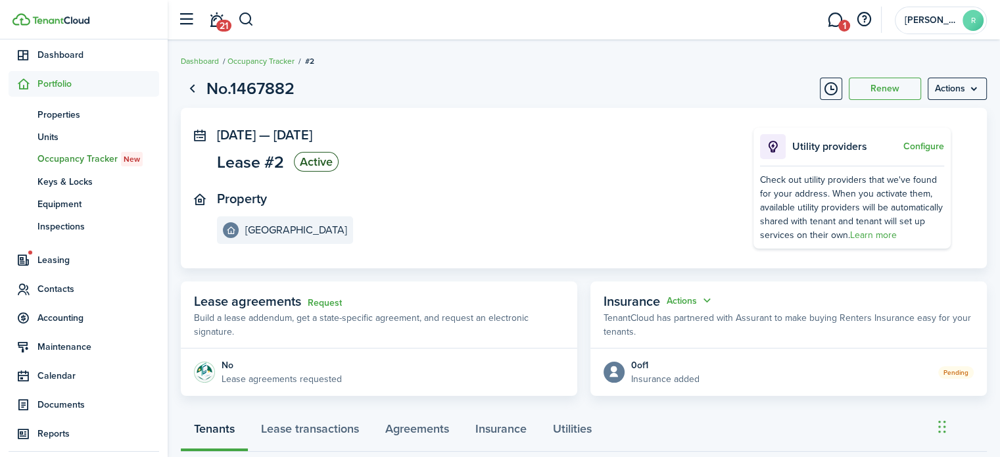
scroll to position [84, 0]
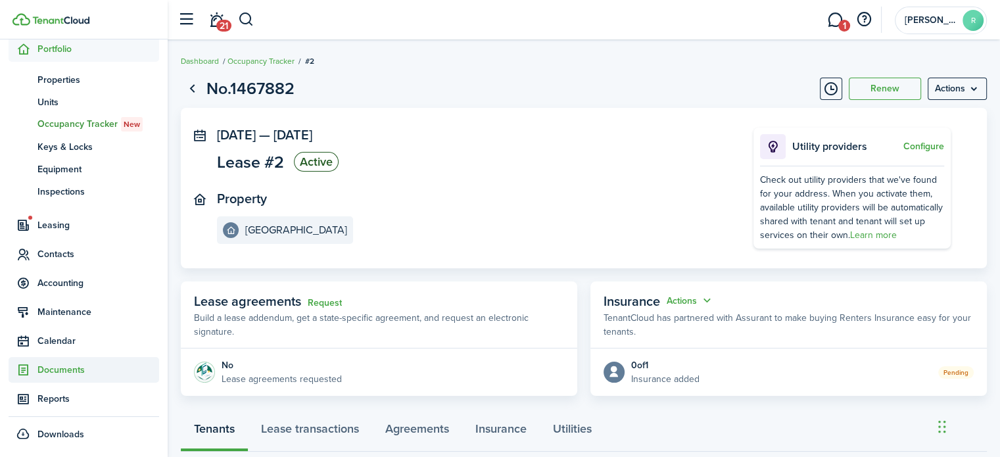
click at [82, 365] on span "Documents" at bounding box center [98, 370] width 122 height 14
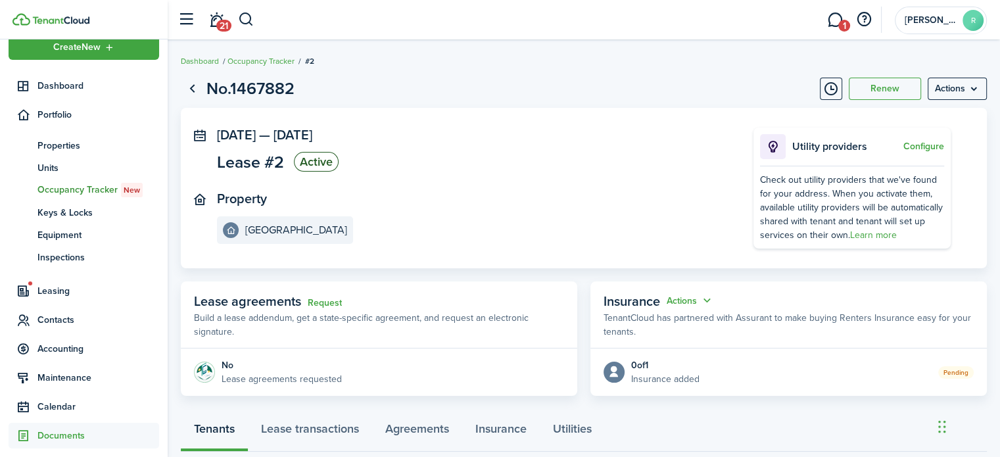
scroll to position [18, 0]
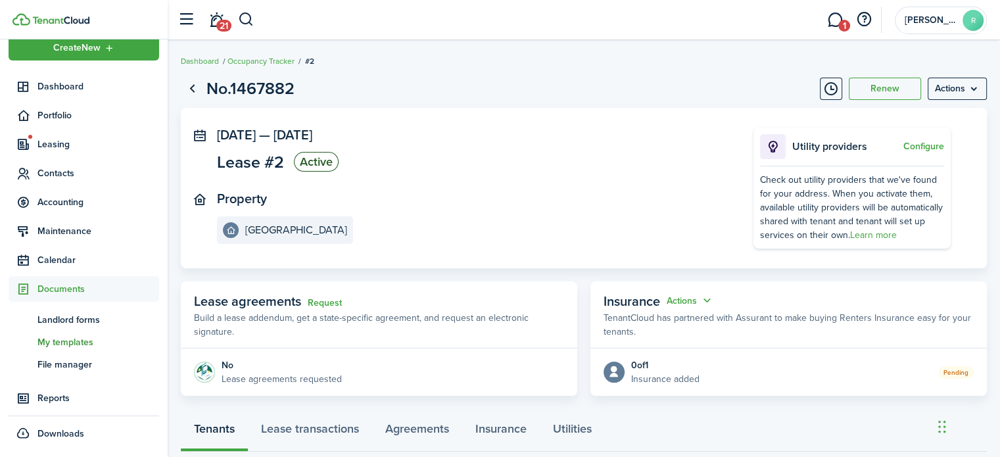
click at [74, 342] on span "My templates" at bounding box center [98, 342] width 122 height 14
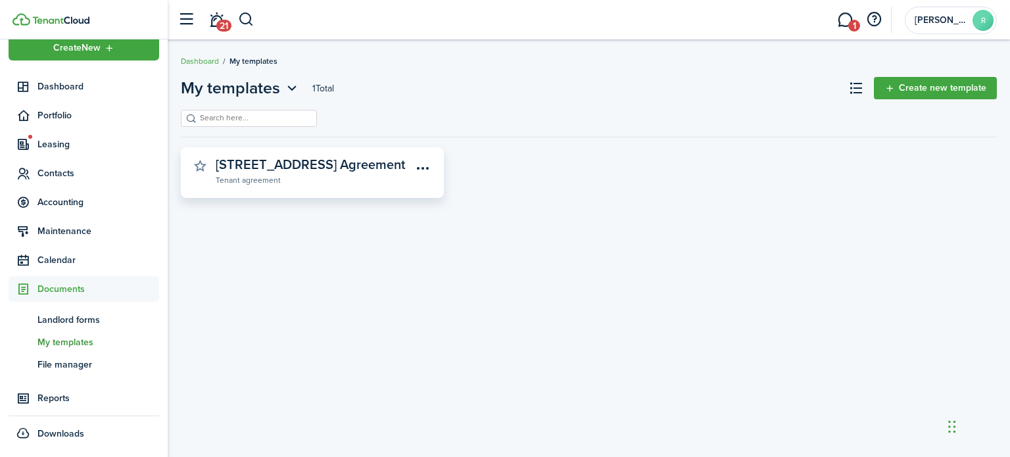
click at [352, 168] on widget-stats-description "[STREET_ADDRESS] Agreement" at bounding box center [310, 164] width 189 height 20
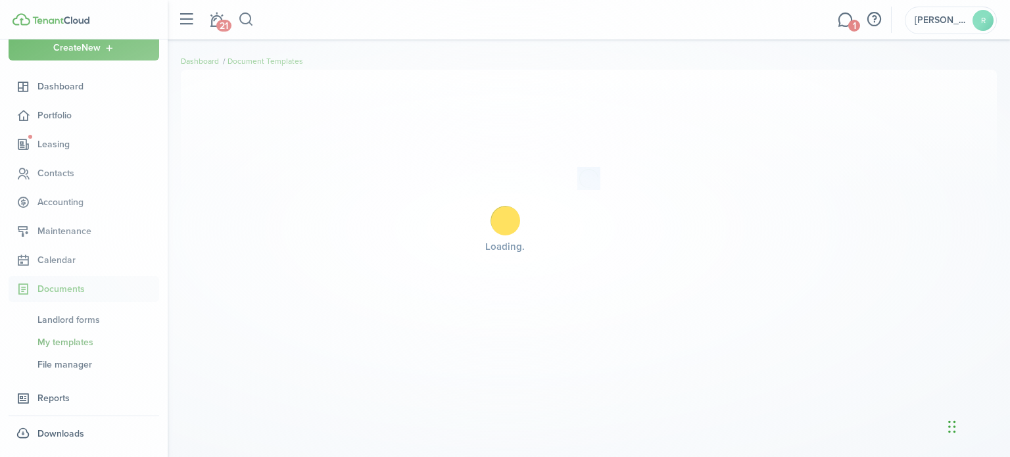
click at [352, 168] on body "Create New Dashboard Portfolio Leasing Contacts Accounting Maintenance Calendar…" at bounding box center [505, 228] width 1010 height 457
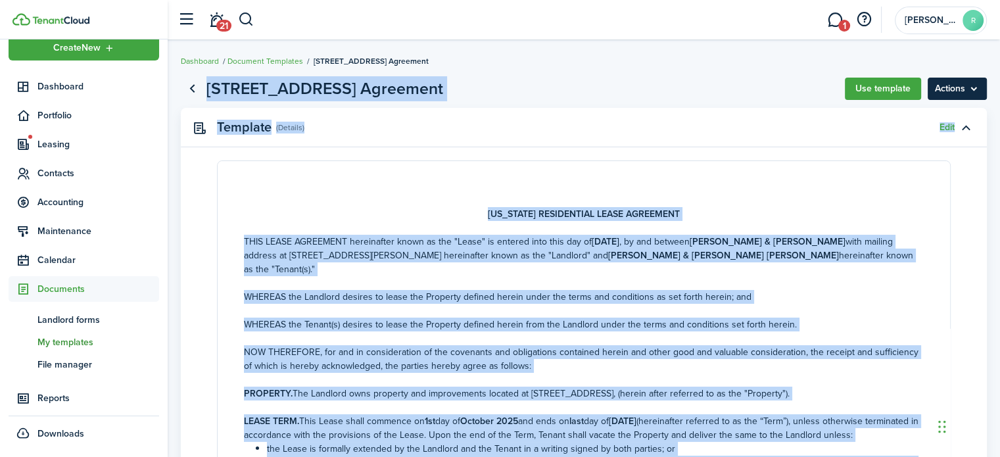
click at [974, 90] on menu-btn "Actions" at bounding box center [957, 89] width 59 height 22
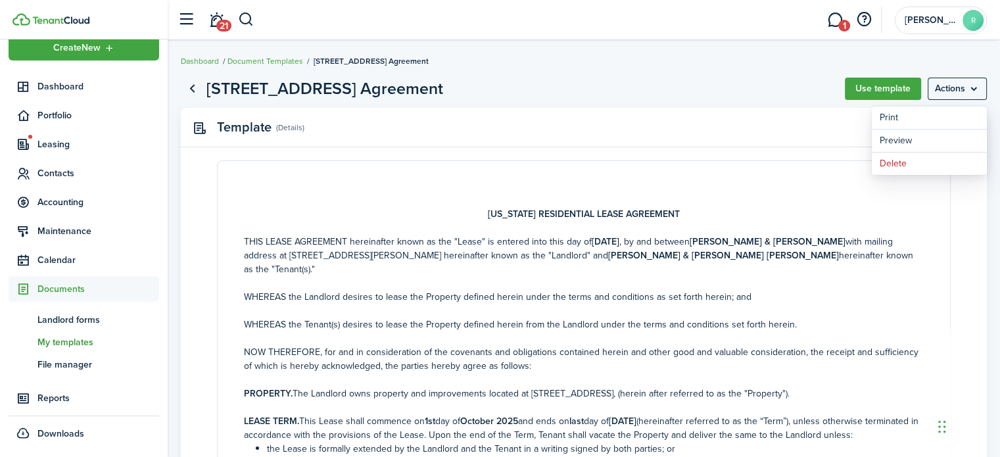
click at [620, 133] on panel-main-header "Template (Details) Edit" at bounding box center [584, 127] width 806 height 39
click at [63, 139] on span "Leasing" at bounding box center [98, 144] width 122 height 14
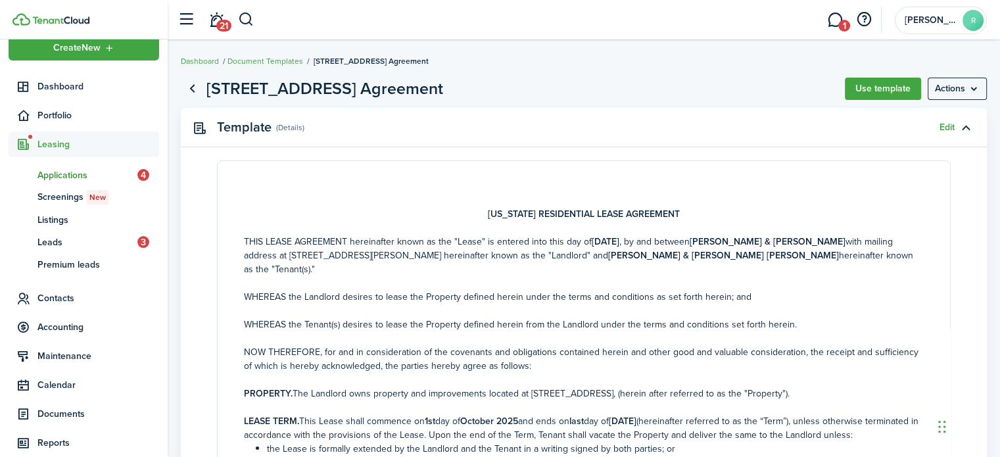
click at [80, 168] on span "Applications" at bounding box center [87, 175] width 100 height 14
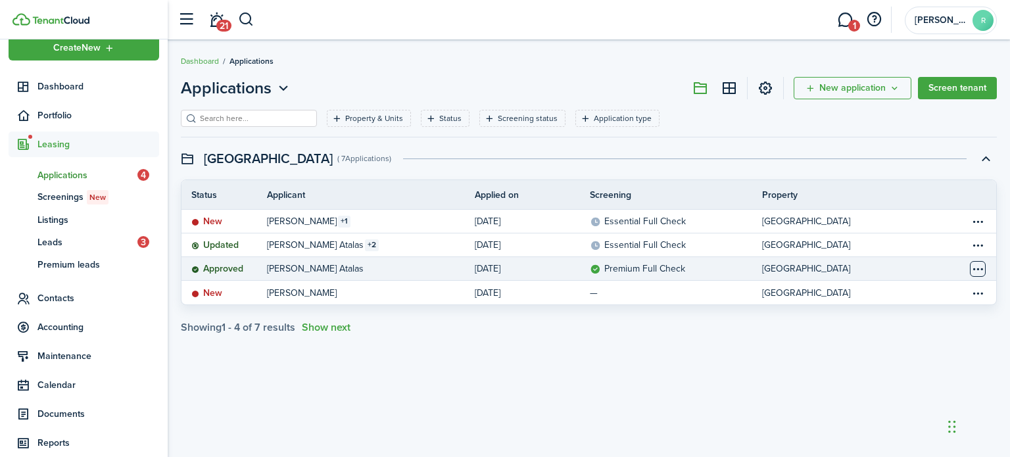
click at [970, 266] on table-menu-btn-icon "Open menu" at bounding box center [978, 269] width 16 height 16
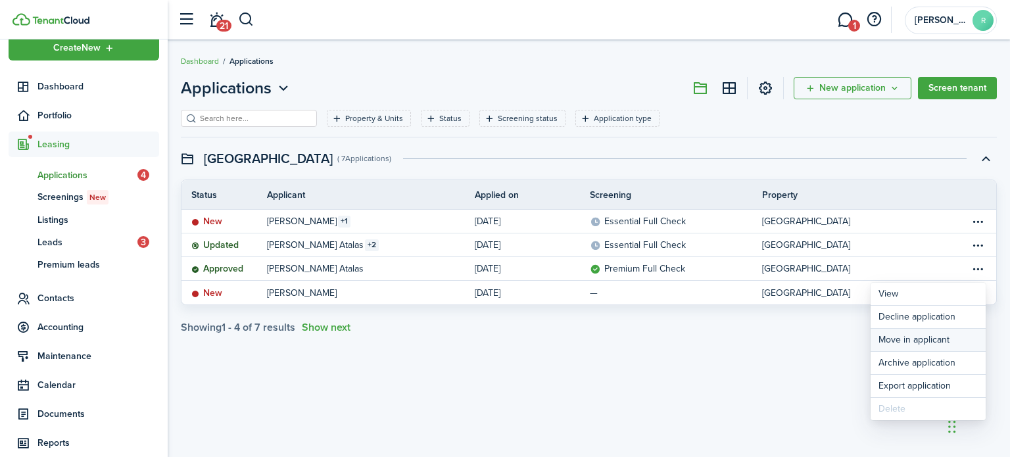
click at [908, 339] on button "Move in applicant" at bounding box center [927, 340] width 115 height 22
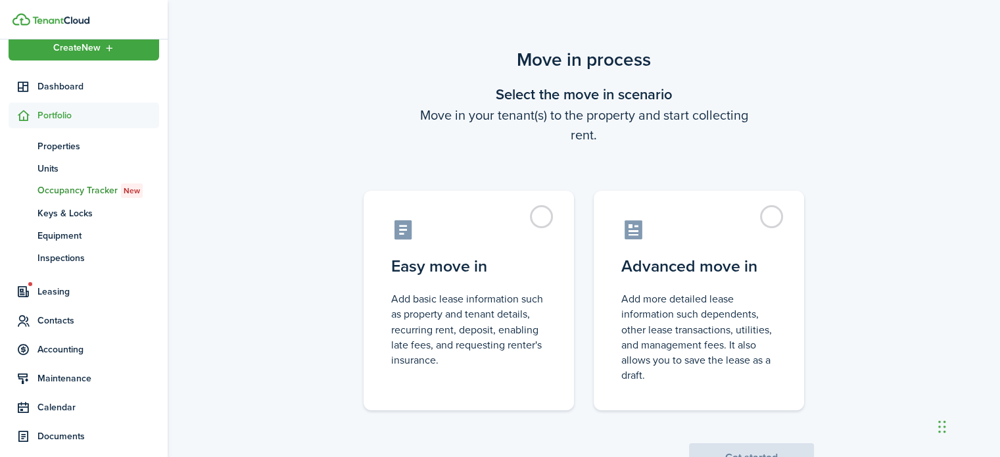
scroll to position [51, 0]
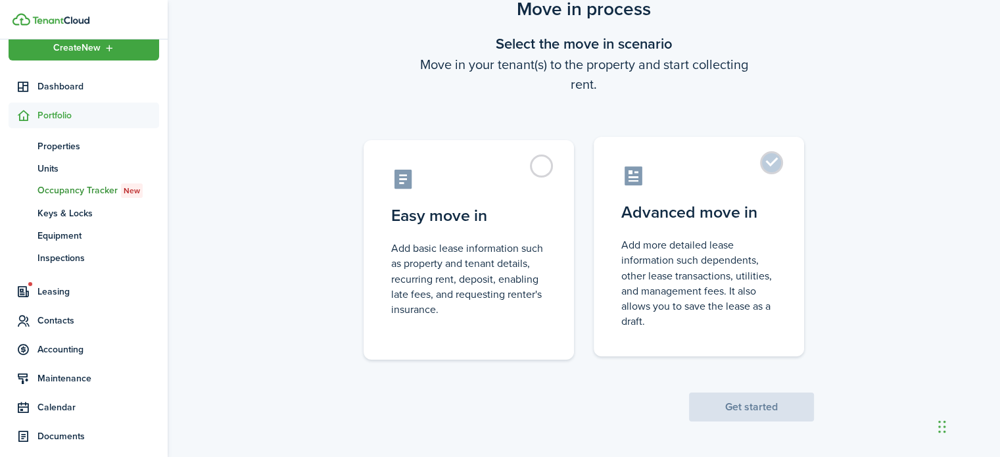
click at [772, 170] on label "Advanced move in Add more detailed lease information such dependents, other lea…" at bounding box center [699, 247] width 210 height 220
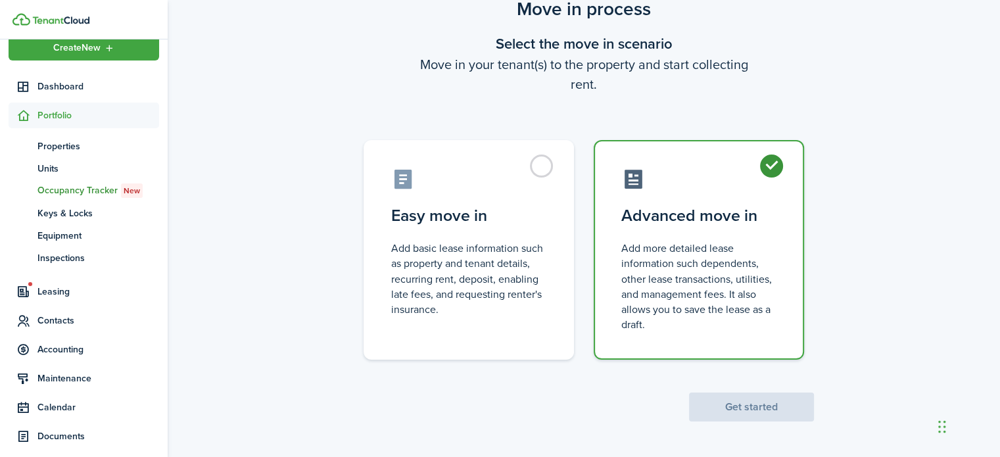
radio input "true"
click at [738, 408] on button "Get started" at bounding box center [751, 406] width 125 height 29
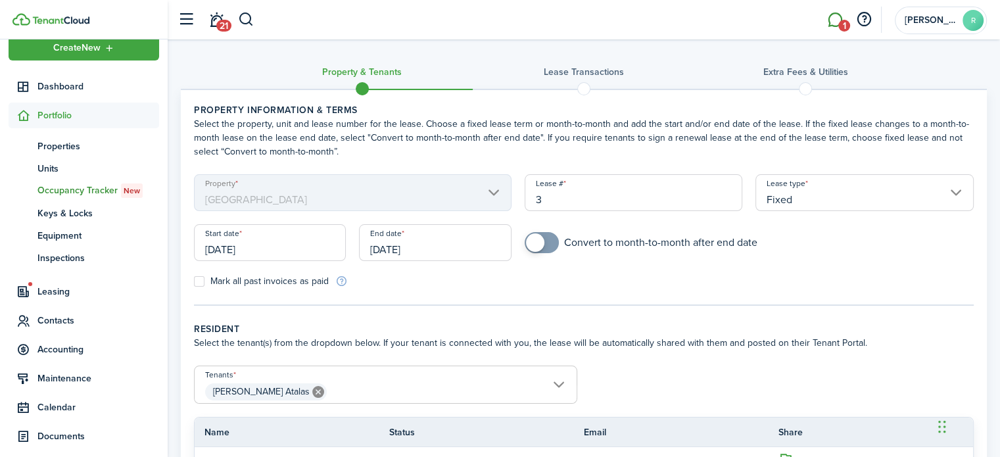
click at [839, 28] on span "1" at bounding box center [844, 26] width 12 height 12
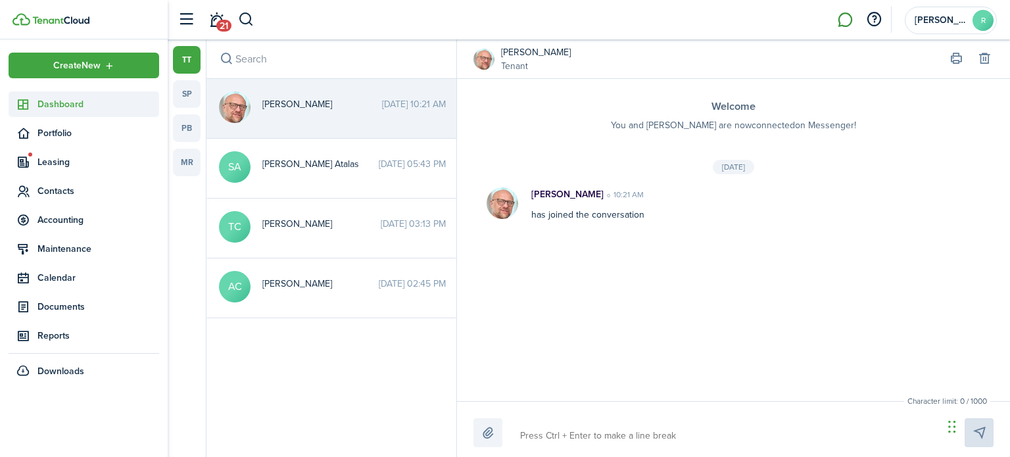
click at [82, 103] on span "Dashboard" at bounding box center [98, 104] width 122 height 14
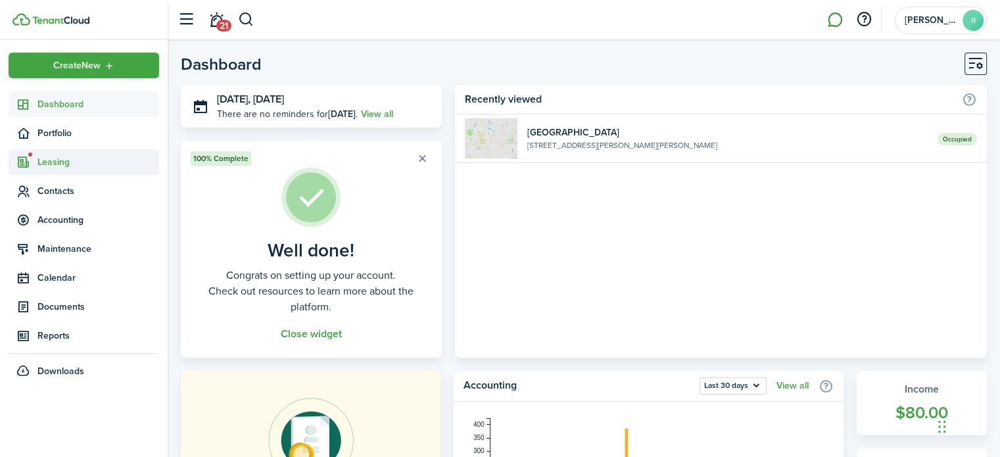
click at [95, 162] on span "Leasing" at bounding box center [98, 162] width 122 height 14
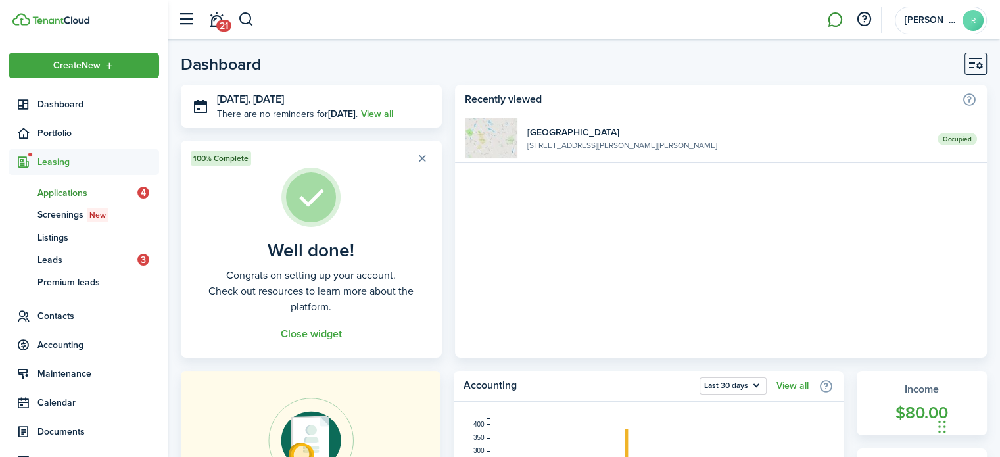
click at [103, 188] on span "Applications" at bounding box center [87, 193] width 100 height 14
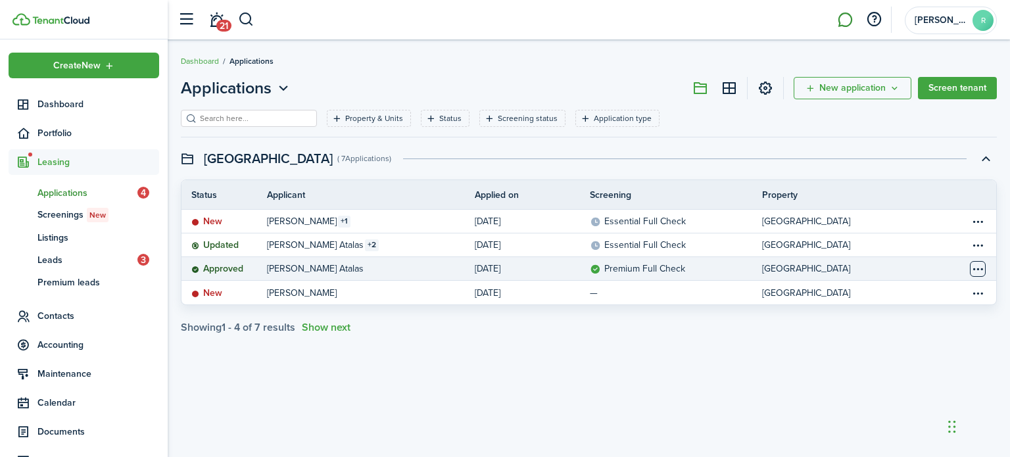
click at [979, 264] on table-menu-btn-icon "Open menu" at bounding box center [978, 269] width 16 height 16
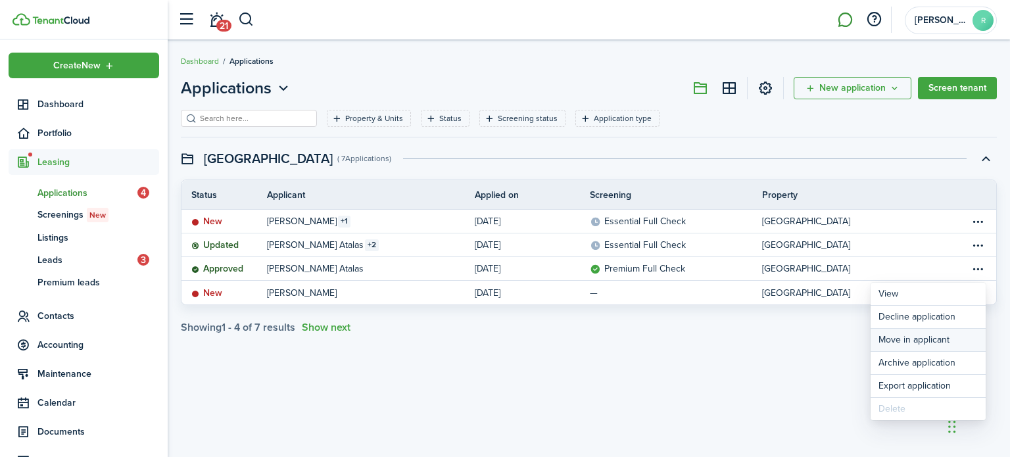
click at [920, 342] on button "Move in applicant" at bounding box center [927, 340] width 115 height 22
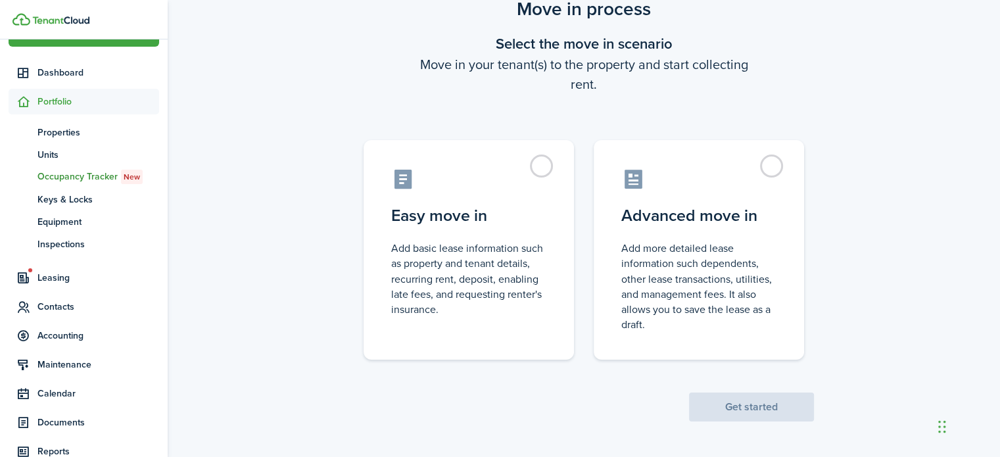
scroll to position [28, 0]
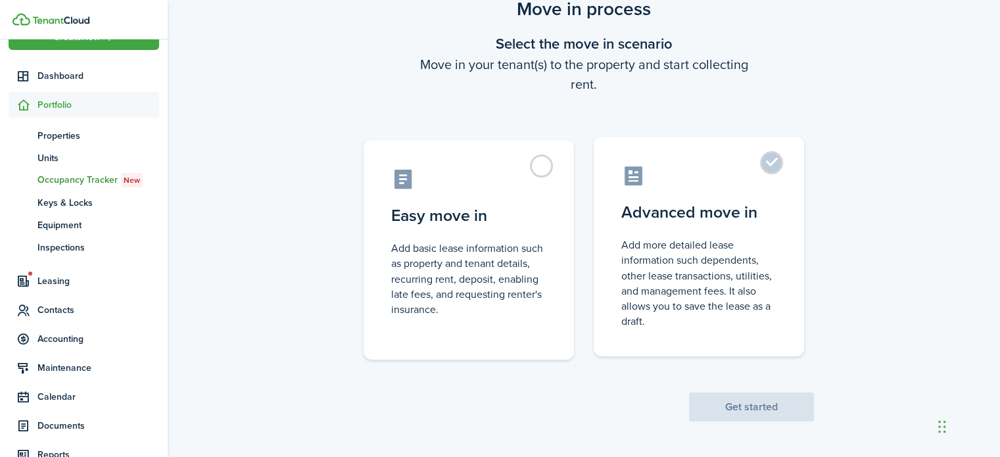
click at [765, 166] on label "Advanced move in Add more detailed lease information such dependents, other lea…" at bounding box center [699, 247] width 210 height 220
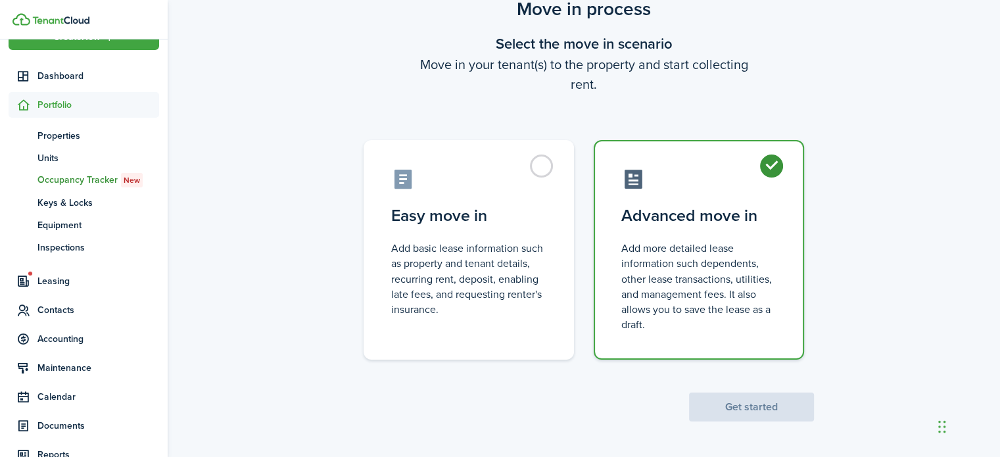
radio input "true"
click at [726, 400] on button "Get started" at bounding box center [751, 406] width 125 height 29
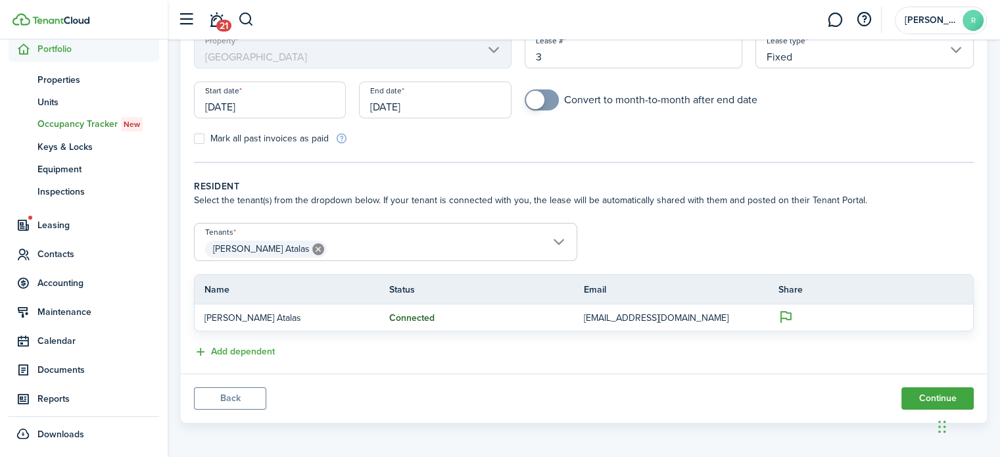
scroll to position [84, 0]
click at [122, 362] on span "Documents" at bounding box center [84, 370] width 151 height 26
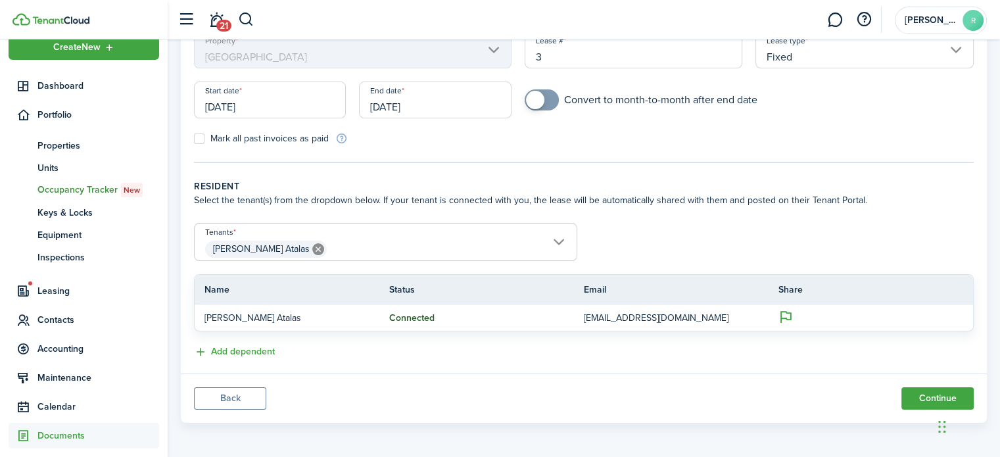
scroll to position [18, 0]
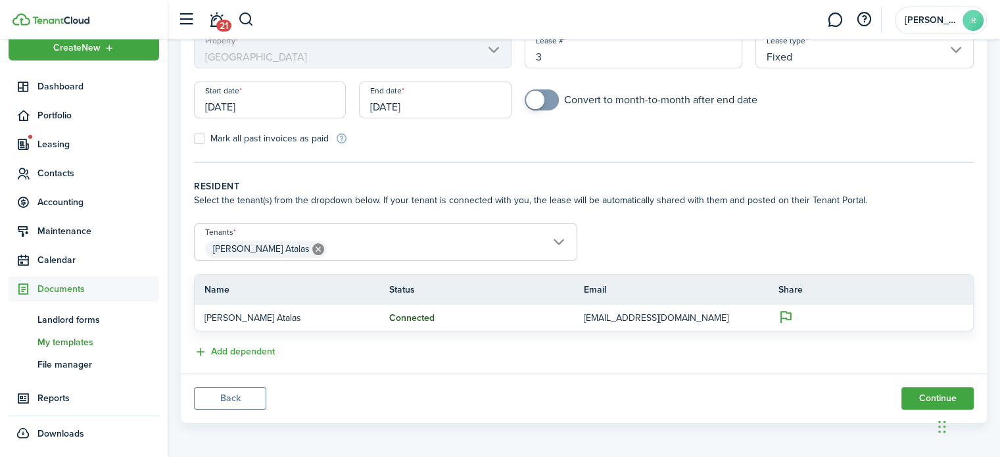
click at [118, 341] on span "My templates" at bounding box center [98, 342] width 122 height 14
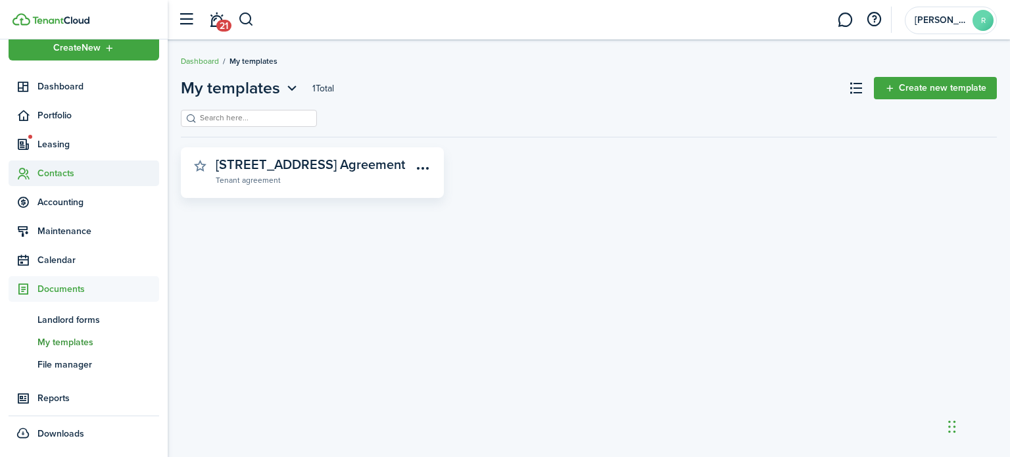
click at [62, 170] on span "Contacts" at bounding box center [98, 173] width 122 height 14
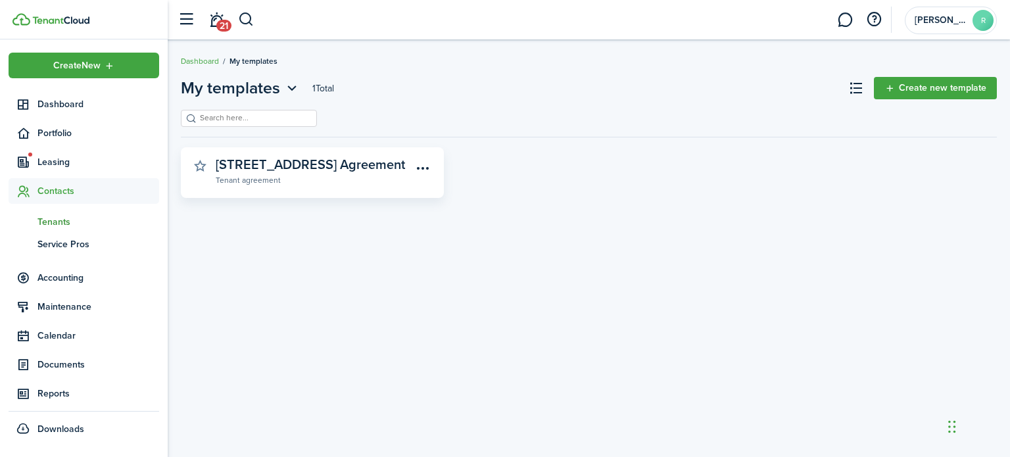
click at [70, 220] on span "Tenants" at bounding box center [98, 222] width 122 height 14
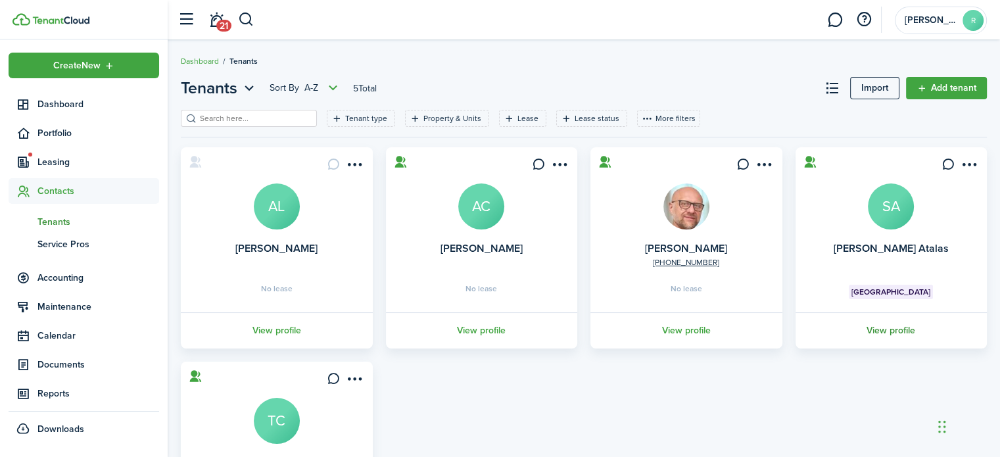
click at [886, 327] on link "View profile" at bounding box center [891, 330] width 196 height 36
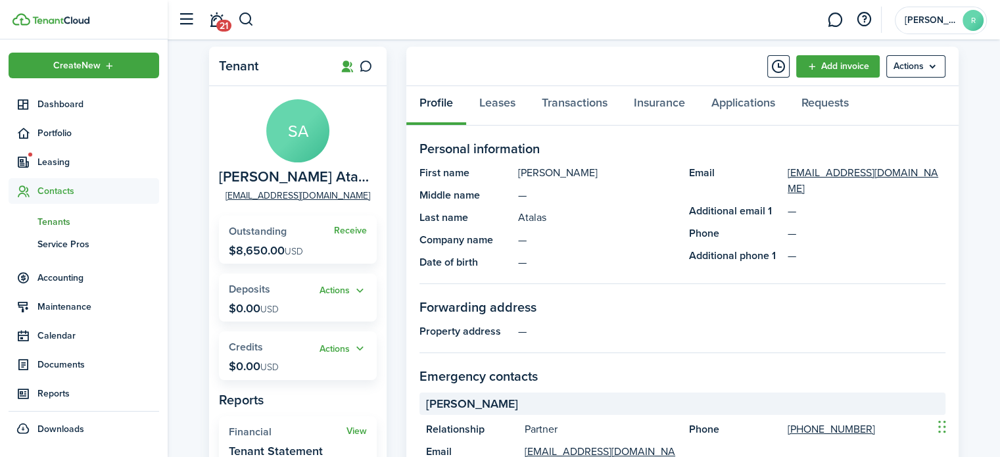
scroll to position [23, 0]
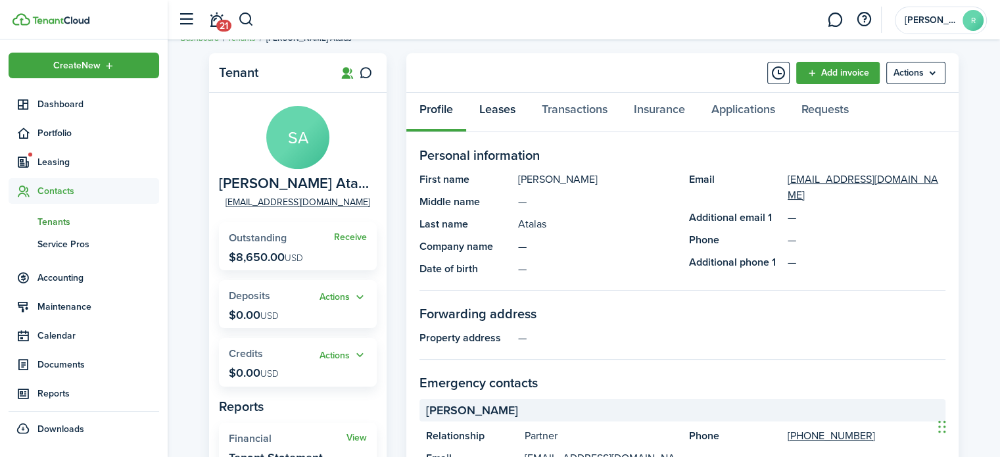
click at [500, 108] on link "Leases" at bounding box center [497, 112] width 62 height 39
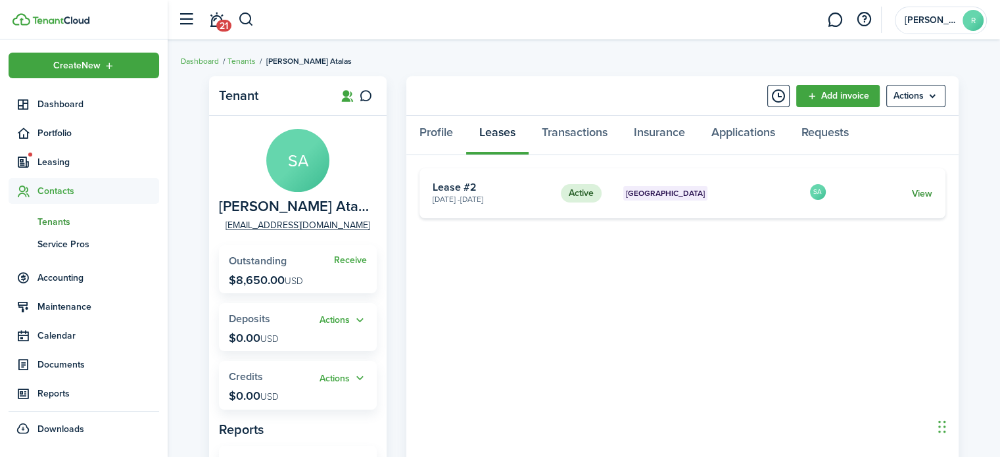
click at [922, 191] on link "View" at bounding box center [922, 194] width 20 height 14
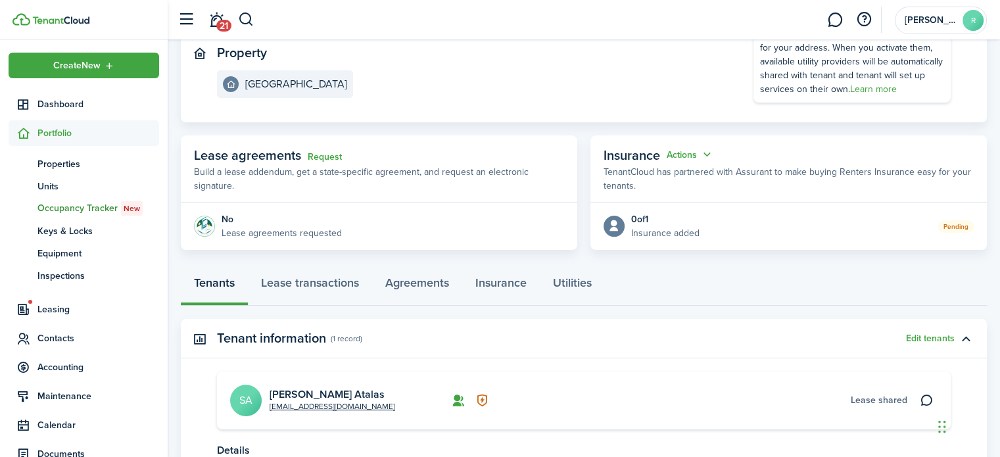
scroll to position [145, 0]
click at [329, 156] on link "Request" at bounding box center [325, 158] width 34 height 11
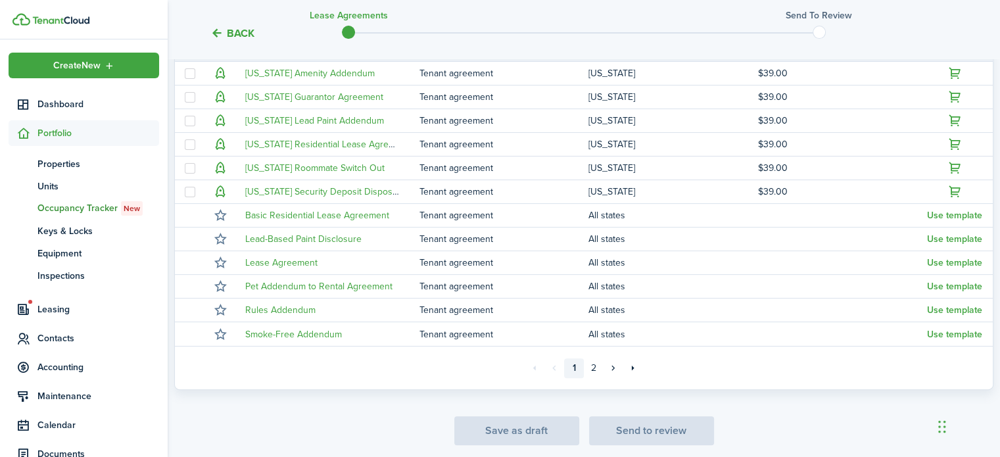
scroll to position [323, 0]
click at [596, 369] on link "2" at bounding box center [594, 368] width 20 height 20
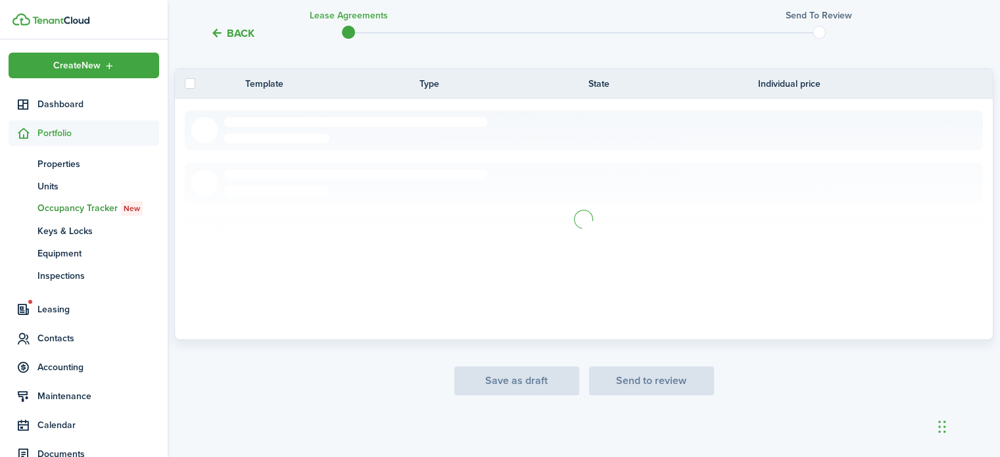
scroll to position [112, 0]
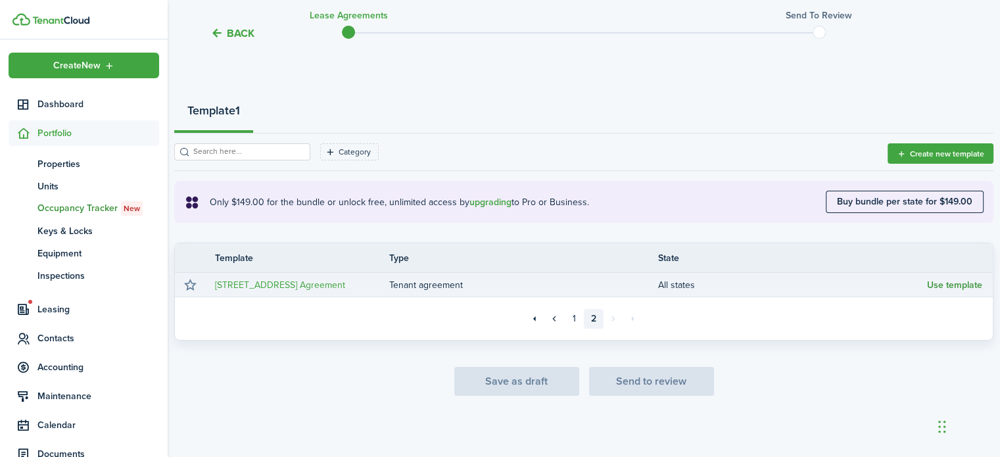
click at [935, 285] on button "Use template" at bounding box center [954, 285] width 55 height 11
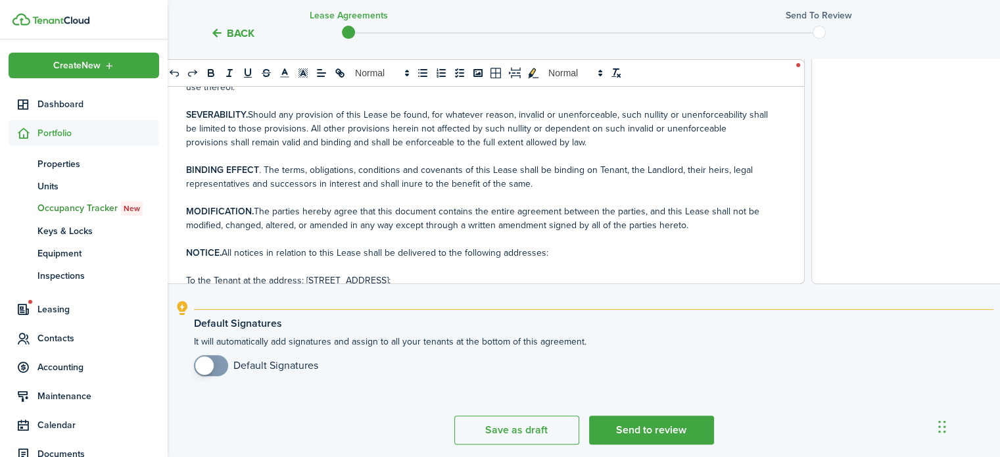
scroll to position [519, 0]
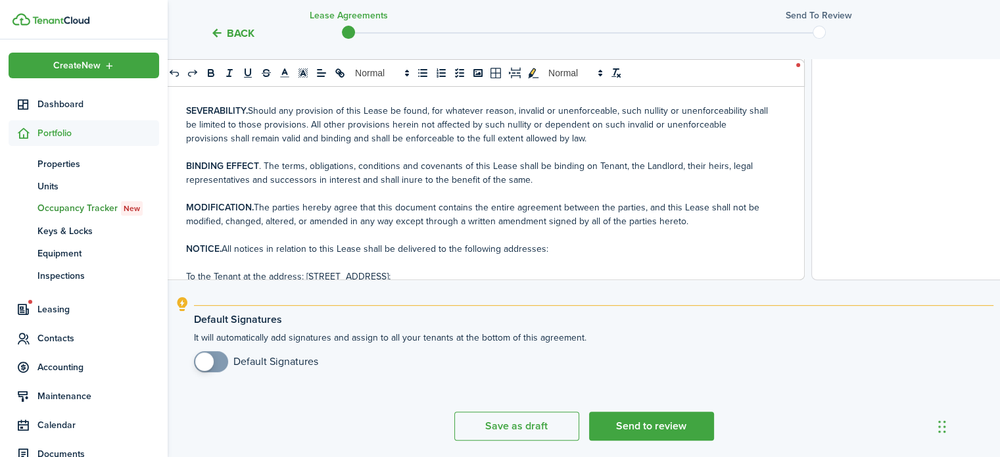
checkbox input "true"
click at [218, 367] on span at bounding box center [210, 361] width 13 height 21
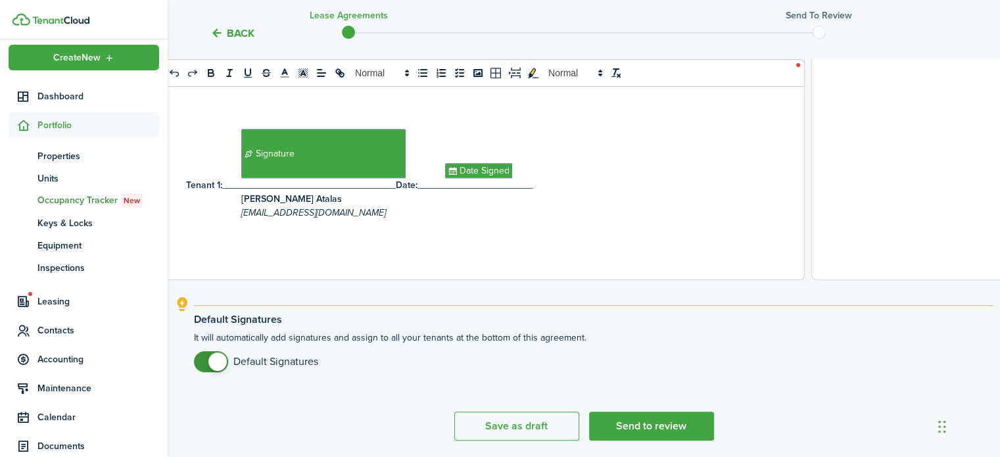
scroll to position [0, 0]
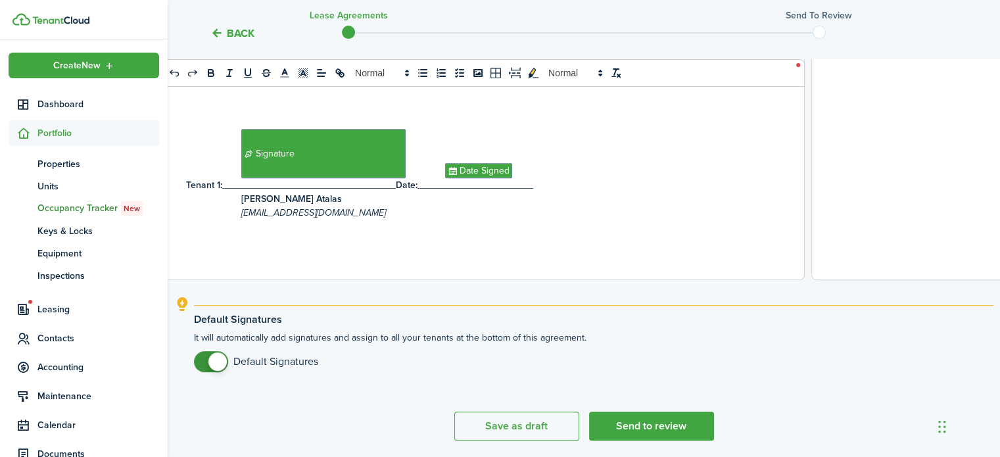
drag, startPoint x: 160, startPoint y: 166, endPoint x: 163, endPoint y: 241, distance: 74.3
click at [163, 241] on sidebar-accordion "Create New Dashboard Portfolio pt Properties un Units oc Occupancy Tracker New …" at bounding box center [84, 247] width 168 height 417
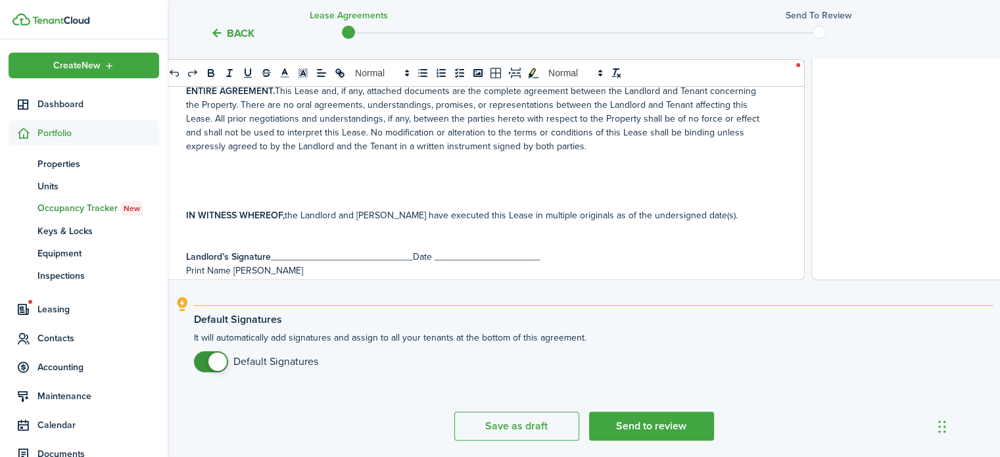
scroll to position [3181, 0]
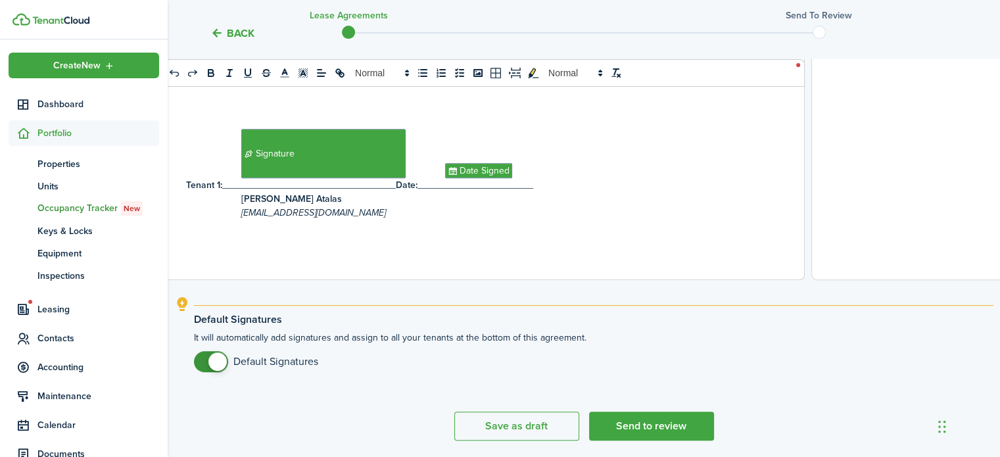
click at [229, 262] on div "[US_STATE] RESIDENTIAL LEASE AGREEMENT THIS LEASE AGREEMENT hereinafter known a…" at bounding box center [477, 21] width 634 height 516
drag, startPoint x: 553, startPoint y: 189, endPoint x: 179, endPoint y: 144, distance: 376.0
click at [179, 144] on div "[US_STATE] RESIDENTIAL LEASE AGREEMENT THIS LEASE AGREEMENT hereinafter known a…" at bounding box center [477, 21] width 634 height 516
drag, startPoint x: 792, startPoint y: 249, endPoint x: 726, endPoint y: 222, distance: 71.7
click at [726, 222] on p at bounding box center [477, 227] width 582 height 14
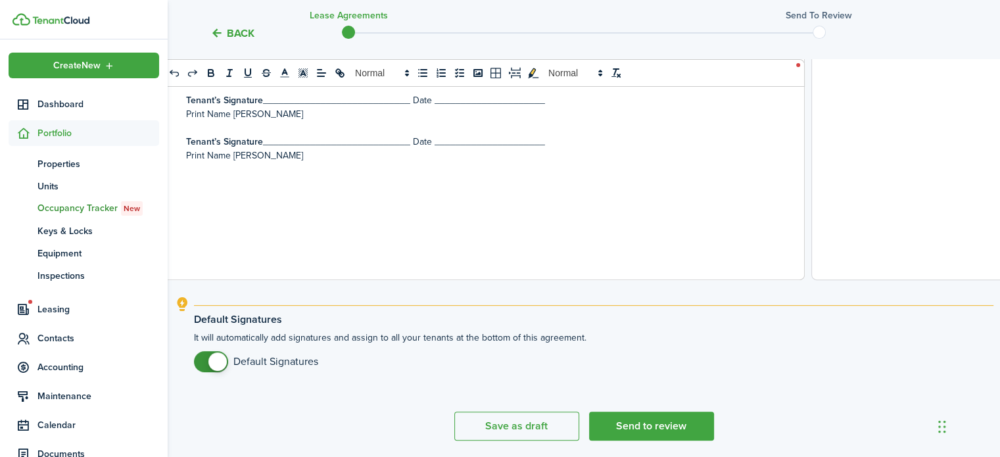
scroll to position [2811, 0]
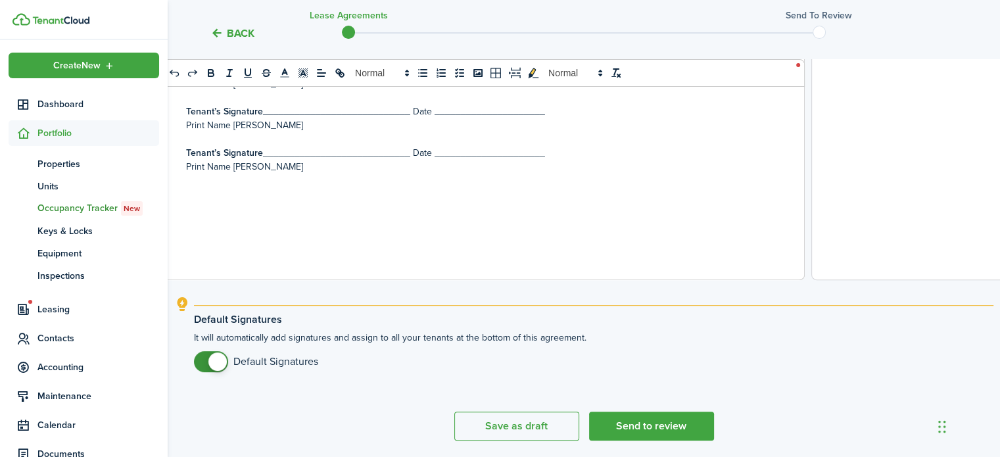
drag, startPoint x: 180, startPoint y: 166, endPoint x: 341, endPoint y: 181, distance: 161.7
click at [341, 181] on div "[US_STATE] RESIDENTIAL LEASE AGREEMENT THIS LEASE AGREEMENT hereinafter known a…" at bounding box center [477, 21] width 634 height 516
copy div "Tenant’s Signature ____________________________ Date _____________________ Prin…"
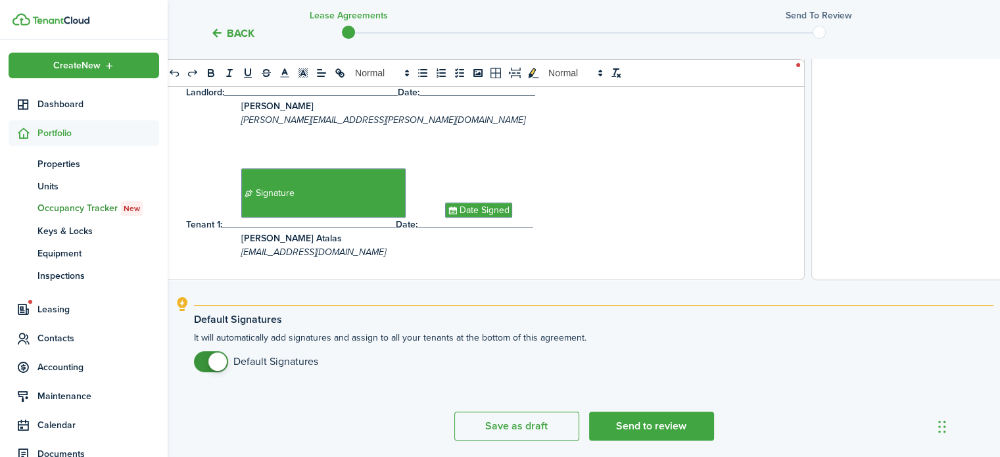
scroll to position [3181, 0]
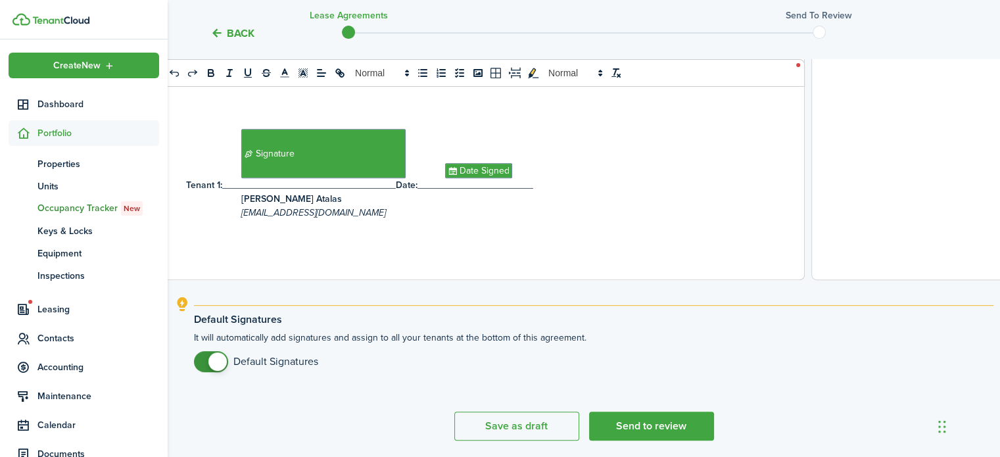
click at [657, 222] on p at bounding box center [477, 227] width 582 height 14
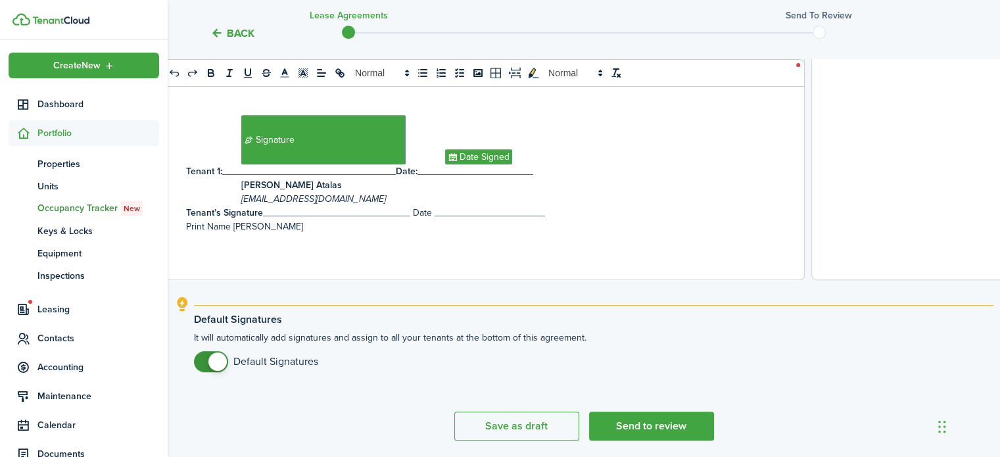
click at [605, 206] on p "[EMAIL_ADDRESS][DOMAIN_NAME]" at bounding box center [477, 199] width 582 height 14
click at [435, 206] on p "[EMAIL_ADDRESS][DOMAIN_NAME]" at bounding box center [477, 199] width 582 height 14
click at [371, 206] on p "[EMAIL_ADDRESS][DOMAIN_NAME]" at bounding box center [477, 199] width 582 height 14
click at [183, 230] on div "[US_STATE] RESIDENTIAL LEASE AGREEMENT THIS LEASE AGREEMENT hereinafter known a…" at bounding box center [477, 21] width 634 height 516
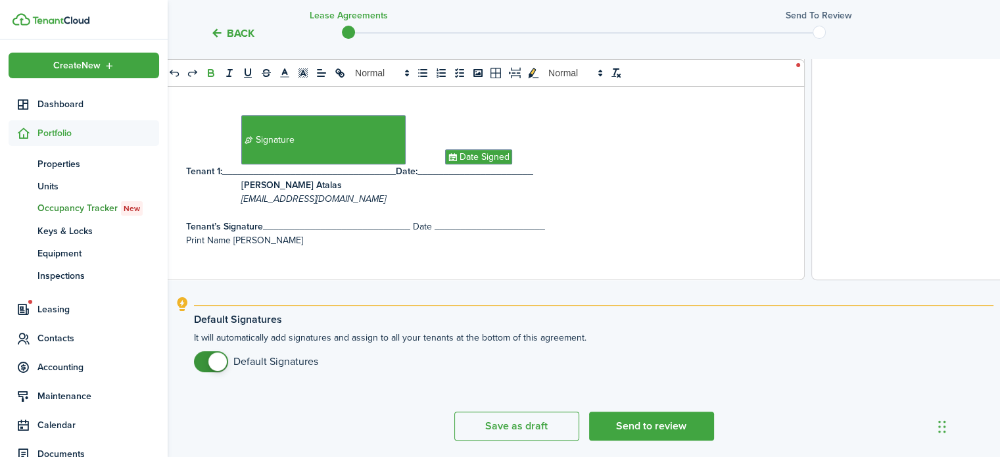
click at [264, 233] on p "Tenant’s Signature ____________________________ Date _____________________" at bounding box center [477, 227] width 582 height 14
click at [227, 247] on p "Print Name [PERSON_NAME]" at bounding box center [477, 240] width 582 height 14
click at [237, 247] on p "Print Name [PERSON_NAME]" at bounding box center [477, 240] width 582 height 14
click at [232, 247] on p "Print Name [PERSON_NAME]" at bounding box center [477, 240] width 582 height 14
drag, startPoint x: 183, startPoint y: 258, endPoint x: 250, endPoint y: 257, distance: 67.1
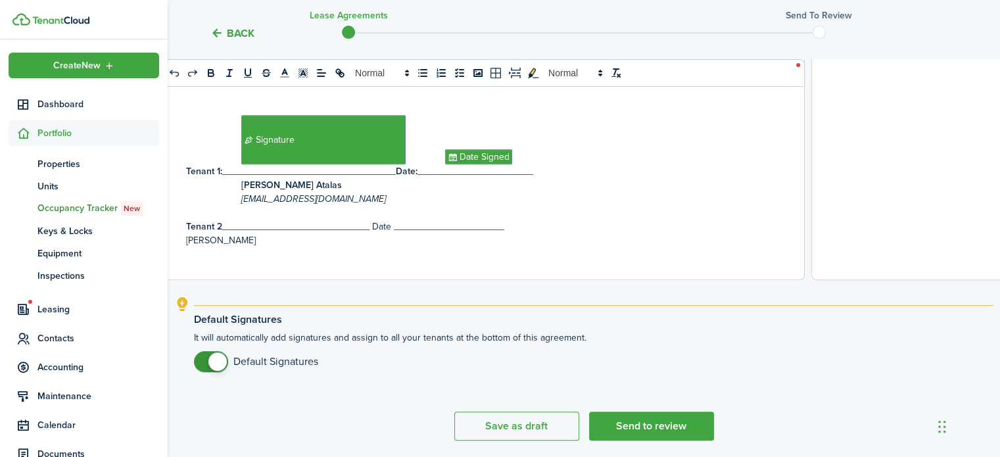
click at [250, 257] on div "[US_STATE] RESIDENTIAL LEASE AGREEMENT THIS LEASE AGREEMENT hereinafter known a…" at bounding box center [477, 21] width 634 height 516
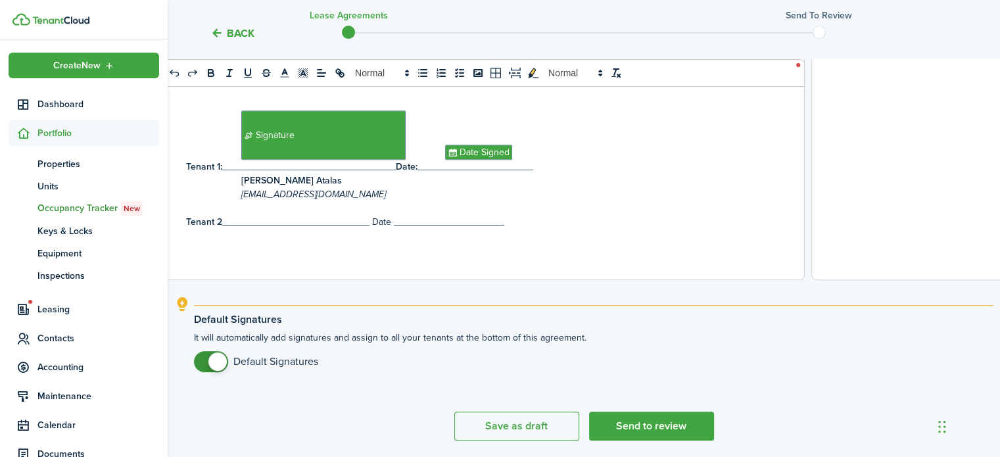
scroll to position [3185, 0]
click at [280, 260] on div "[US_STATE] RESIDENTIAL LEASE AGREEMENT THIS LEASE AGREEMENT hereinafter known a…" at bounding box center [477, 21] width 634 height 516
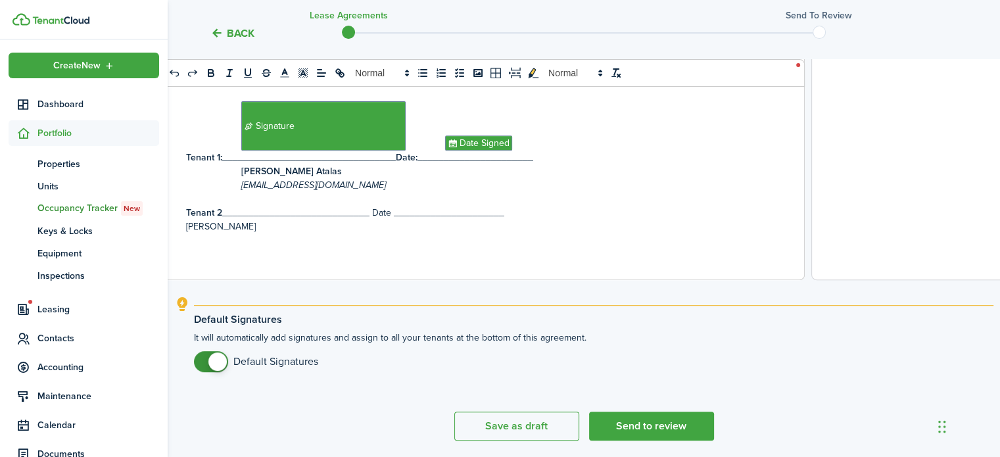
scroll to position [3209, 0]
drag, startPoint x: 263, startPoint y: 229, endPoint x: 239, endPoint y: 243, distance: 28.0
click at [239, 243] on div "[US_STATE] RESIDENTIAL LEASE AGREEMENT THIS LEASE AGREEMENT hereinafter known a…" at bounding box center [477, 21] width 634 height 516
click at [252, 227] on p "PiotrKiszkiel" at bounding box center [477, 227] width 582 height 14
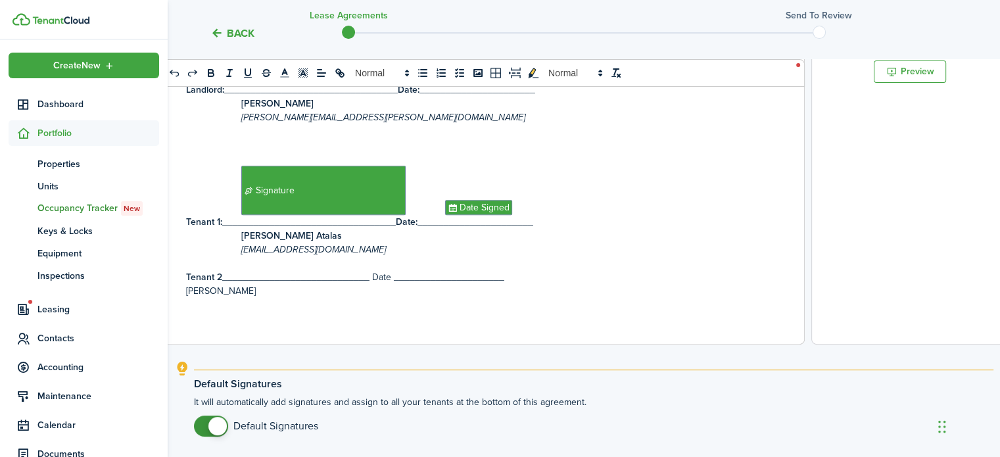
click at [374, 303] on div "[US_STATE] RESIDENTIAL LEASE AGREEMENT THIS LEASE AGREEMENT hereinafter known a…" at bounding box center [477, 86] width 634 height 516
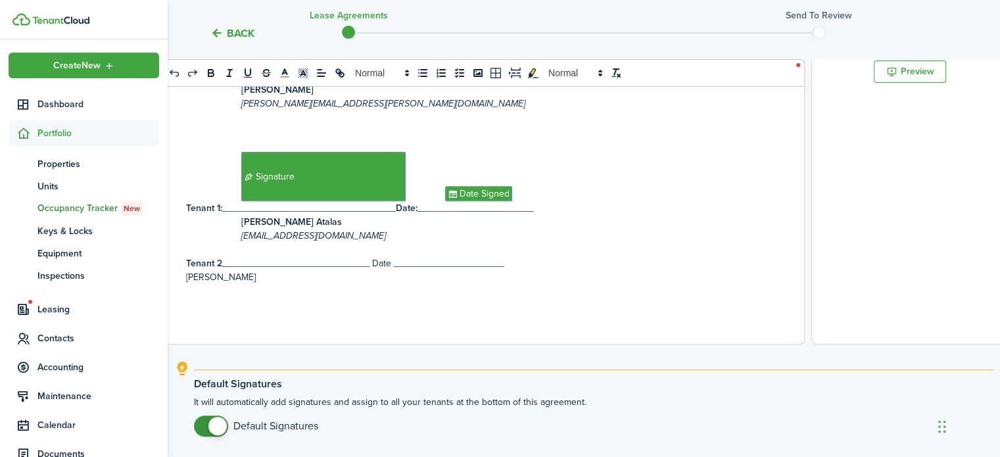
click at [316, 284] on p "[PERSON_NAME]" at bounding box center [477, 277] width 582 height 14
click at [257, 298] on link "[EMAIL_ADDRESS][DOMAIN_NAME]" at bounding box center [311, 291] width 145 height 14
click at [263, 298] on link "[EMAIL_ADDRESS][DOMAIN_NAME]" at bounding box center [311, 291] width 145 height 14
click at [378, 339] on div "[US_STATE] RESIDENTIAL LEASE AGREEMENT THIS LEASE AGREEMENT hereinafter known a…" at bounding box center [477, 86] width 634 height 516
click at [243, 298] on link "[EMAIL_ADDRESS][DOMAIN_NAME]" at bounding box center [311, 291] width 145 height 14
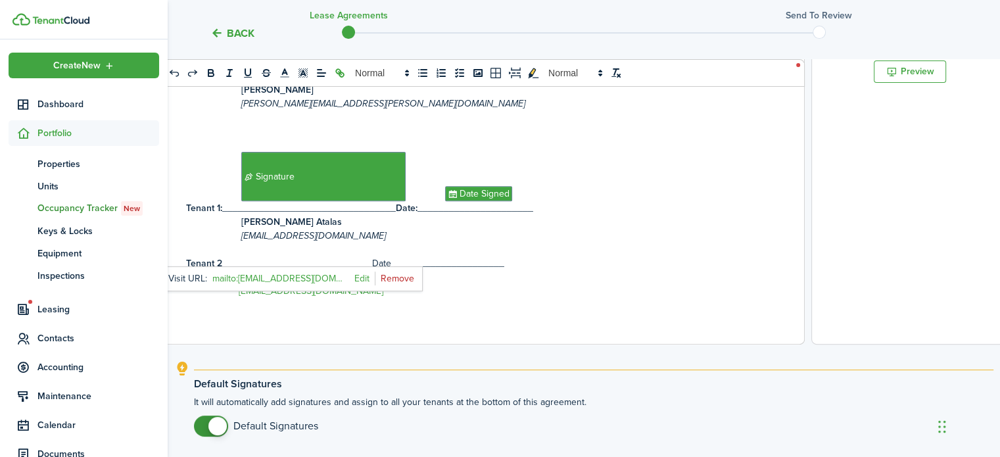
click at [259, 325] on p at bounding box center [477, 319] width 582 height 14
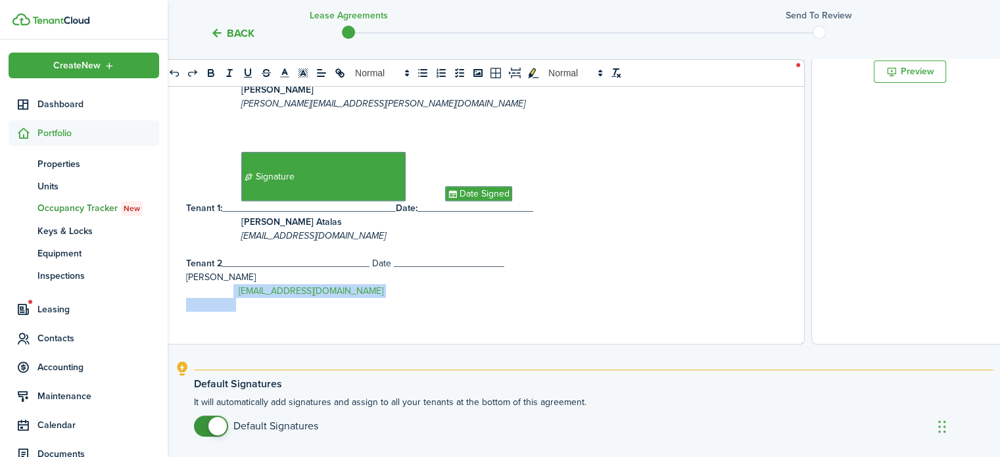
drag, startPoint x: 231, startPoint y: 310, endPoint x: 226, endPoint y: 302, distance: 9.5
click at [226, 302] on div "[US_STATE] RESIDENTIAL LEASE AGREEMENT THIS LEASE AGREEMENT hereinafter known a…" at bounding box center [477, 86] width 634 height 516
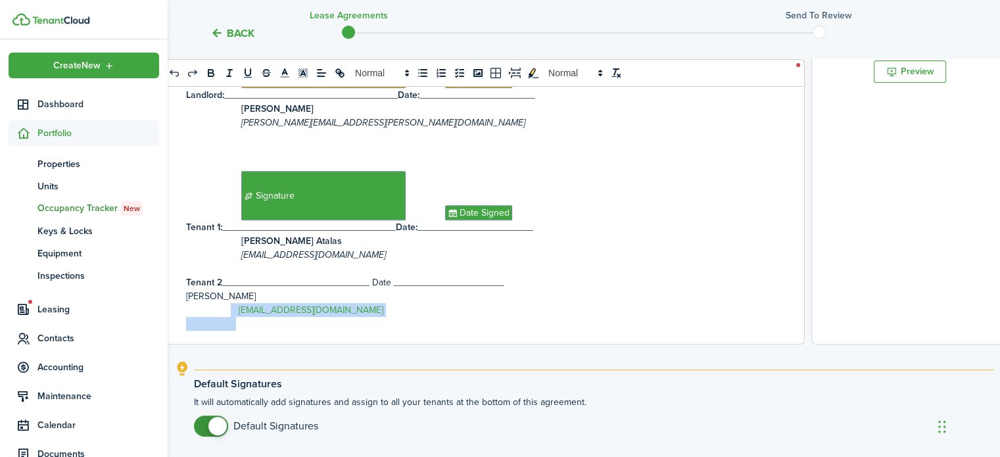
scroll to position [3214, 0]
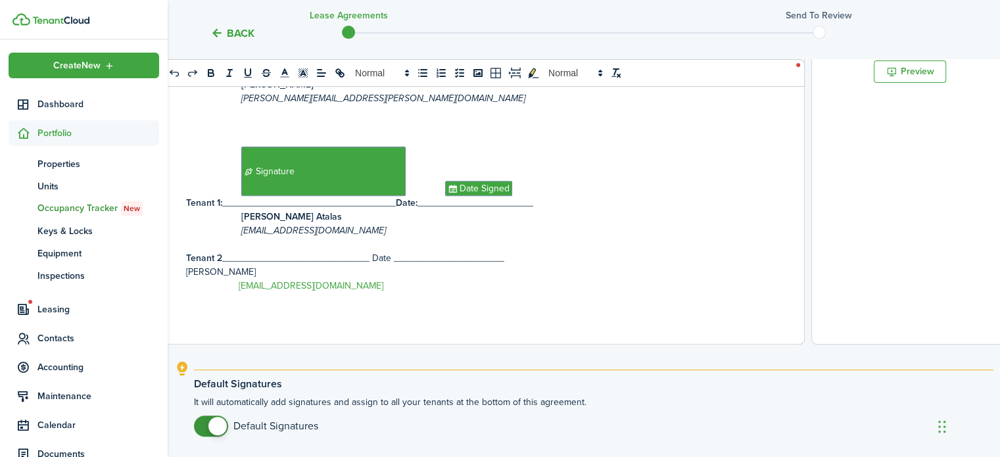
drag, startPoint x: 328, startPoint y: 302, endPoint x: 313, endPoint y: 326, distance: 28.6
click at [313, 320] on p at bounding box center [477, 313] width 582 height 14
click at [282, 237] on icon "[EMAIL_ADDRESS][DOMAIN_NAME]" at bounding box center [313, 231] width 145 height 14
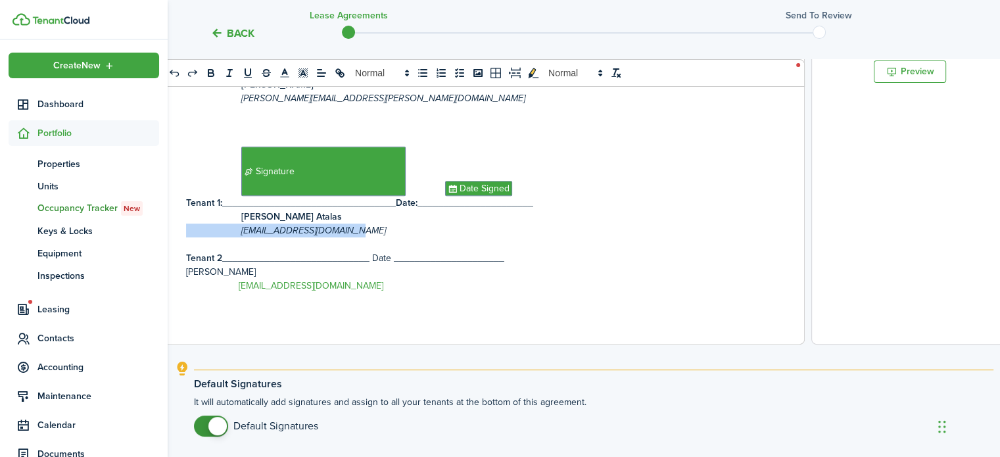
click at [282, 237] on icon "[EMAIL_ADDRESS][DOMAIN_NAME]" at bounding box center [313, 231] width 145 height 14
drag, startPoint x: 350, startPoint y: 246, endPoint x: 331, endPoint y: 246, distance: 19.1
click at [331, 237] on p "[EMAIL_ADDRESS][DOMAIN_NAME]" at bounding box center [477, 231] width 582 height 14
copy icon "com"
click at [353, 293] on p "[EMAIL_ADDRESS][DOMAIN_NAME]" at bounding box center [477, 286] width 582 height 14
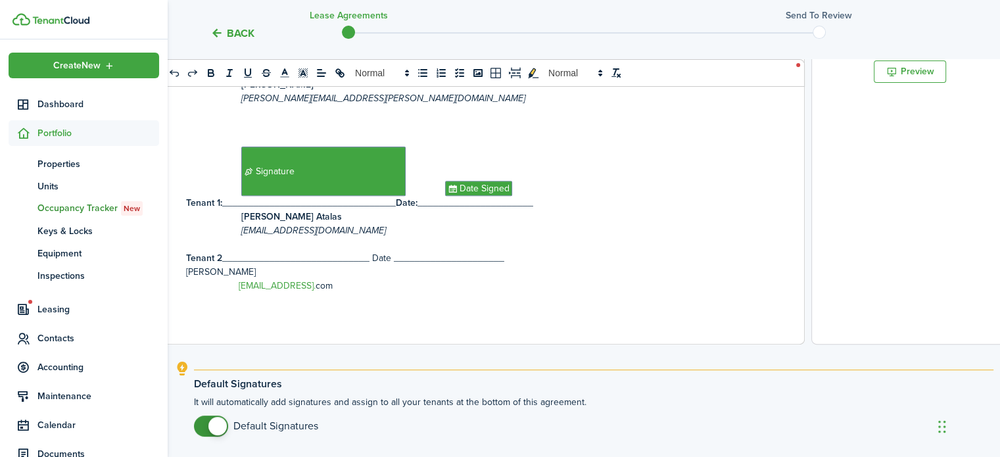
drag, startPoint x: 321, startPoint y: 300, endPoint x: 256, endPoint y: 305, distance: 64.6
click at [256, 305] on div "[US_STATE] RESIDENTIAL LEASE AGREEMENT THIS LEASE AGREEMENT hereinafter known a…" at bounding box center [477, 86] width 634 height 516
click at [444, 306] on p at bounding box center [477, 300] width 582 height 14
drag, startPoint x: 361, startPoint y: 200, endPoint x: 302, endPoint y: 194, distance: 59.5
click at [302, 194] on span "Signature" at bounding box center [323, 171] width 164 height 49
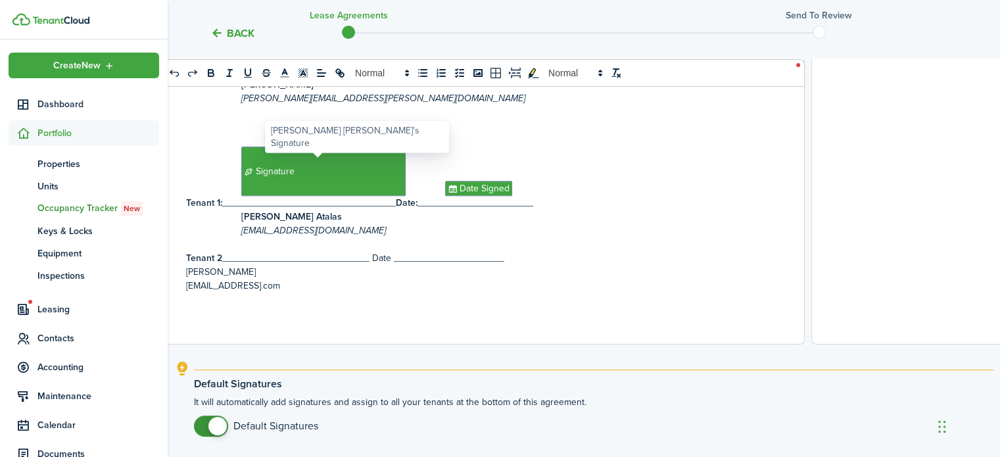
click at [302, 194] on span "Signature" at bounding box center [323, 171] width 164 height 49
drag, startPoint x: 302, startPoint y: 194, endPoint x: 242, endPoint y: 326, distance: 145.0
click at [242, 320] on p at bounding box center [477, 313] width 582 height 14
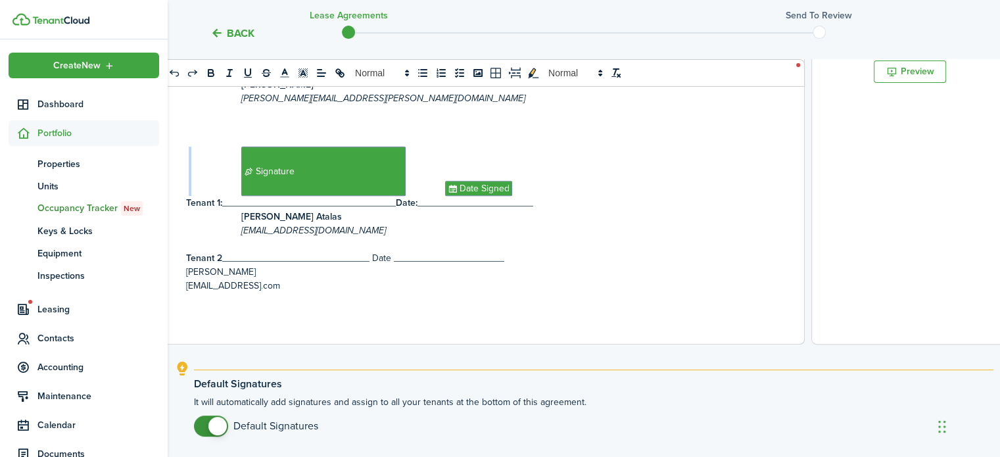
drag, startPoint x: 246, startPoint y: 182, endPoint x: 189, endPoint y: 174, distance: 57.2
click at [189, 174] on p "Signature Date Signed" at bounding box center [477, 171] width 582 height 49
click at [204, 425] on span at bounding box center [210, 425] width 13 height 21
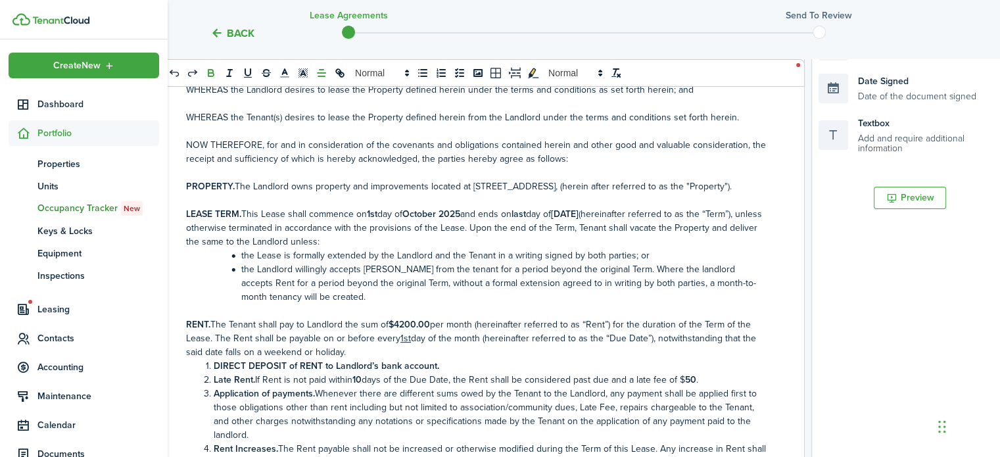
scroll to position [2986, 0]
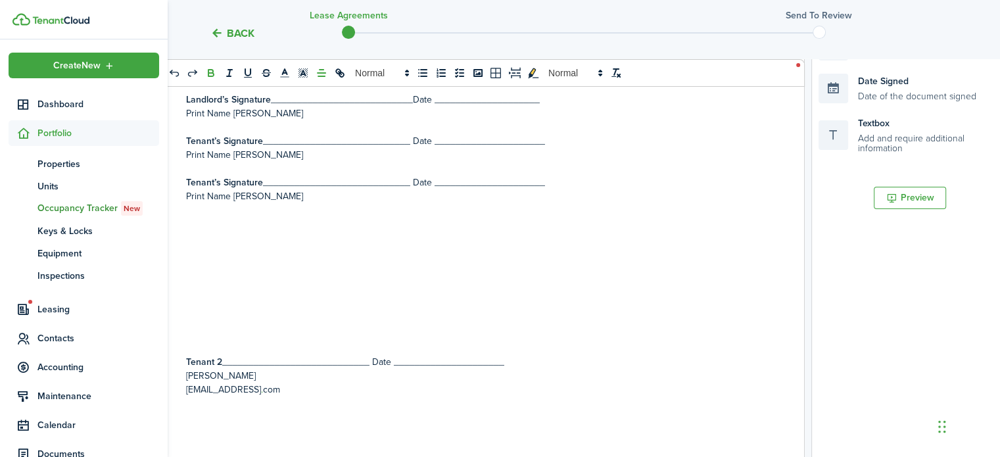
drag, startPoint x: 789, startPoint y: 404, endPoint x: 681, endPoint y: 331, distance: 130.5
click at [681, 331] on p at bounding box center [477, 334] width 582 height 14
click at [902, 199] on button "Preview" at bounding box center [910, 198] width 72 height 22
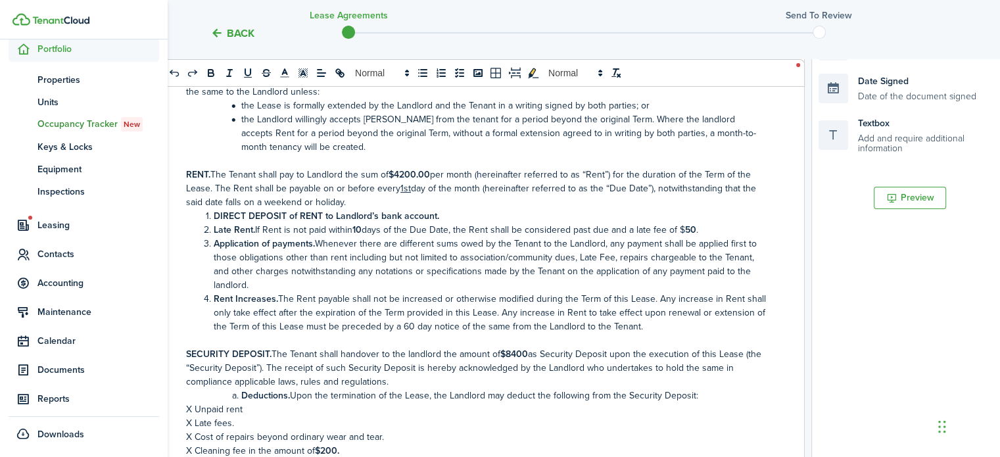
scroll to position [0, 0]
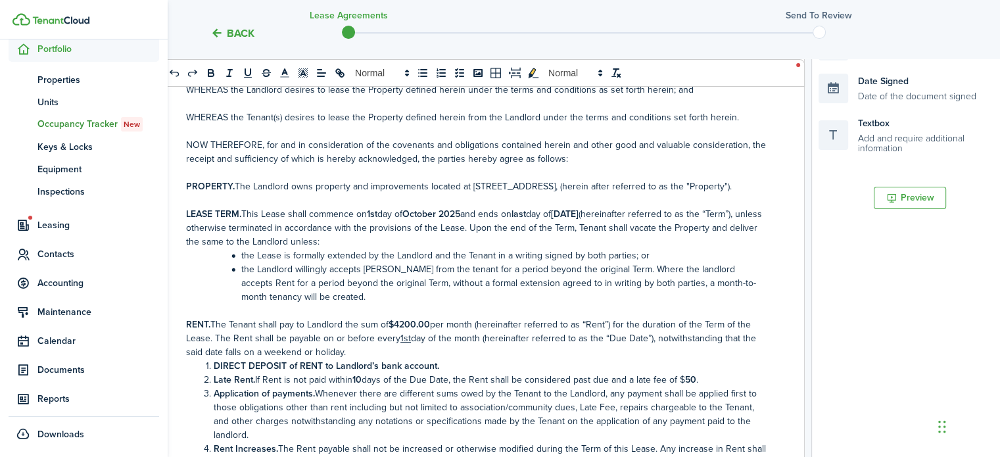
click at [214, 28] on button "Back" at bounding box center [232, 33] width 44 height 14
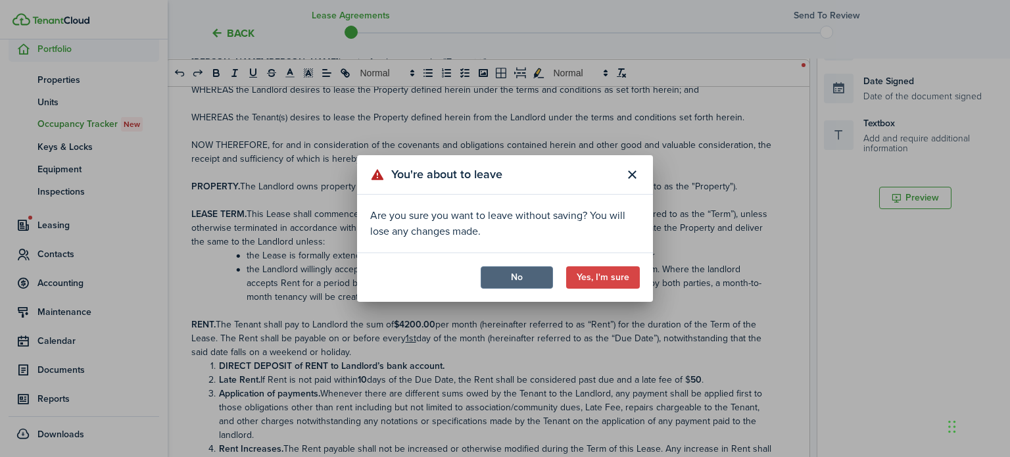
click at [547, 278] on button "No" at bounding box center [517, 277] width 72 height 22
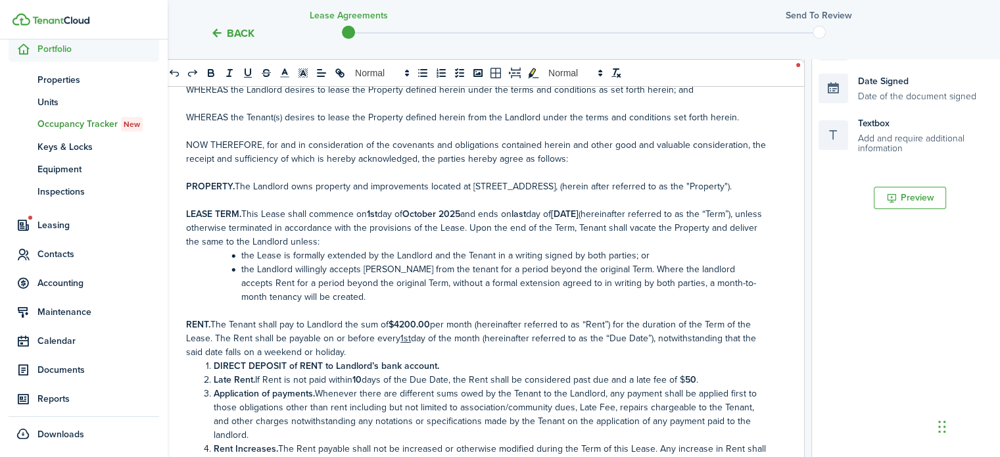
click at [799, 60] on div "0 x 0" at bounding box center [482, 73] width 646 height 28
drag, startPoint x: 799, startPoint y: 60, endPoint x: 728, endPoint y: 199, distance: 155.8
click at [728, 199] on quill-editor "0 x 0 [US_STATE] RESIDENTIAL LEASE AGREEMENT THIS LEASE AGREEMENT hereinafter k…" at bounding box center [482, 198] width 646 height 544
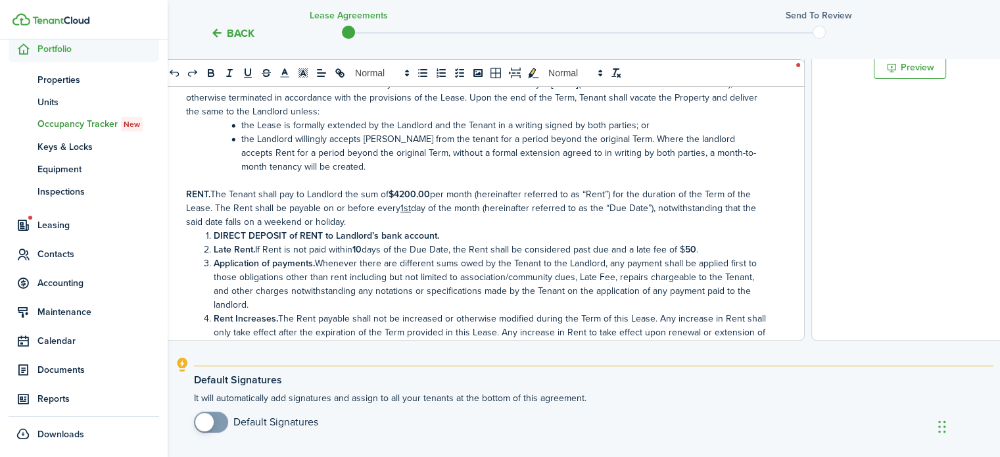
scroll to position [565, 0]
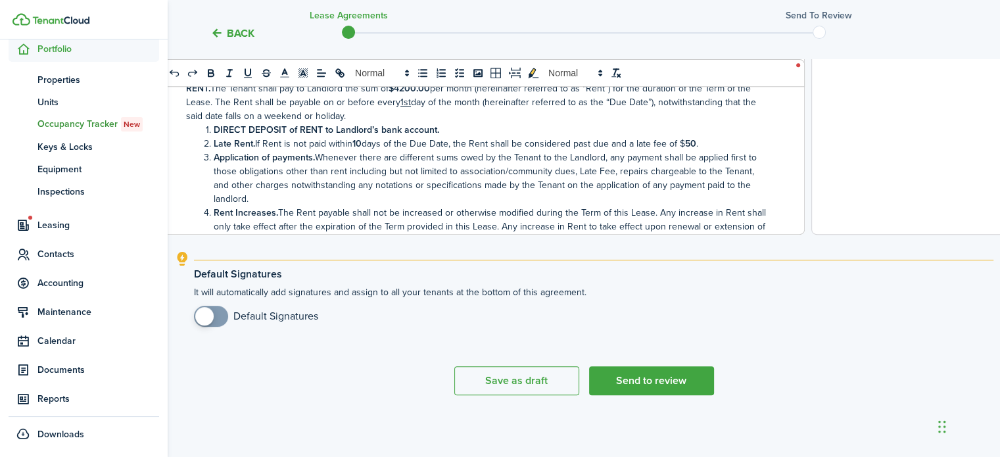
checkbox input "true"
click at [218, 316] on span at bounding box center [210, 316] width 13 height 21
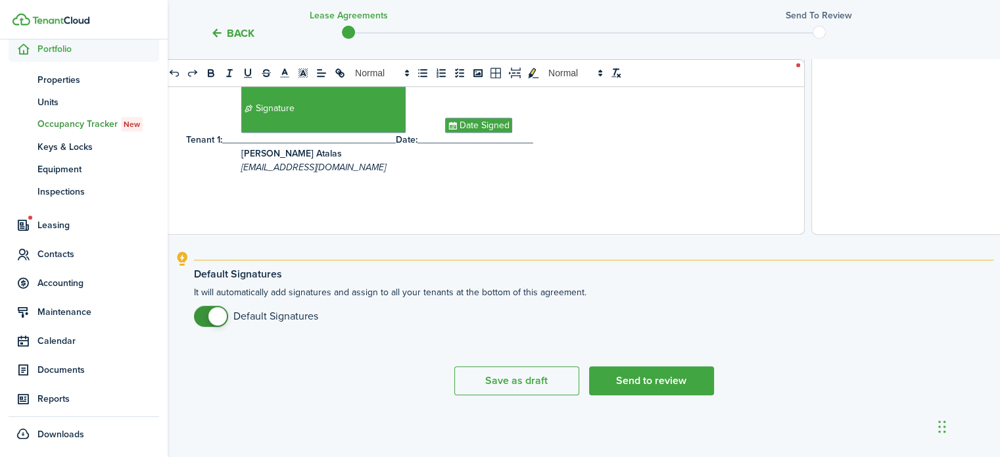
scroll to position [3264, 0]
drag, startPoint x: 184, startPoint y: 141, endPoint x: 475, endPoint y: 164, distance: 291.5
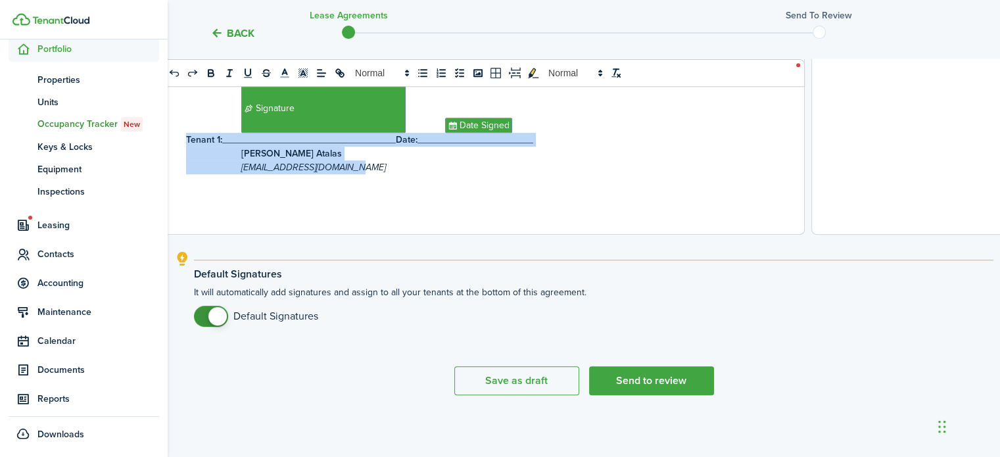
drag, startPoint x: 552, startPoint y: 130, endPoint x: 510, endPoint y: 169, distance: 56.7
click at [510, 169] on section "Signature [DATE] 13:35:35 Landlord: _________________________________ Date: ___…" at bounding box center [477, 42] width 582 height 264
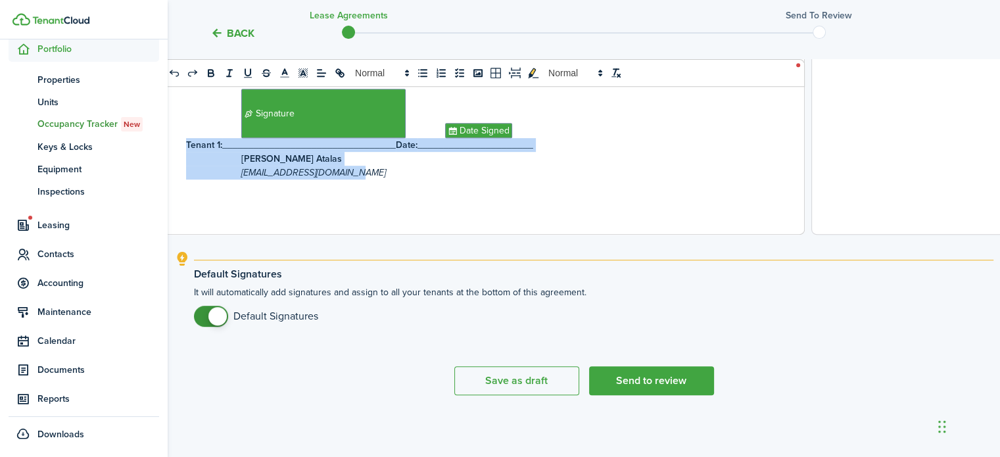
scroll to position [3253, 0]
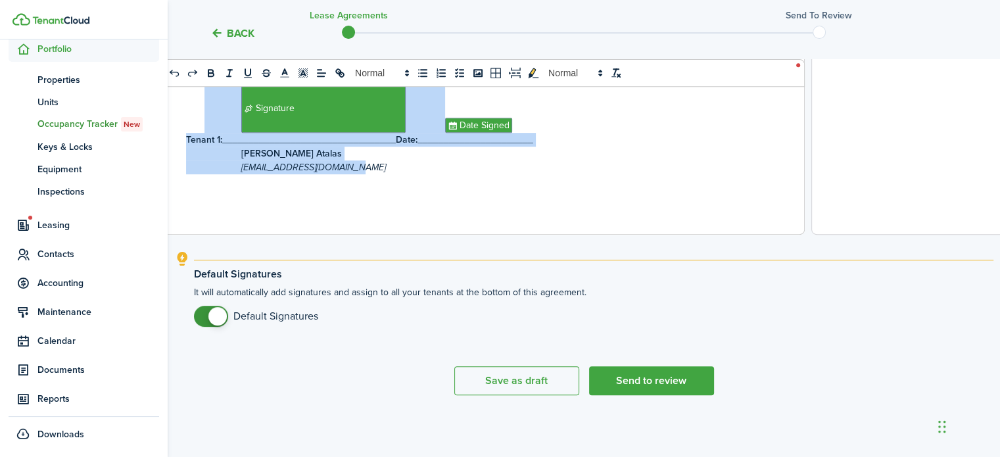
drag, startPoint x: 201, startPoint y: 98, endPoint x: 365, endPoint y: 181, distance: 183.4
click at [365, 174] on section "Signature [DATE] 13:35:35 Landlord: _________________________________ Date: ___…" at bounding box center [477, 42] width 582 height 264
copy section "Signature Date Signed Tenant 1: _________________________________ Date: _______…"
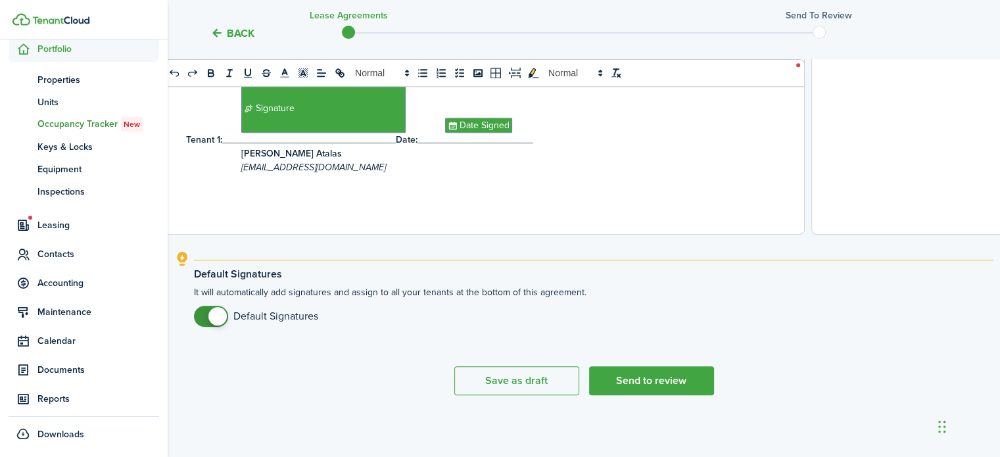
click at [394, 185] on p at bounding box center [477, 181] width 582 height 14
drag, startPoint x: 179, startPoint y: 157, endPoint x: 298, endPoint y: 166, distance: 119.9
click at [350, 174] on p "[EMAIL_ADDRESS][DOMAIN_NAME]" at bounding box center [477, 167] width 582 height 14
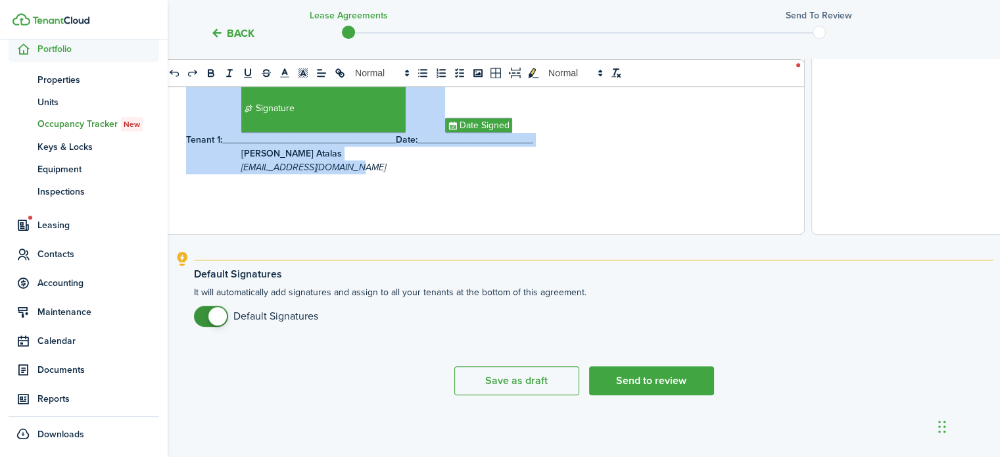
drag, startPoint x: 350, startPoint y: 176, endPoint x: 181, endPoint y: 147, distance: 171.9
copy section "Signature [DATE] 13:35:35 Landlord: _________________________________ Date: ___…"
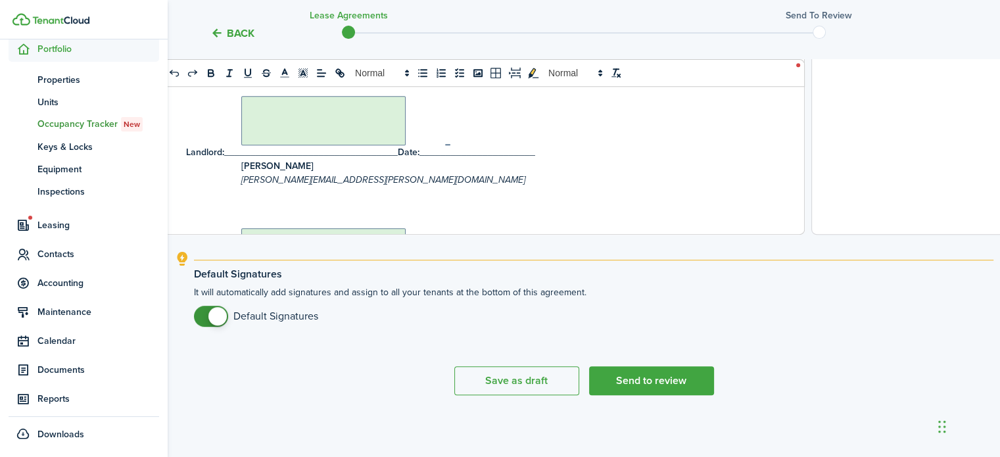
scroll to position [3339, 0]
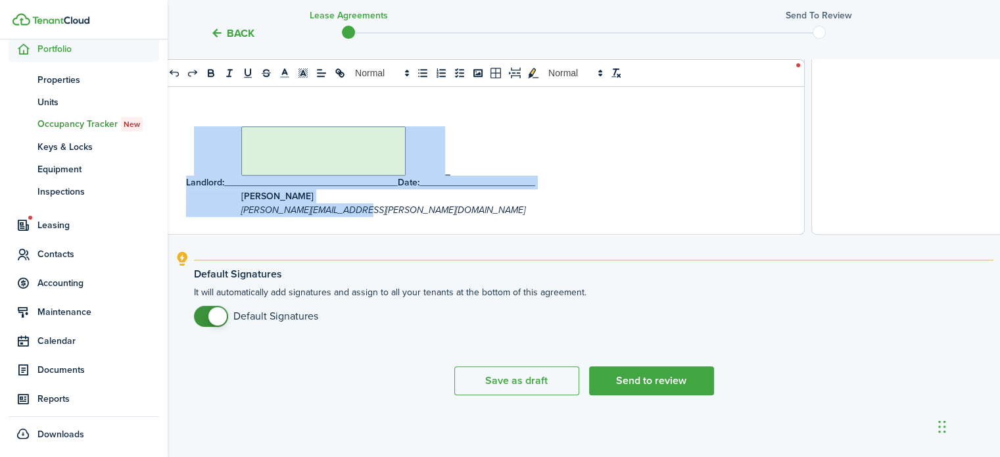
drag, startPoint x: 193, startPoint y: 147, endPoint x: 361, endPoint y: 220, distance: 183.7
click at [361, 220] on section "Landlord: _________________________________ Date: ______________________ [PERSO…" at bounding box center [477, 217] width 582 height 264
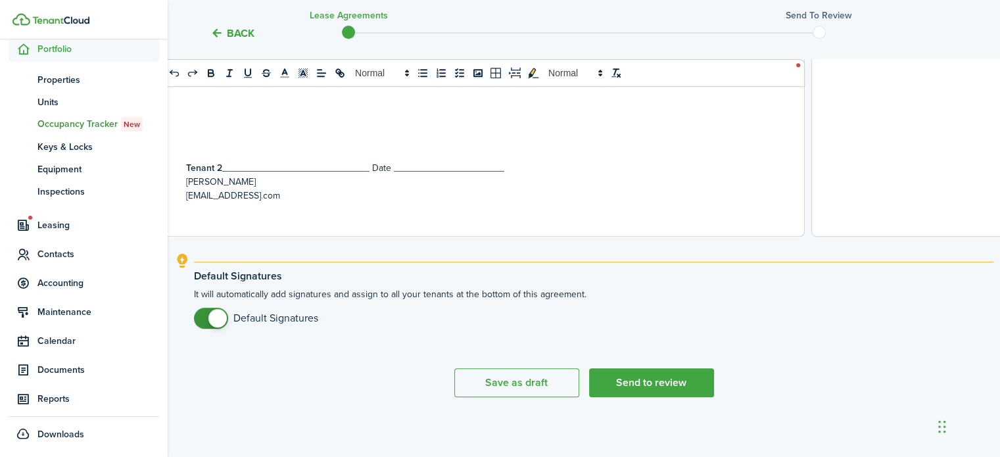
scroll to position [2936, 0]
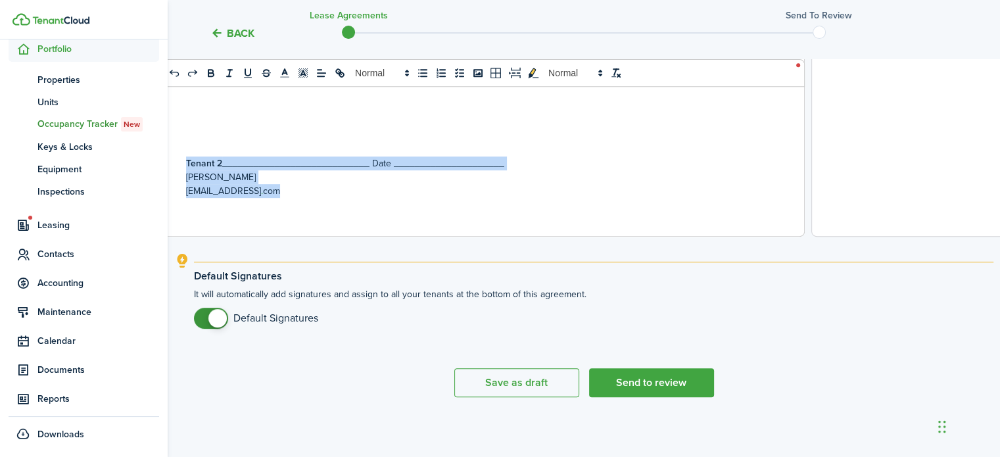
drag, startPoint x: 184, startPoint y: 178, endPoint x: 330, endPoint y: 204, distance: 148.3
copy div "Tenant 2 ____________________________ Date _____________________ [PERSON_NAME] …"
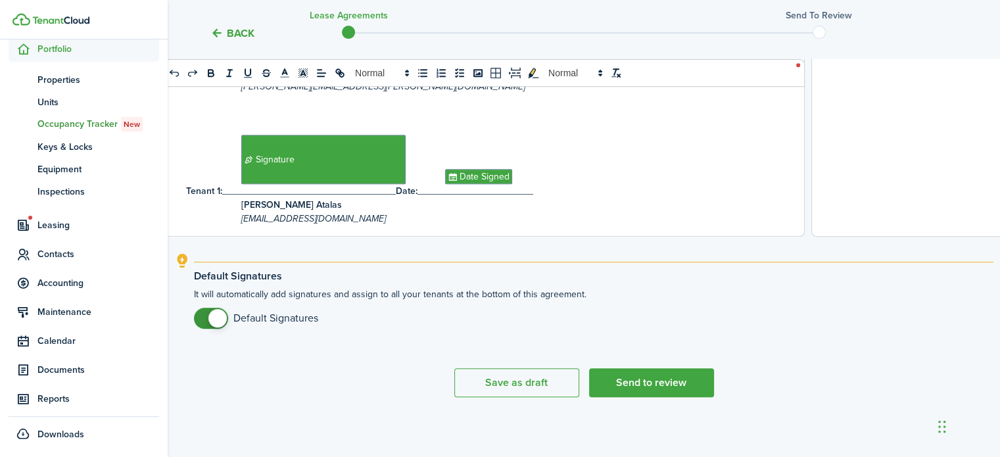
scroll to position [3278, 0]
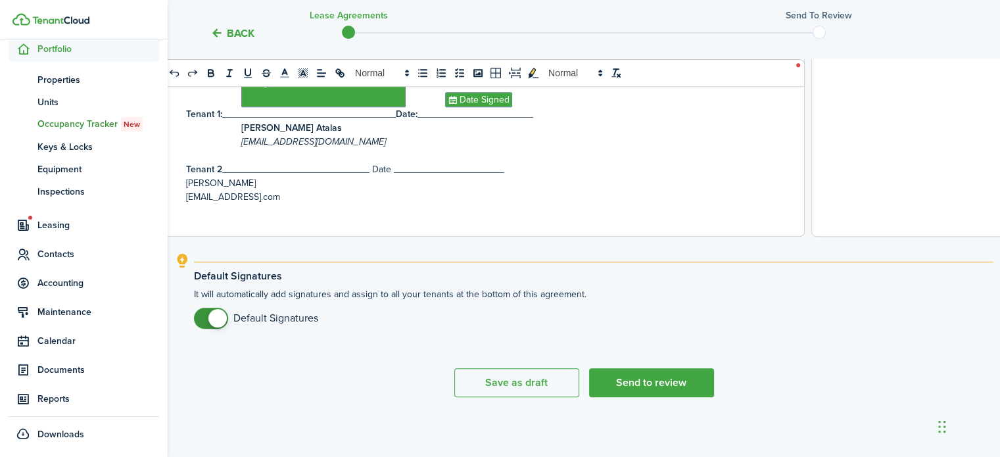
click at [186, 190] on p "[PERSON_NAME]" at bounding box center [477, 183] width 582 height 14
click at [308, 190] on p "[PERSON_NAME]" at bounding box center [477, 183] width 582 height 14
click at [254, 162] on p at bounding box center [477, 156] width 582 height 14
click at [423, 176] on p "Tenant 2 ____________________________ Date _____________________" at bounding box center [477, 169] width 582 height 14
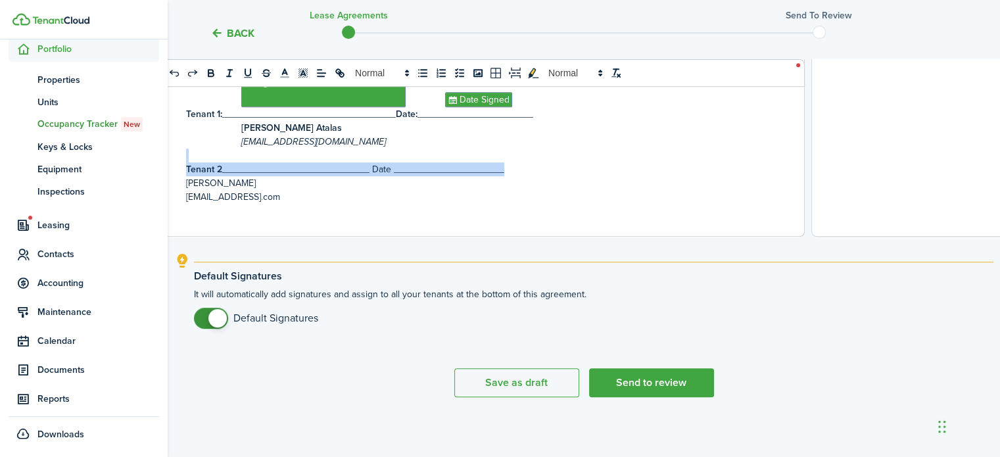
drag, startPoint x: 782, startPoint y: 179, endPoint x: 794, endPoint y: 164, distance: 19.7
click at [672, 162] on p at bounding box center [477, 156] width 582 height 14
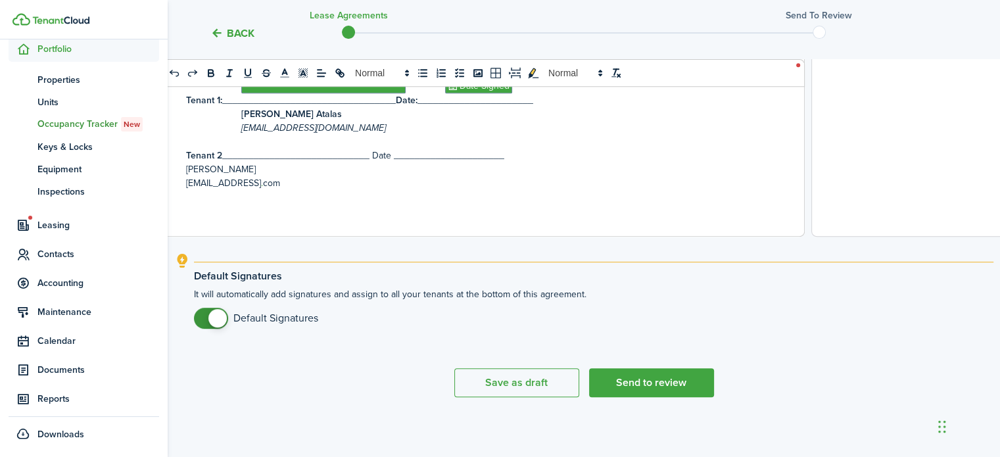
scroll to position [3305, 0]
click at [270, 155] on p "Tenant 2 ____________________________ Date _____________________" at bounding box center [477, 156] width 582 height 14
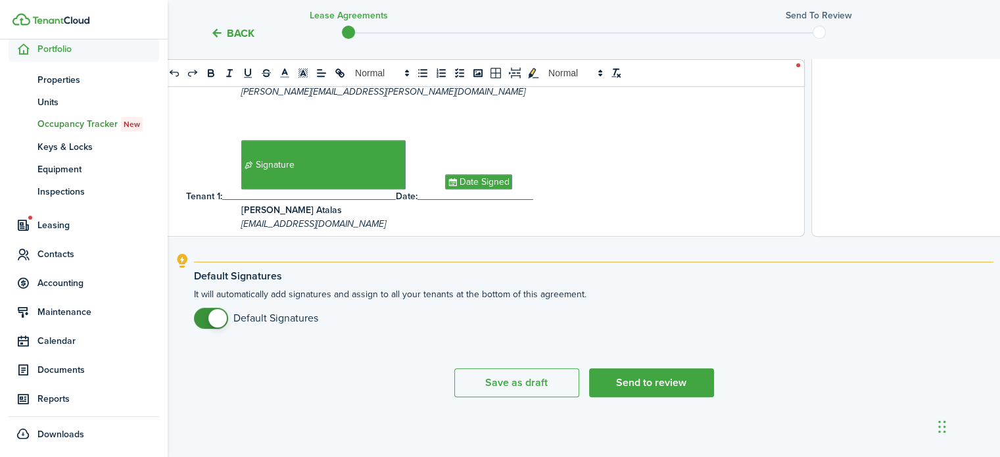
scroll to position [3285, 0]
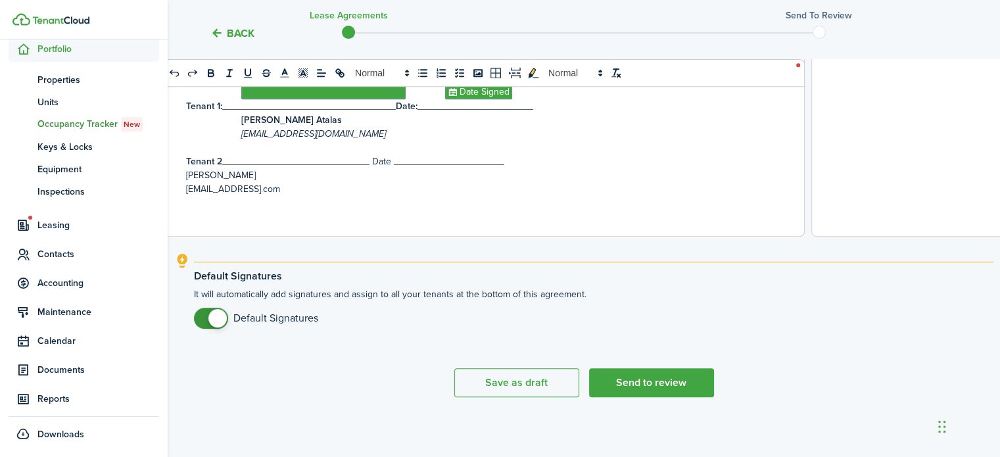
click at [512, 196] on p "[EMAIL_ADDRESS] . com" at bounding box center [477, 189] width 582 height 14
click at [323, 154] on p at bounding box center [477, 148] width 582 height 14
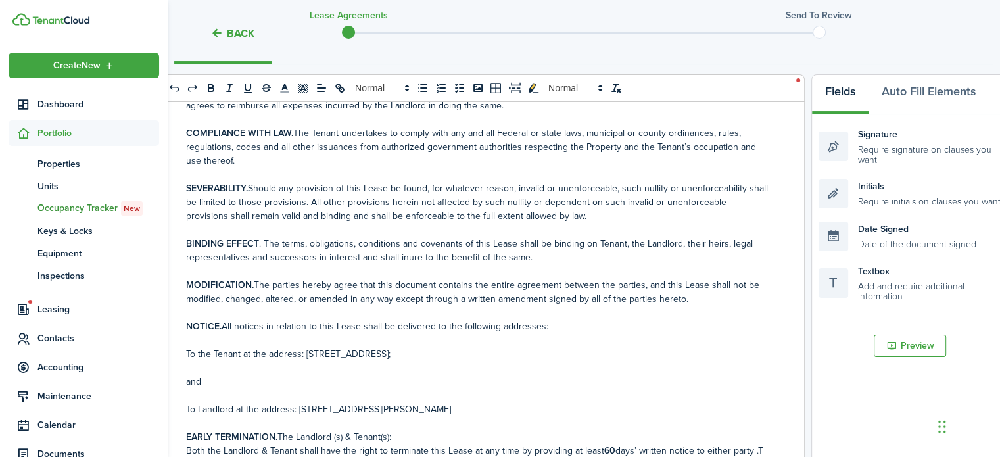
scroll to position [4, 0]
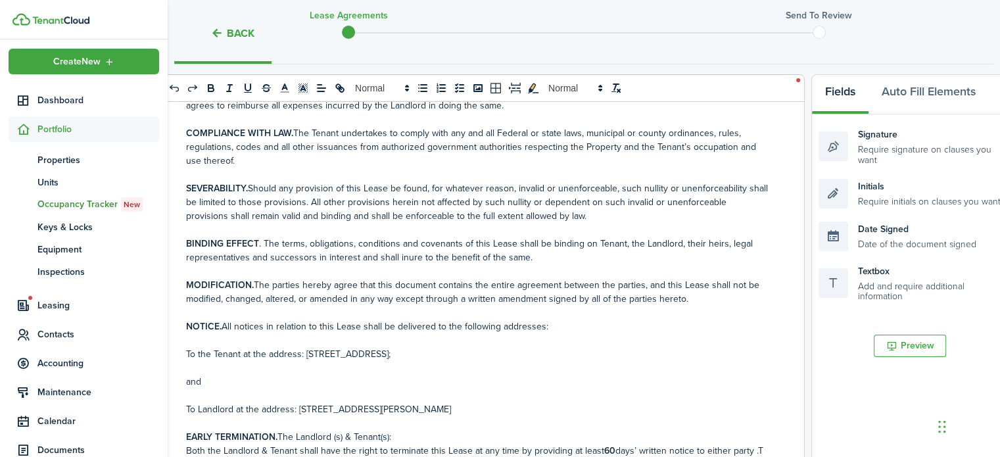
click at [72, 128] on span "Portfolio" at bounding box center [98, 129] width 122 height 14
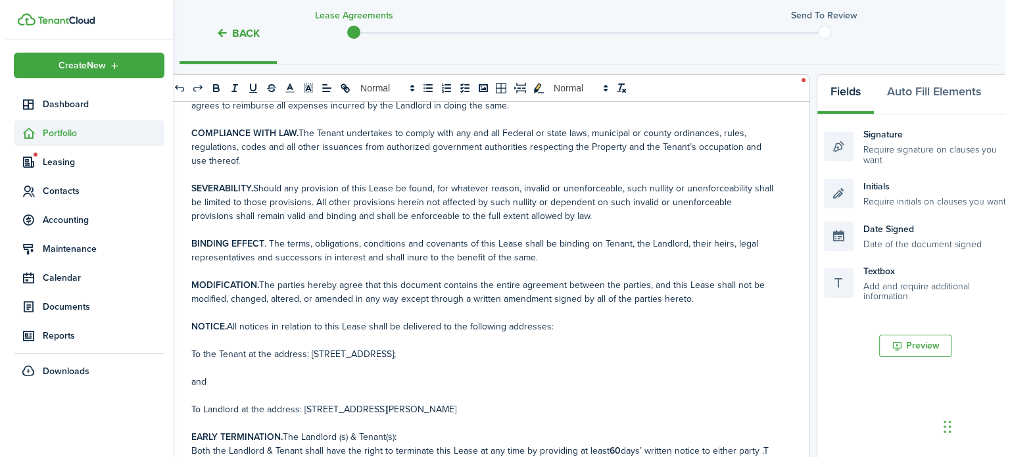
scroll to position [0, 0]
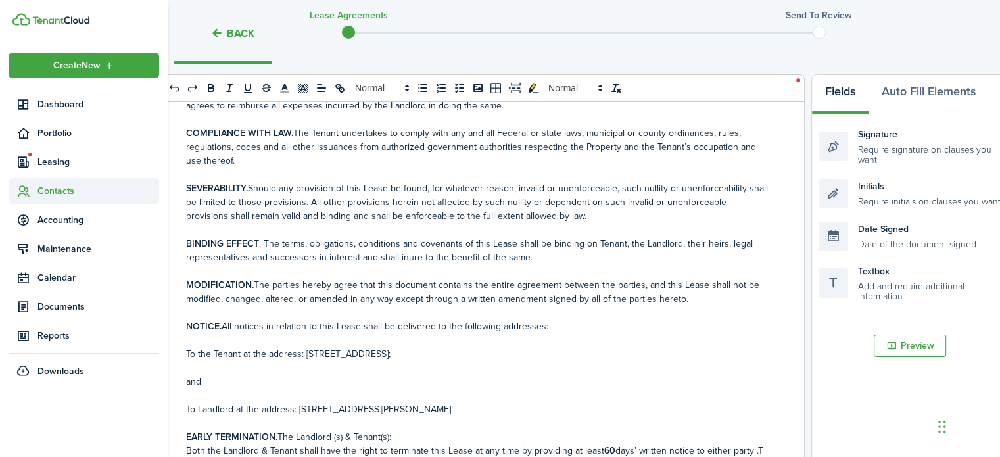
click at [84, 189] on span "Contacts" at bounding box center [98, 191] width 122 height 14
click at [59, 219] on span "Tenants" at bounding box center [98, 222] width 122 height 14
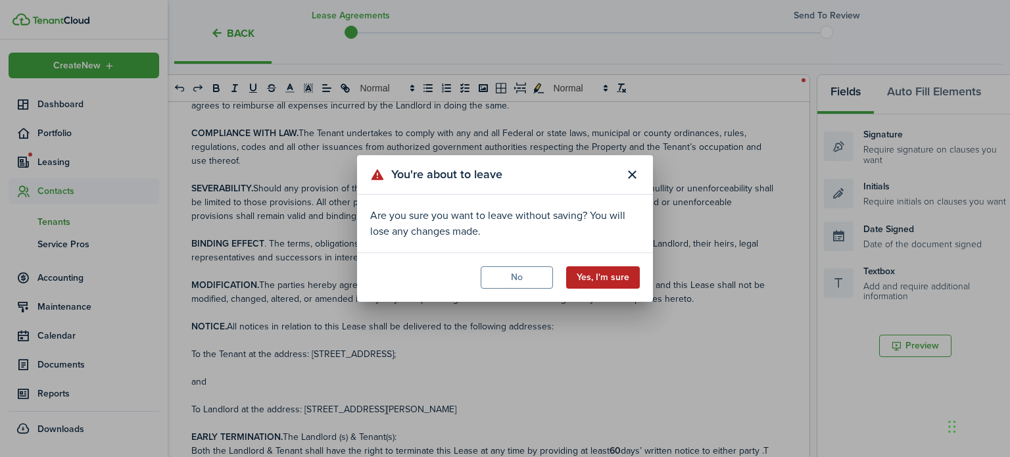
click at [604, 275] on button "Yes, I'm sure" at bounding box center [603, 277] width 74 height 22
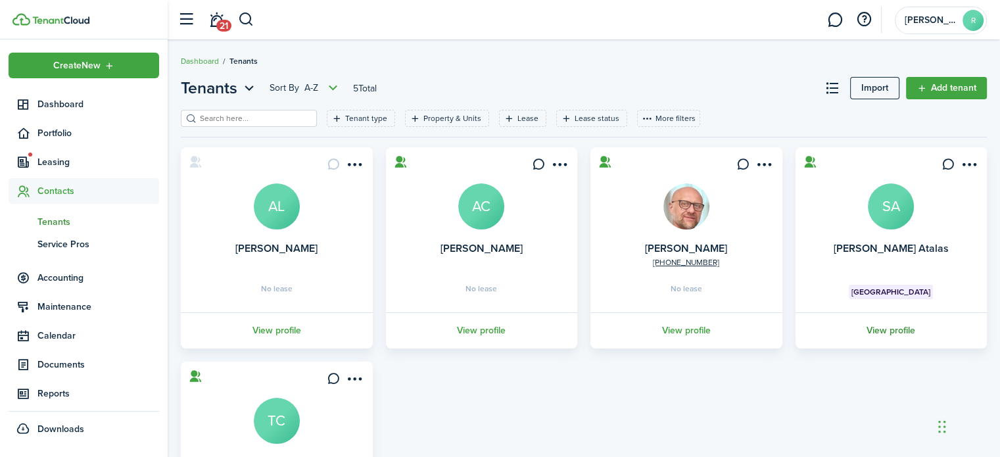
click at [902, 323] on link "View profile" at bounding box center [891, 330] width 196 height 36
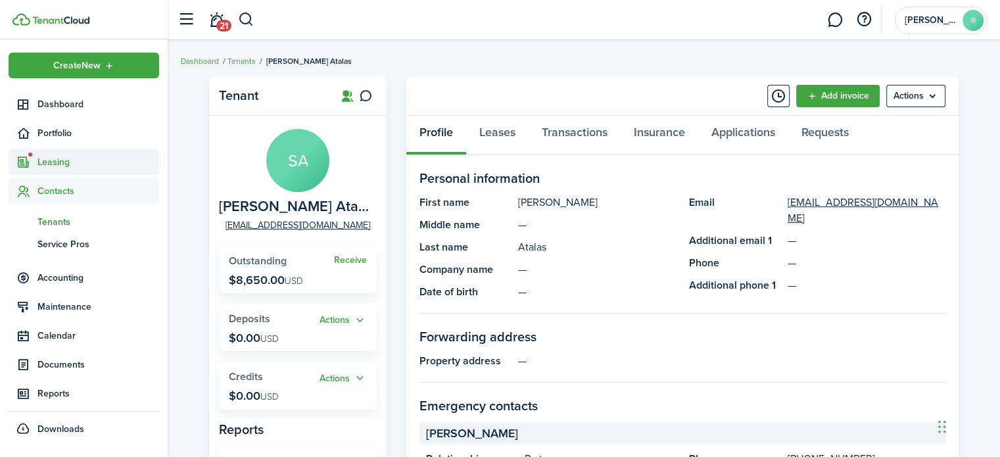
click at [104, 165] on span "Leasing" at bounding box center [98, 162] width 122 height 14
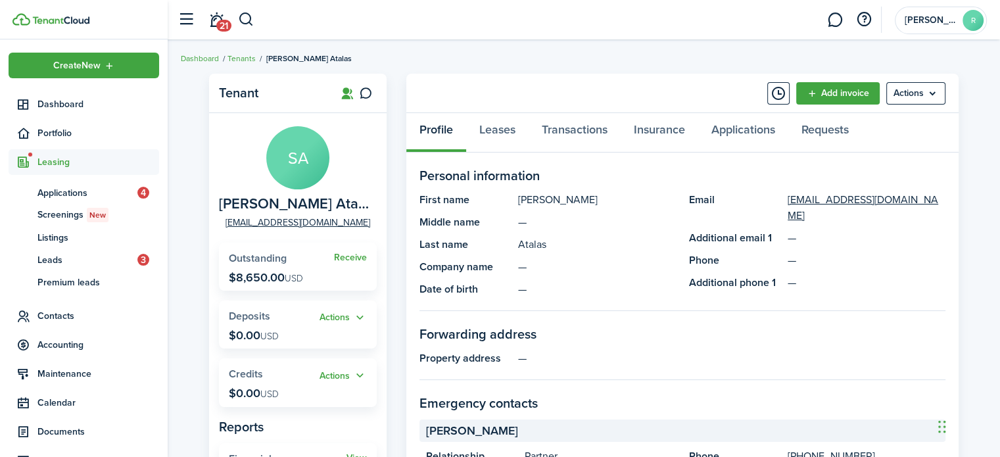
scroll to position [1, 0]
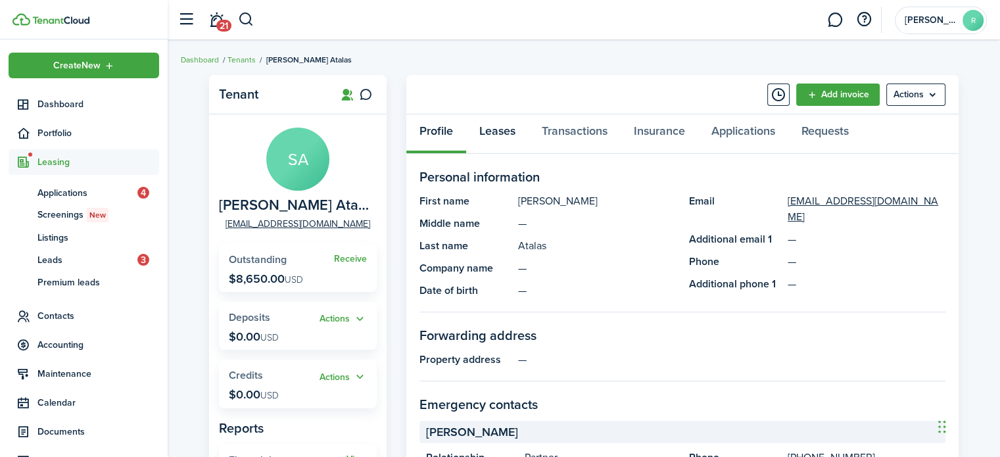
click at [501, 126] on link "Leases" at bounding box center [497, 133] width 62 height 39
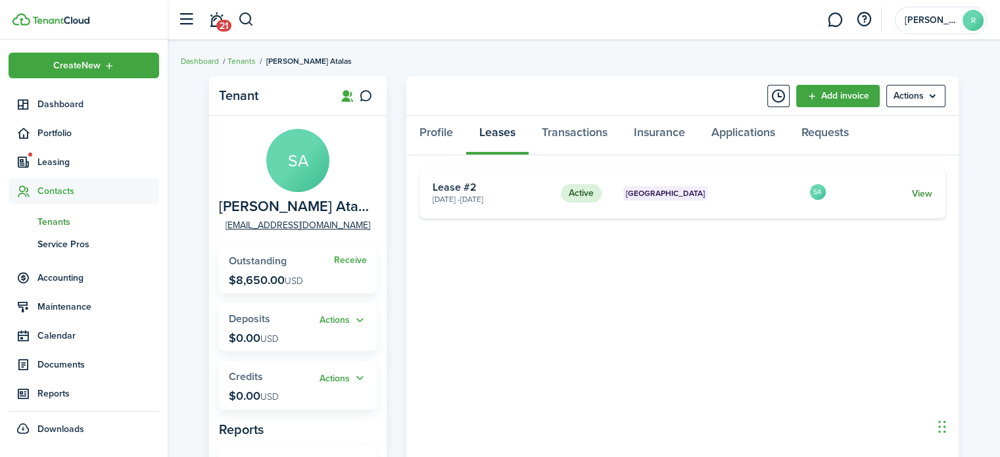
click at [927, 193] on link "View" at bounding box center [922, 194] width 20 height 14
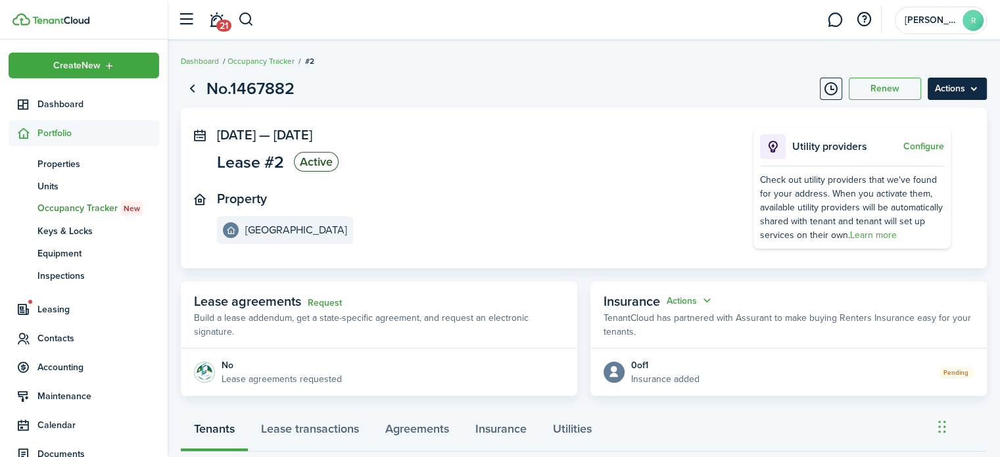
click at [976, 90] on menu-btn "Actions" at bounding box center [957, 89] width 59 height 22
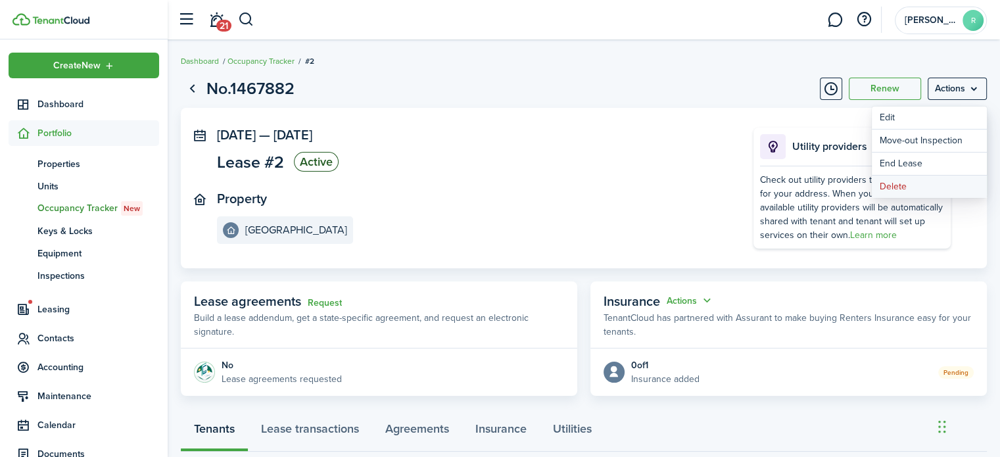
click at [891, 186] on button "Delete" at bounding box center [929, 187] width 115 height 22
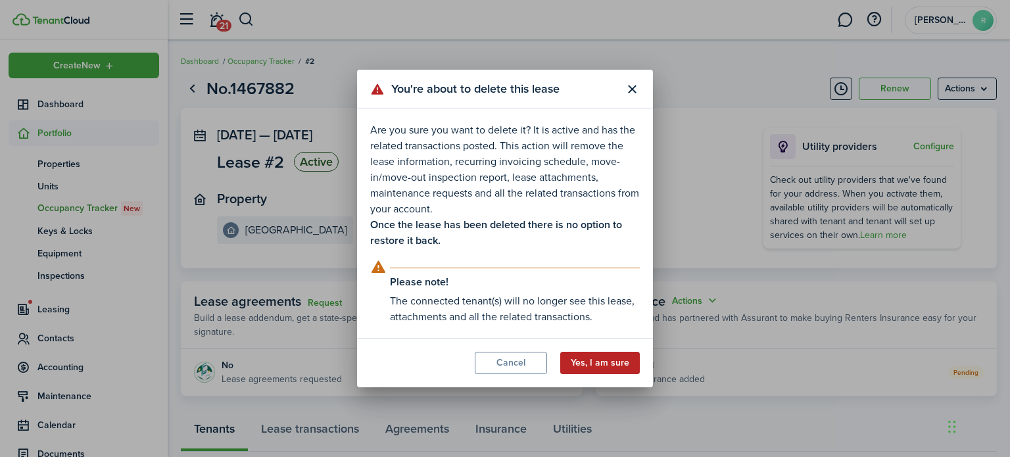
click at [603, 360] on button "Yes, I am sure" at bounding box center [600, 363] width 80 height 22
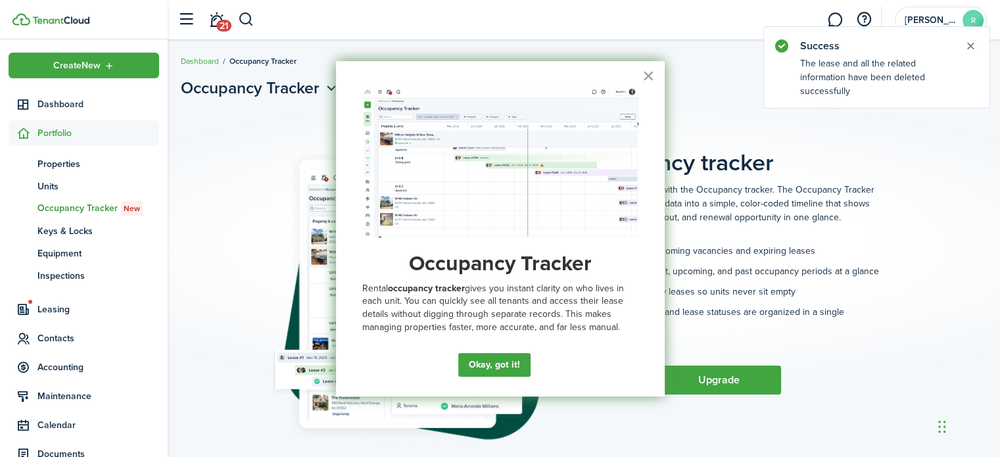
click at [649, 78] on button "×" at bounding box center [648, 75] width 12 height 21
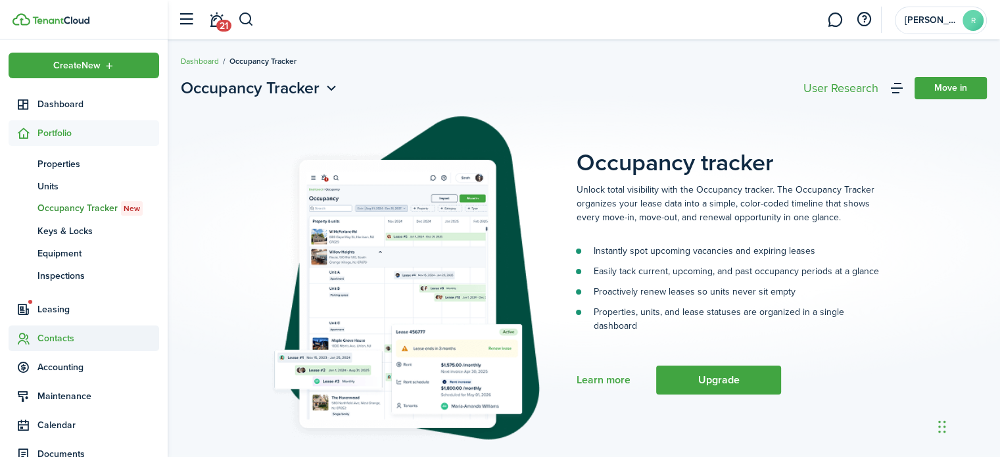
click at [95, 330] on span "Contacts" at bounding box center [84, 338] width 151 height 26
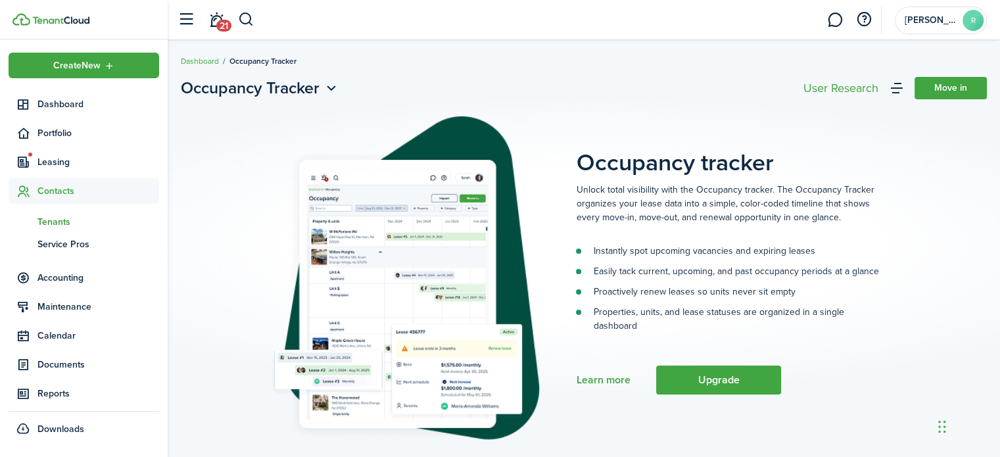
click at [56, 221] on span "Tenants" at bounding box center [98, 222] width 122 height 14
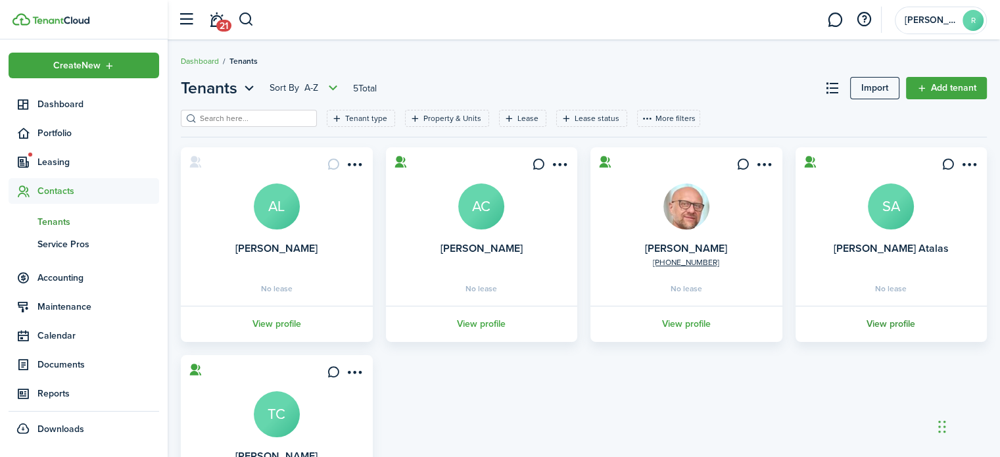
click at [897, 320] on link "View profile" at bounding box center [891, 324] width 196 height 36
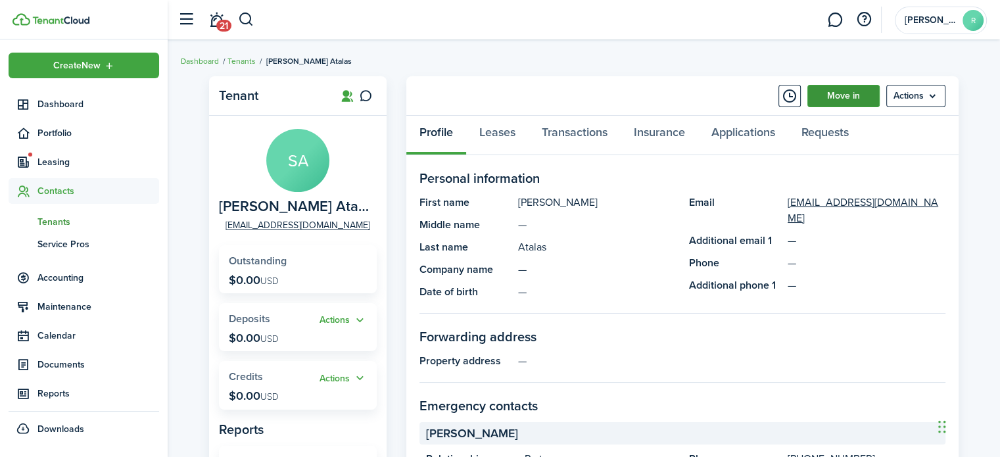
click at [847, 89] on link "Move in" at bounding box center [843, 96] width 72 height 22
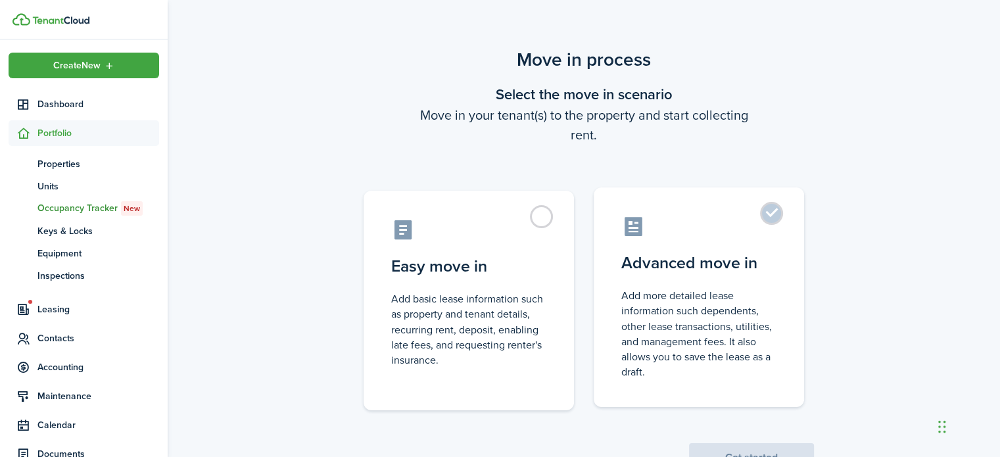
click at [778, 212] on label "Advanced move in Add more detailed lease information such dependents, other lea…" at bounding box center [699, 297] width 210 height 220
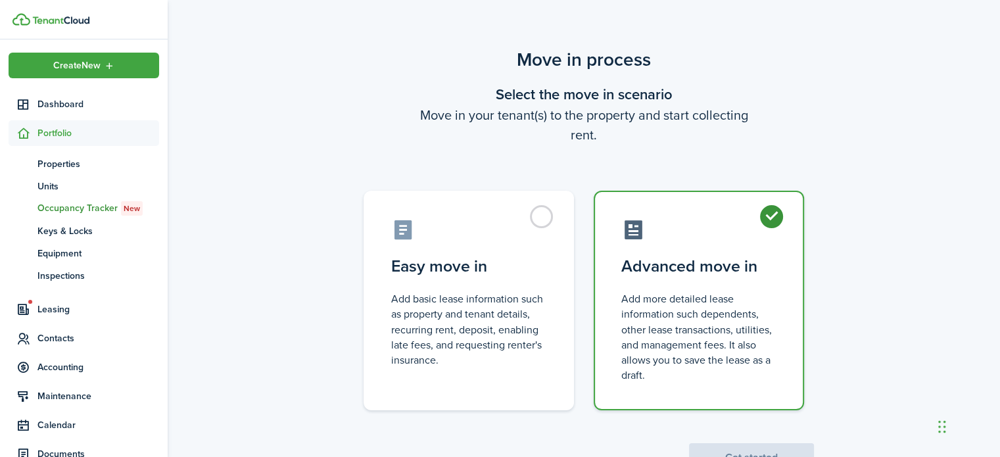
radio input "true"
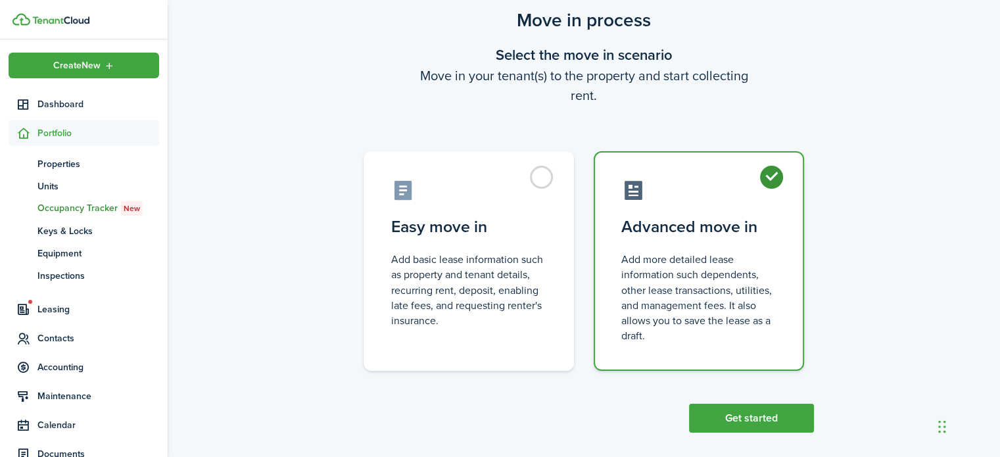
scroll to position [51, 0]
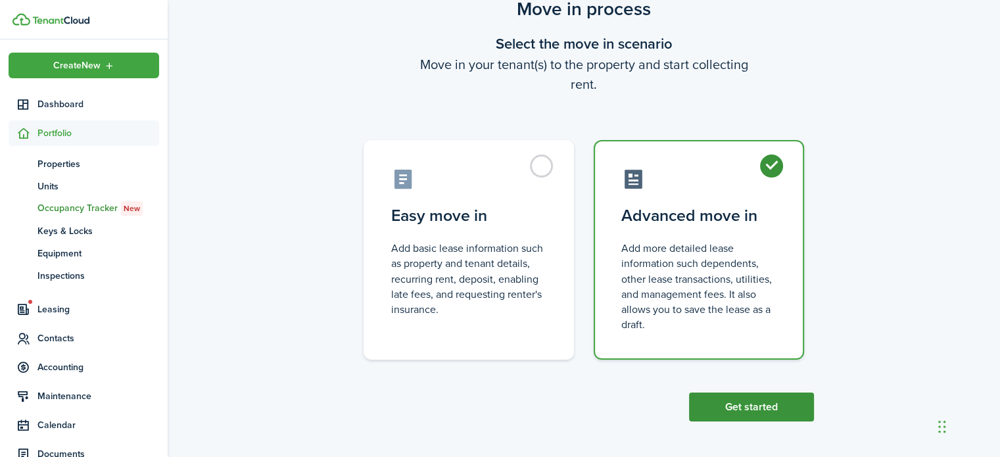
click at [763, 415] on button "Get started" at bounding box center [751, 406] width 125 height 29
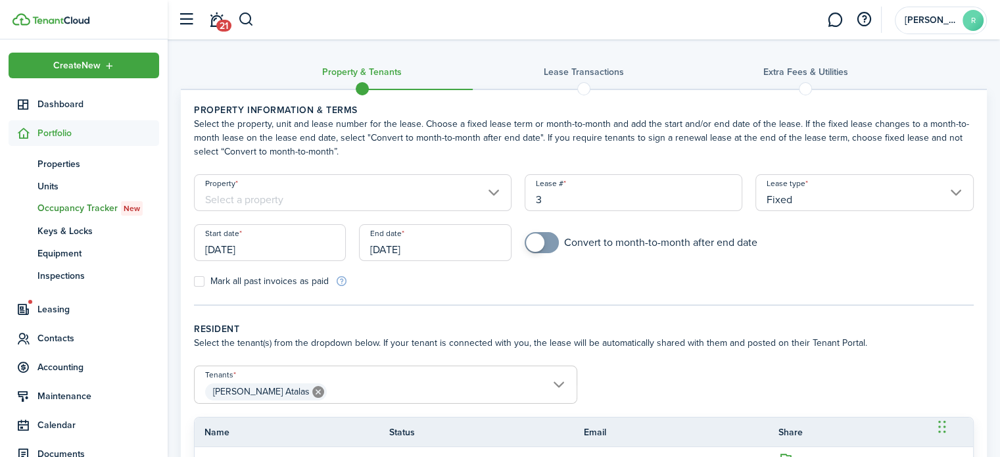
click at [303, 241] on input "[DATE]" at bounding box center [270, 242] width 152 height 37
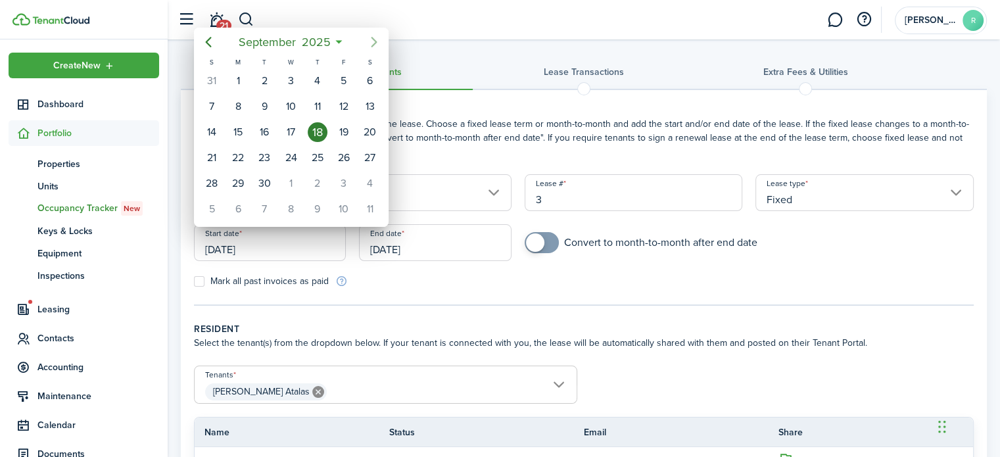
click at [373, 41] on icon "Next page" at bounding box center [374, 42] width 16 height 16
click at [458, 148] on div at bounding box center [500, 228] width 1210 height 667
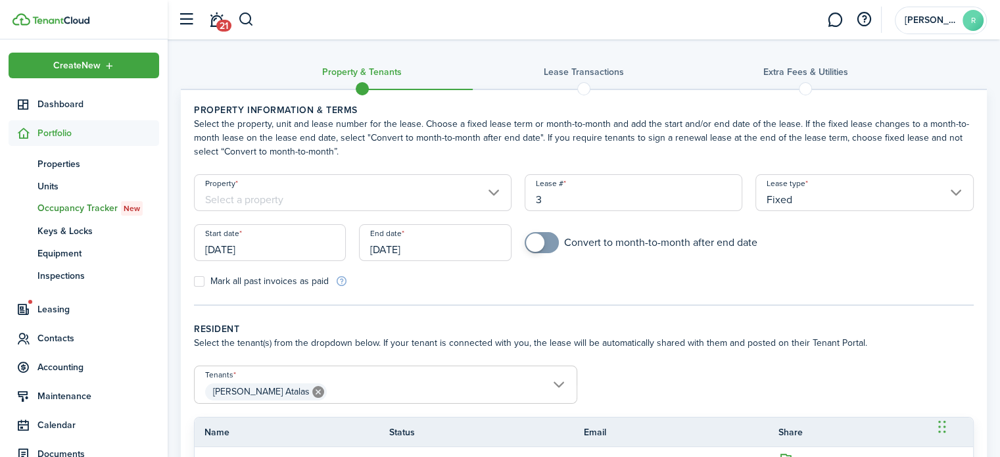
click at [316, 194] on input "Property" at bounding box center [353, 192] width 318 height 37
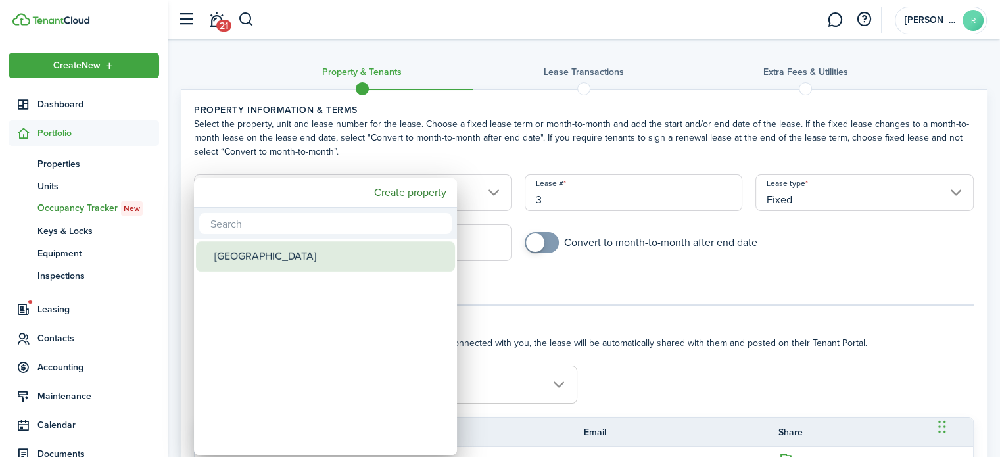
click at [254, 258] on div "[GEOGRAPHIC_DATA]" at bounding box center [330, 256] width 233 height 30
type input "[GEOGRAPHIC_DATA]"
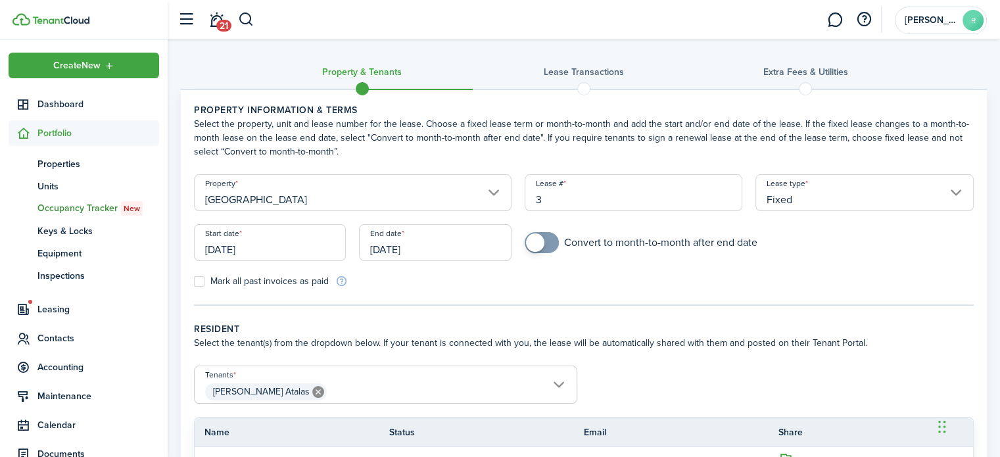
click at [279, 248] on input "[DATE]" at bounding box center [270, 242] width 152 height 37
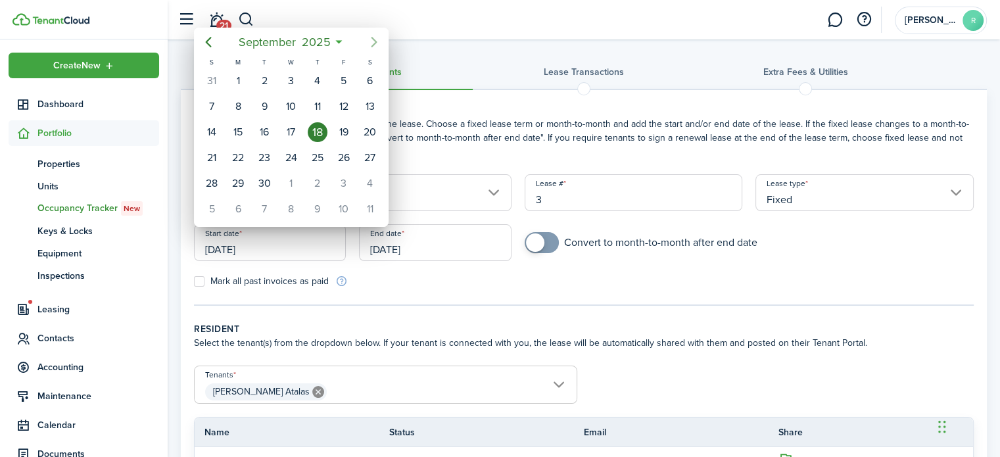
click at [371, 39] on icon "Next page" at bounding box center [374, 42] width 16 height 16
click at [293, 82] on div "1" at bounding box center [291, 81] width 20 height 20
type input "[DATE]"
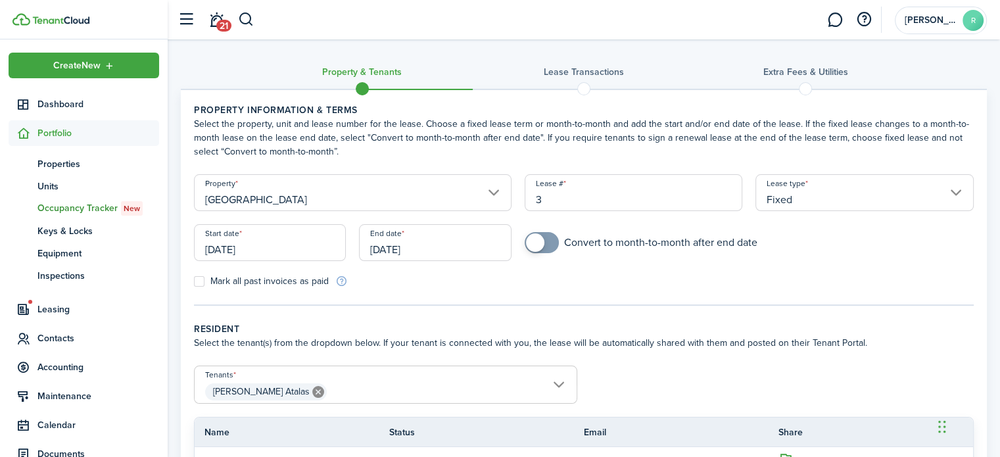
click at [405, 249] on input "[DATE]" at bounding box center [435, 242] width 152 height 37
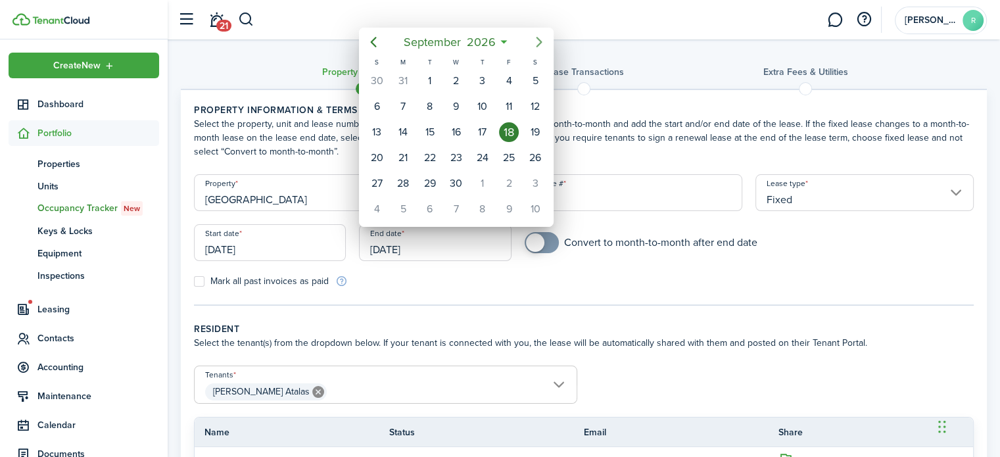
click at [540, 39] on icon "Next page" at bounding box center [539, 42] width 6 height 11
click at [484, 83] on div "1" at bounding box center [483, 81] width 20 height 20
type input "[DATE]"
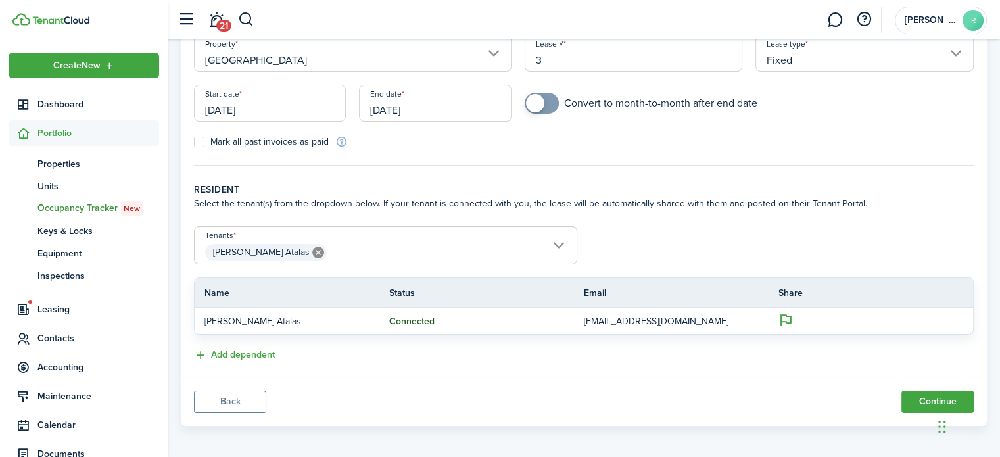
scroll to position [140, 0]
click at [561, 244] on span "[PERSON_NAME] Atalas" at bounding box center [386, 252] width 382 height 22
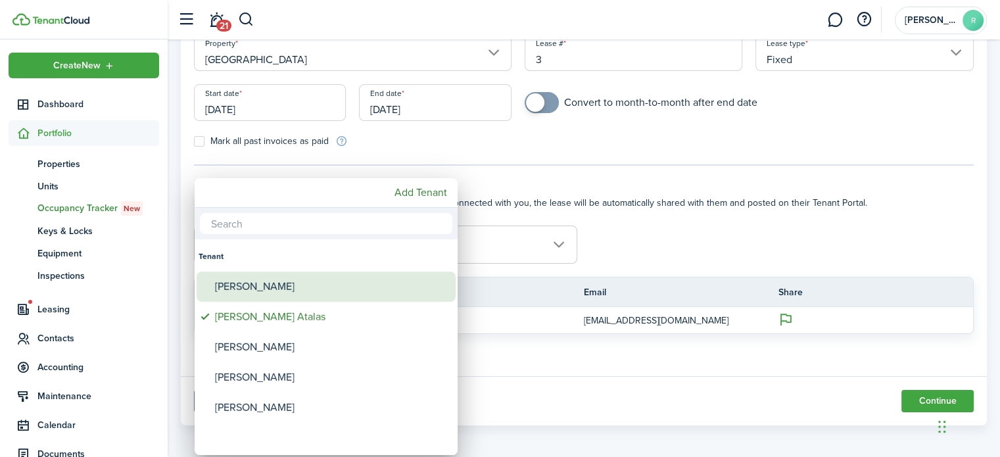
click at [309, 283] on div "[PERSON_NAME]" at bounding box center [331, 286] width 233 height 30
type input "[PERSON_NAME], [PERSON_NAME]"
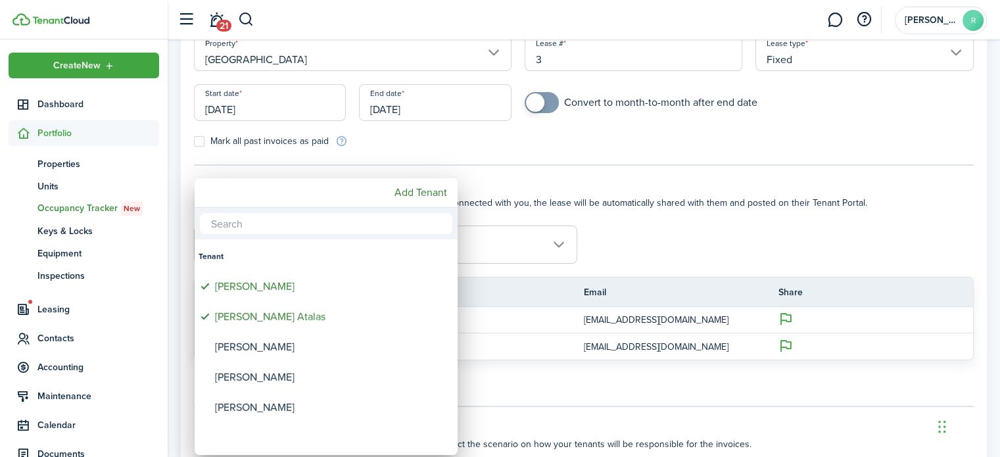
click at [722, 194] on div at bounding box center [500, 228] width 1210 height 667
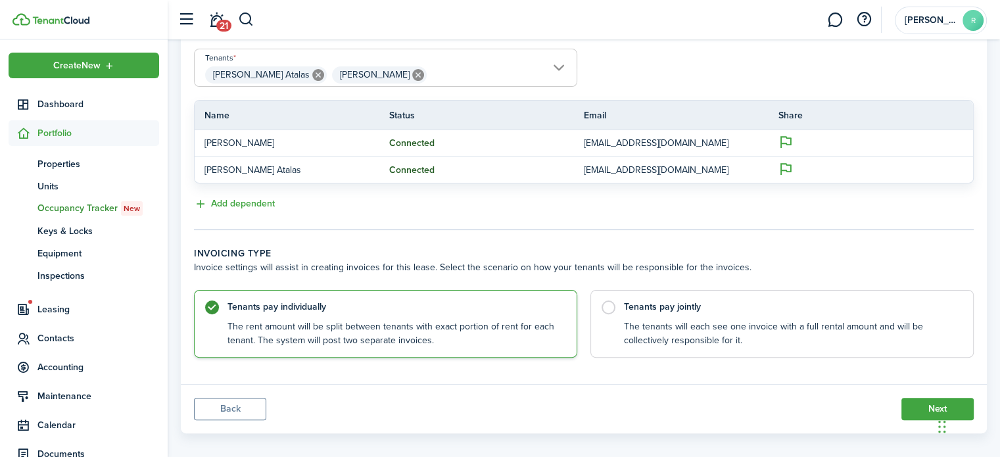
scroll to position [318, 0]
click at [613, 298] on label "Tenants pay jointly The tenants will each see one invoice with a full rental am…" at bounding box center [781, 319] width 383 height 68
radio input "false"
radio input "true"
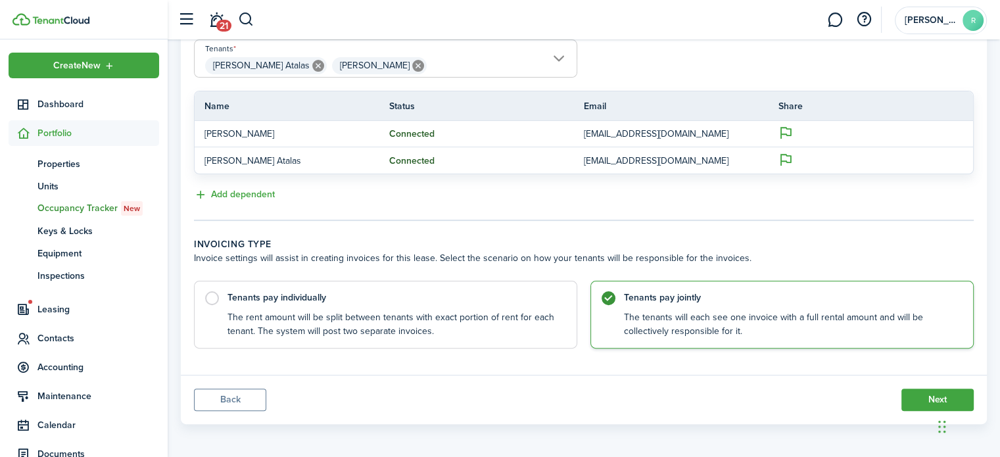
scroll to position [327, 0]
click at [910, 392] on button "Next" at bounding box center [937, 399] width 72 height 22
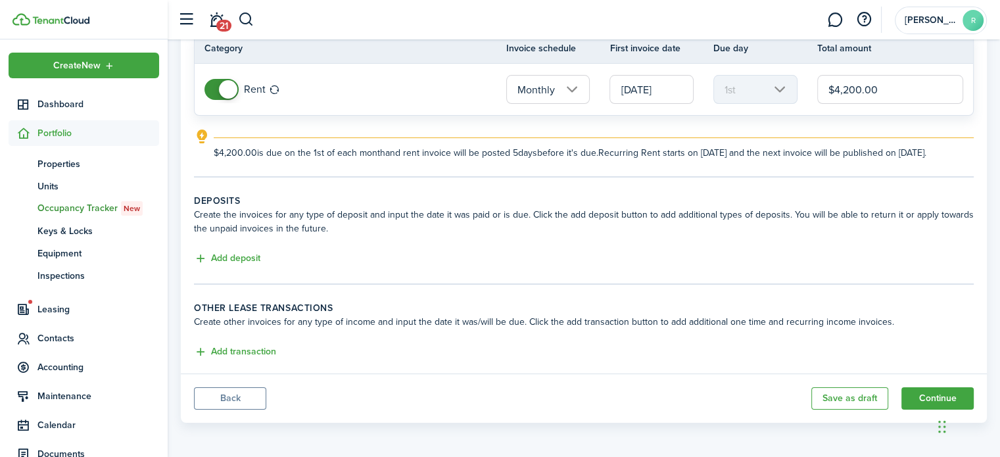
scroll to position [141, 0]
click at [227, 258] on button "Add deposit" at bounding box center [227, 256] width 66 height 15
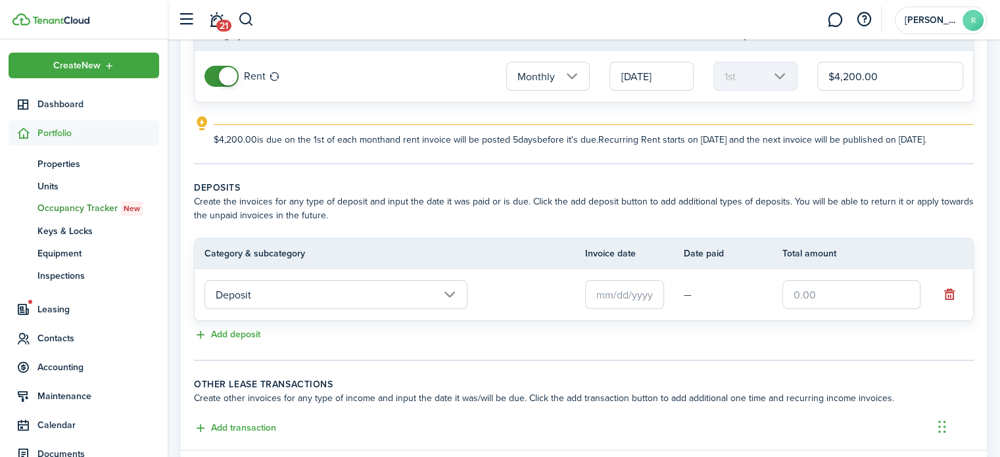
click at [448, 307] on input "Deposit" at bounding box center [335, 294] width 263 height 29
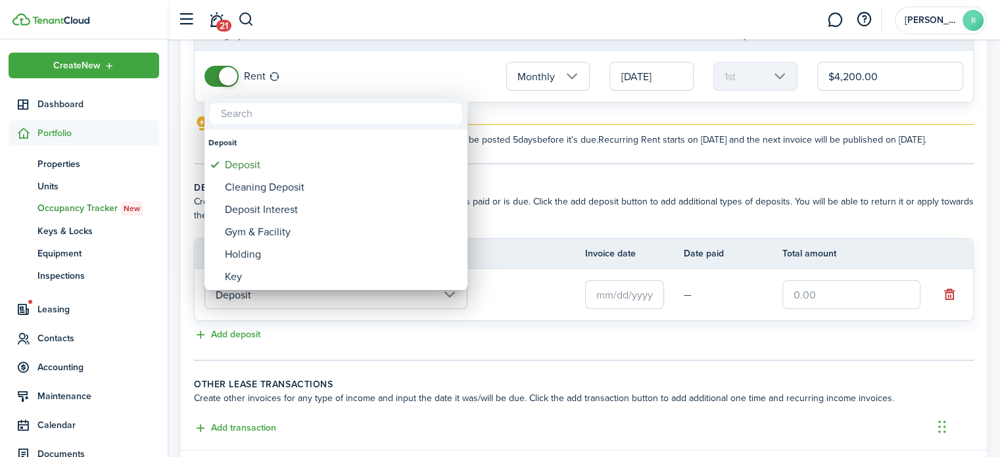
click at [615, 304] on div at bounding box center [500, 228] width 1210 height 667
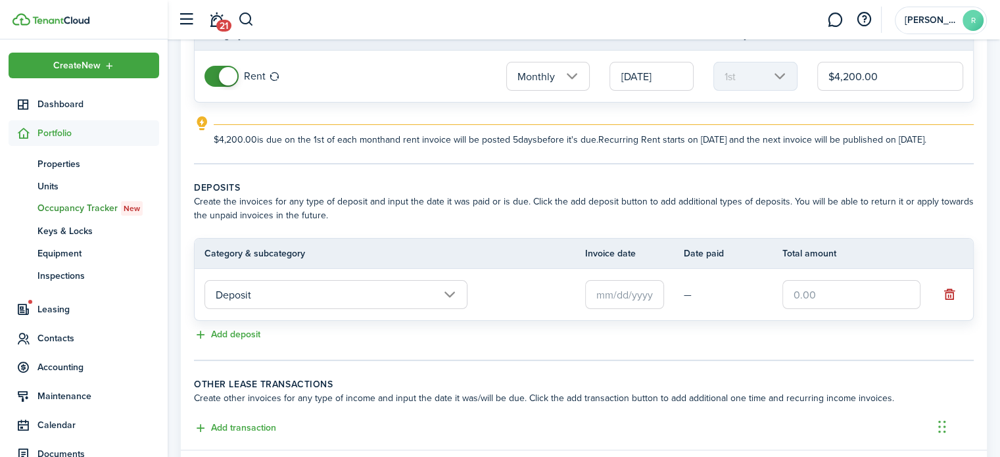
click at [799, 302] on input "text" at bounding box center [851, 294] width 138 height 29
type input "$8,400.00"
click at [240, 342] on button "Add deposit" at bounding box center [227, 334] width 66 height 15
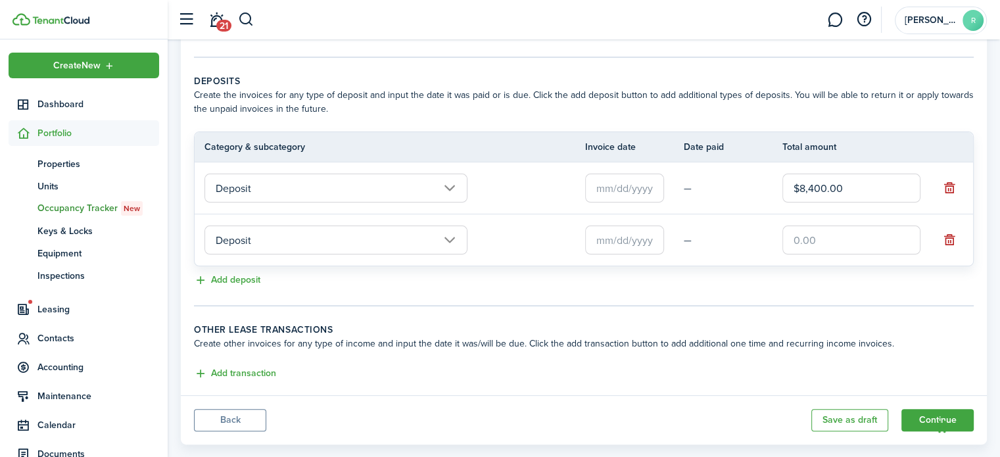
scroll to position [248, 0]
click at [603, 194] on input "text" at bounding box center [624, 187] width 79 height 29
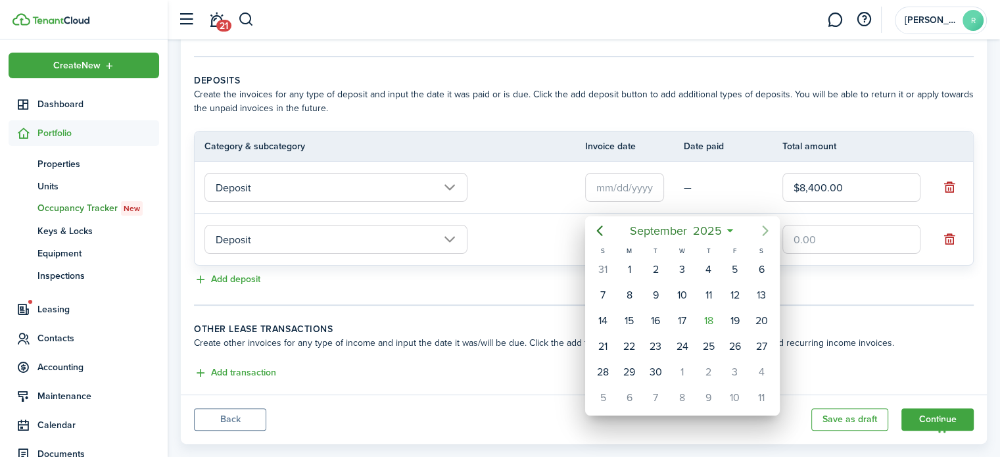
click at [766, 235] on icon "Next page" at bounding box center [765, 231] width 16 height 16
click at [682, 264] on div "1" at bounding box center [682, 270] width 20 height 20
type input "[DATE]"
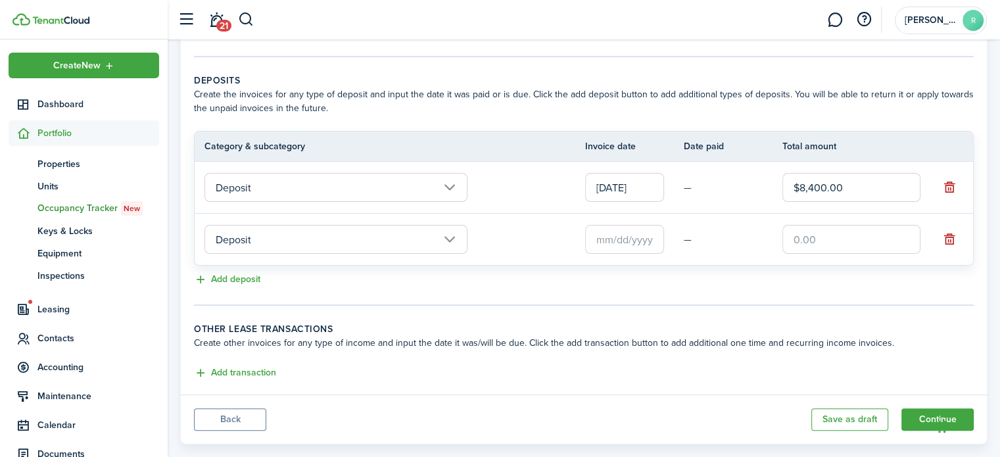
click at [455, 251] on input "Deposit" at bounding box center [335, 239] width 263 height 29
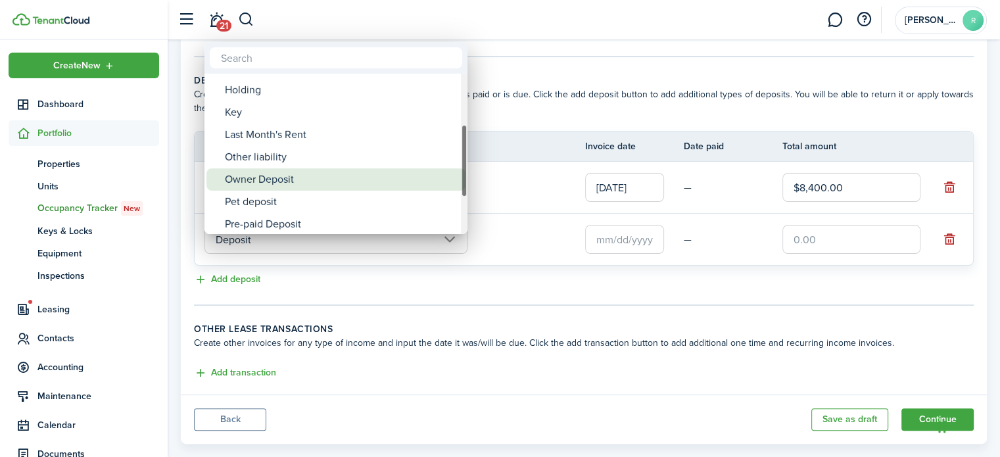
drag, startPoint x: 461, startPoint y: 128, endPoint x: 449, endPoint y: 179, distance: 52.1
click at [449, 179] on mbsc-scrollview-base "Deposit Deposit Cleaning Deposit Deposit Interest Gym & Facility Holding Key La…" at bounding box center [335, 154] width 263 height 158
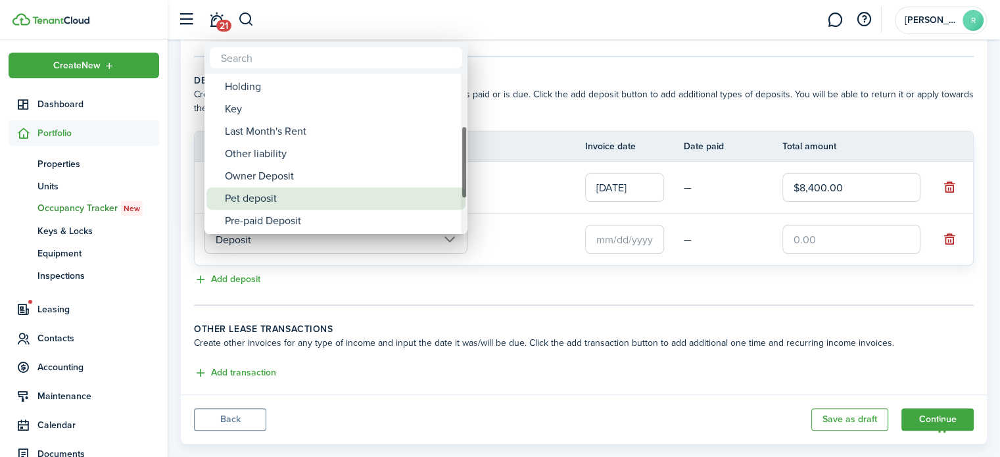
click at [338, 188] on div "Pet deposit" at bounding box center [341, 198] width 233 height 22
type input "Deposit / Pet deposit"
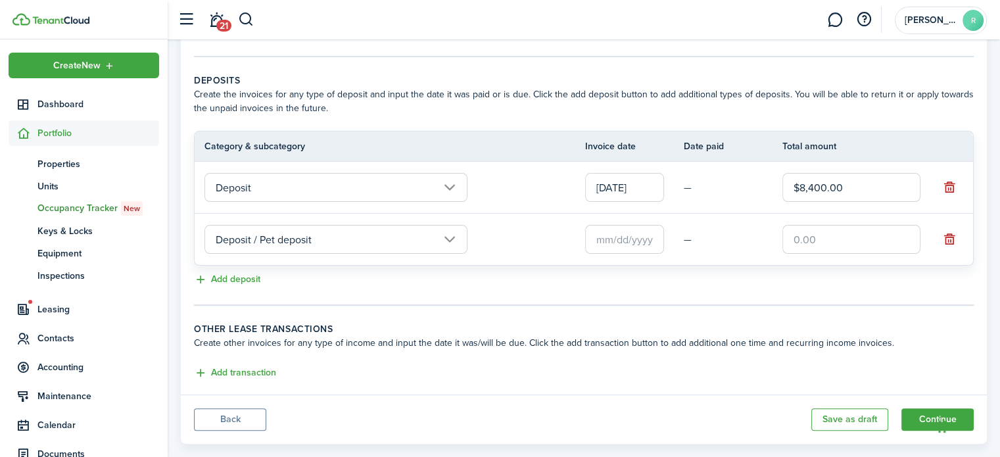
click at [814, 252] on input "text" at bounding box center [851, 239] width 138 height 29
click at [615, 247] on input "text" at bounding box center [624, 239] width 79 height 29
type input "$200.00"
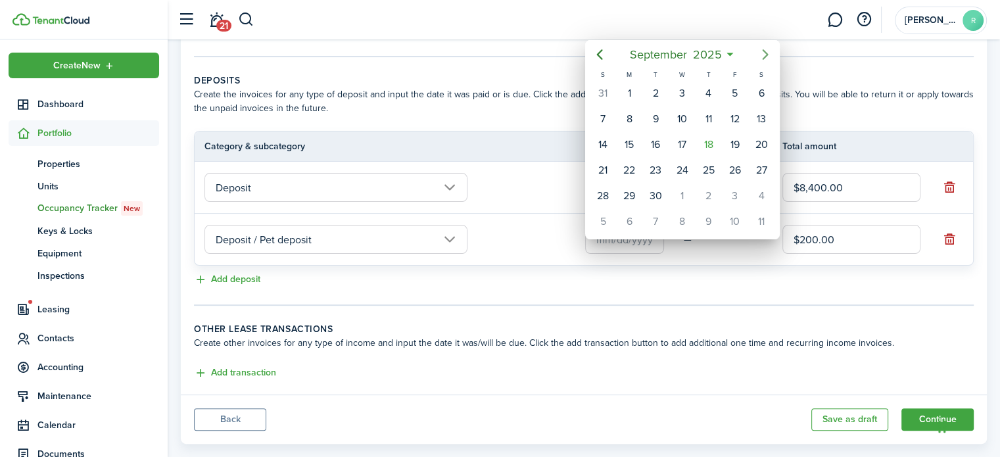
click at [766, 48] on icon "Next page" at bounding box center [765, 55] width 16 height 16
click at [685, 88] on div "1" at bounding box center [682, 93] width 20 height 20
type input "[DATE]"
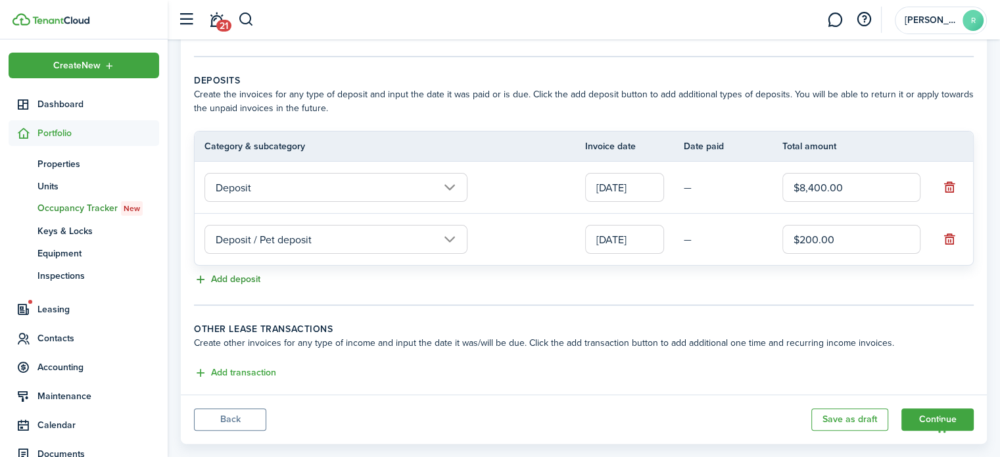
click at [246, 287] on button "Add deposit" at bounding box center [227, 279] width 66 height 15
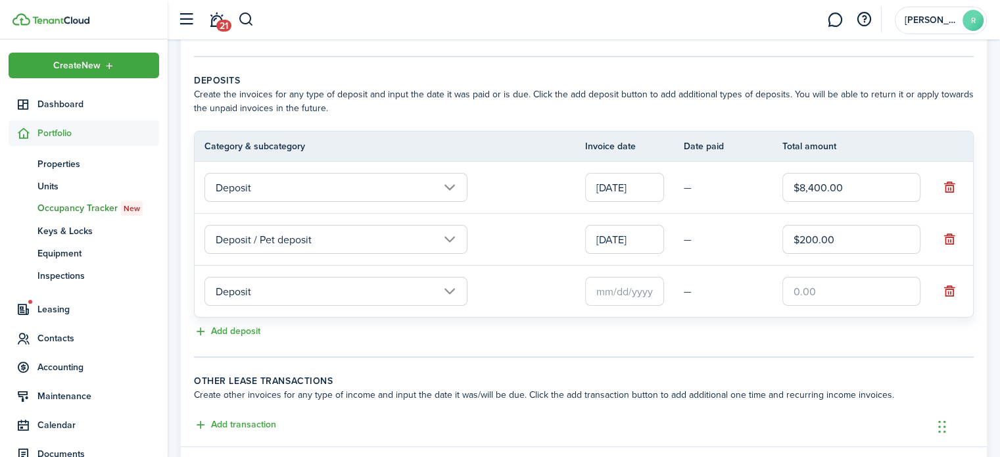
click at [444, 294] on input "Deposit" at bounding box center [335, 291] width 263 height 29
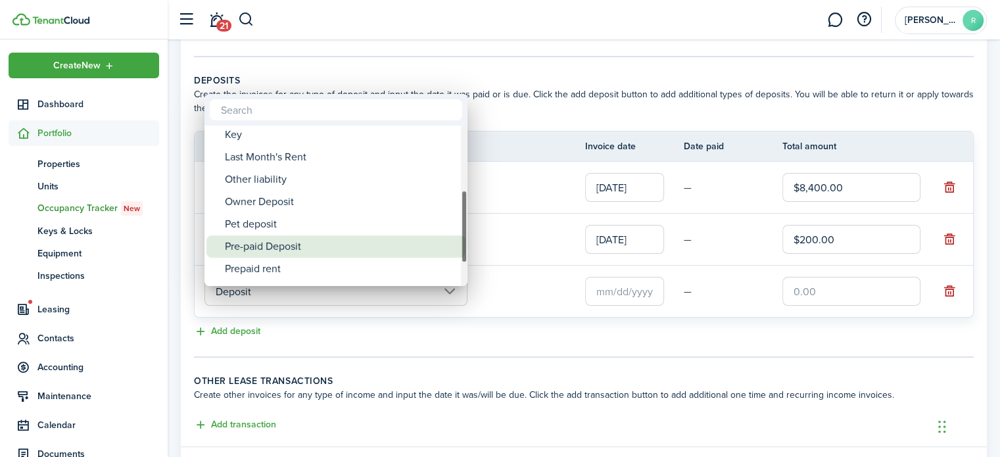
drag, startPoint x: 463, startPoint y: 185, endPoint x: 452, endPoint y: 249, distance: 65.4
click at [452, 249] on mbsc-scrollview-base "Deposit Deposit Cleaning Deposit Deposit Interest Gym & Facility Holding Key La…" at bounding box center [335, 206] width 263 height 158
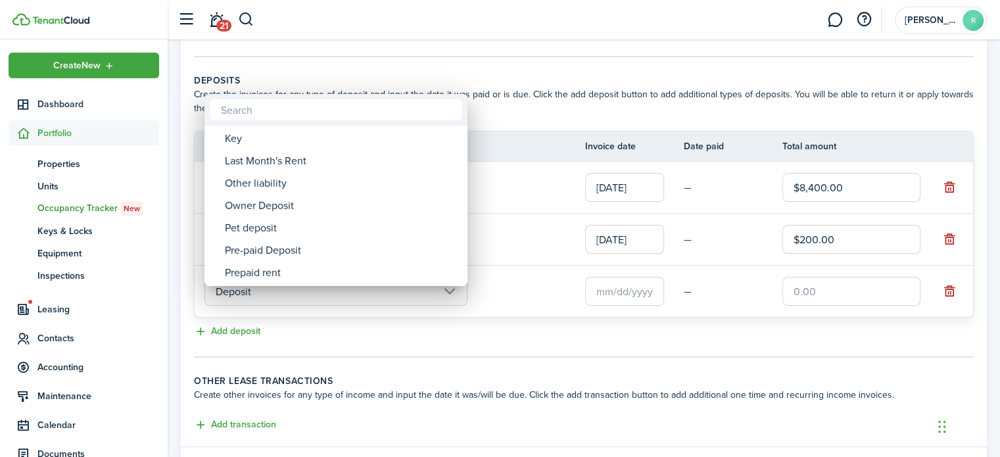
click at [443, 306] on div at bounding box center [500, 228] width 1210 height 667
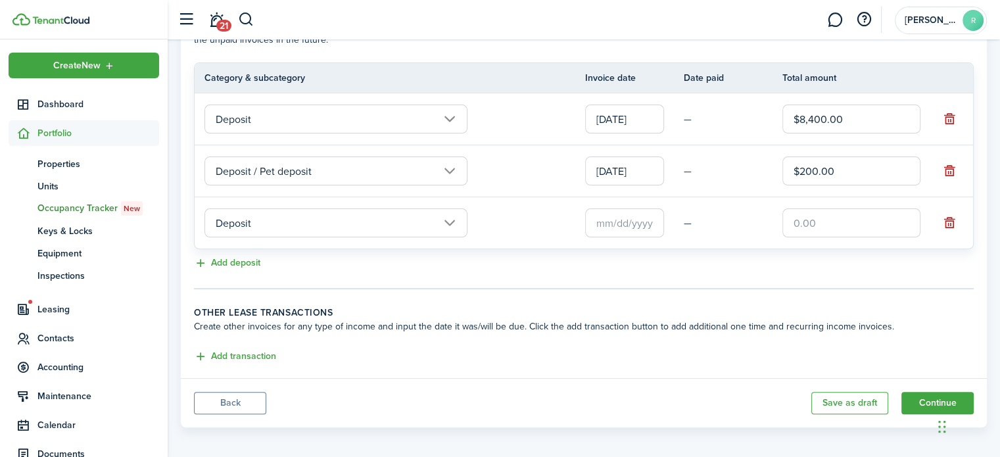
scroll to position [333, 0]
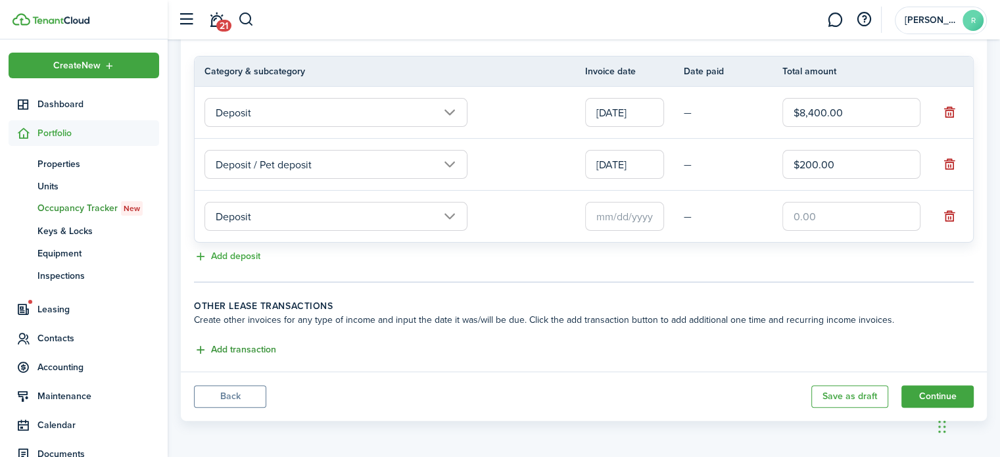
click at [269, 350] on button "Add transaction" at bounding box center [235, 349] width 82 height 15
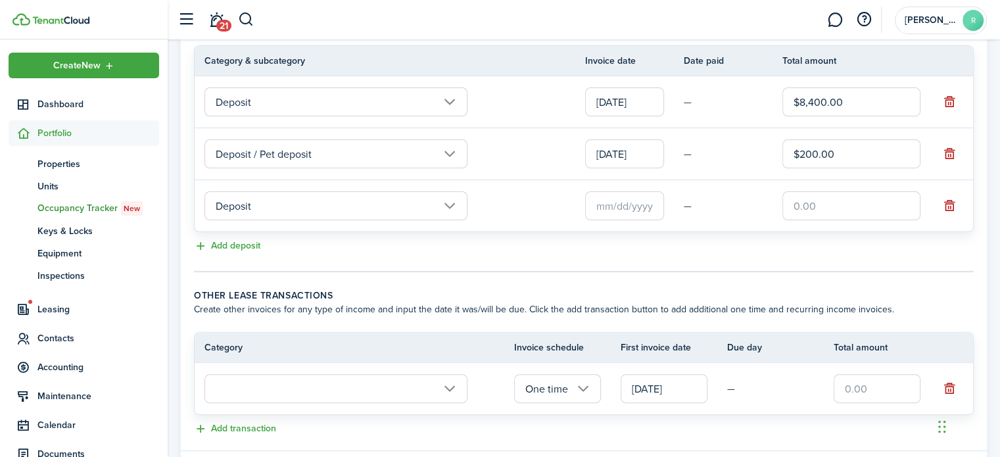
click at [450, 396] on input "text" at bounding box center [335, 388] width 263 height 29
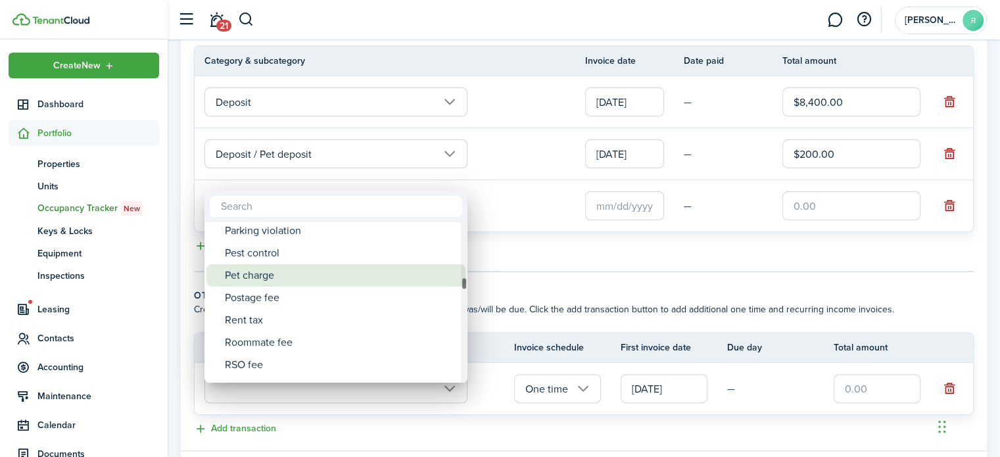
drag, startPoint x: 463, startPoint y: 228, endPoint x: 438, endPoint y: 284, distance: 61.2
click at [438, 284] on mbsc-scrollview-base "Tenant charges & fees Tenant charges & fees Administrative fee Amenity fee Appl…" at bounding box center [335, 303] width 263 height 158
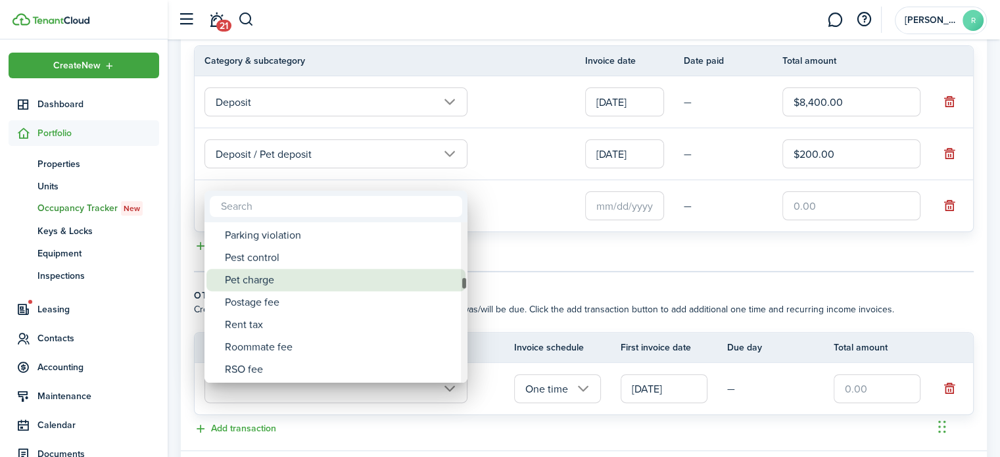
click at [441, 282] on div "Pet charge" at bounding box center [341, 280] width 233 height 22
type input "Tenant charges & fees / Pet charge"
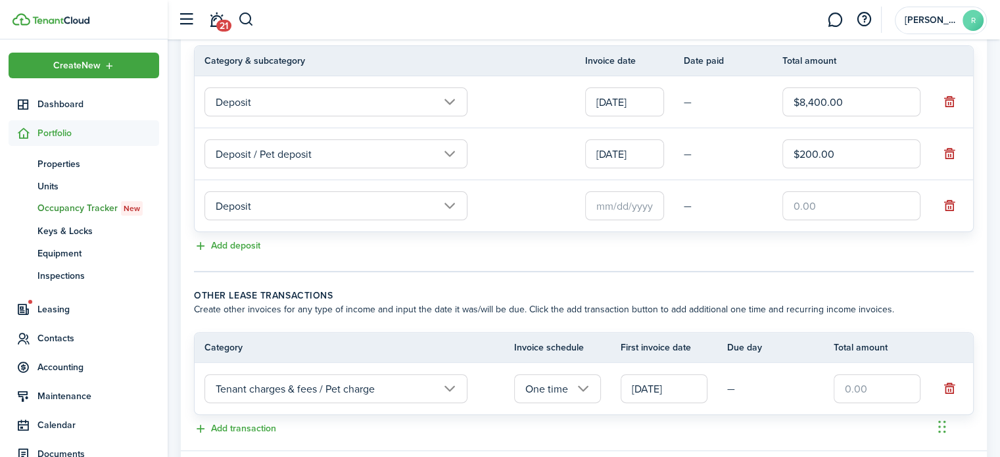
click at [859, 398] on input "text" at bounding box center [877, 388] width 87 height 29
click at [450, 399] on input "Tenant charges & fees / Pet charge" at bounding box center [335, 388] width 263 height 29
type input "$50.00"
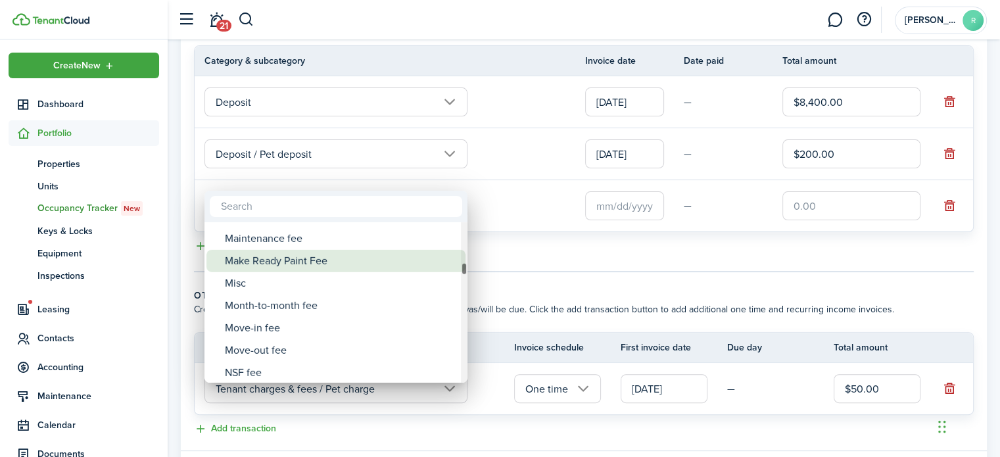
drag, startPoint x: 464, startPoint y: 281, endPoint x: 454, endPoint y: 262, distance: 20.9
click at [454, 262] on mbsc-scrollview-base "Tenant charges & fees Tenant charges & fees Administrative fee Amenity fee Appl…" at bounding box center [335, 303] width 263 height 158
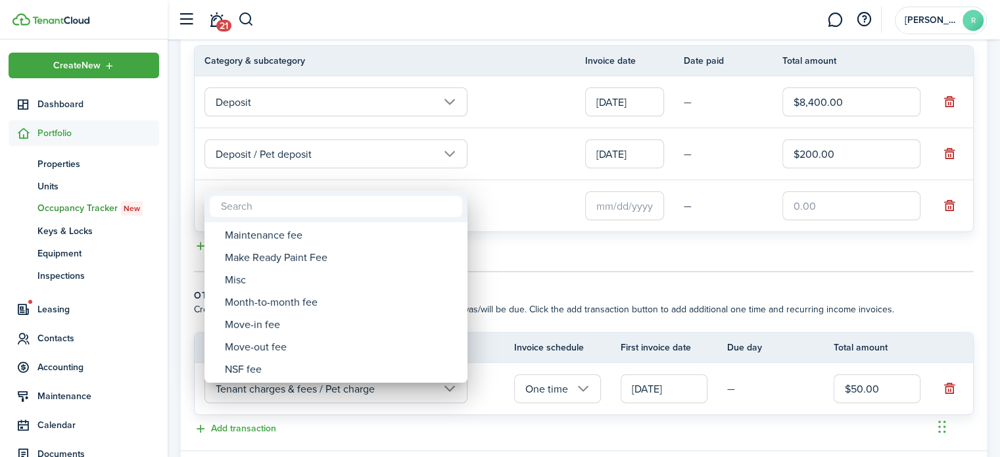
click at [542, 261] on div at bounding box center [500, 228] width 1210 height 667
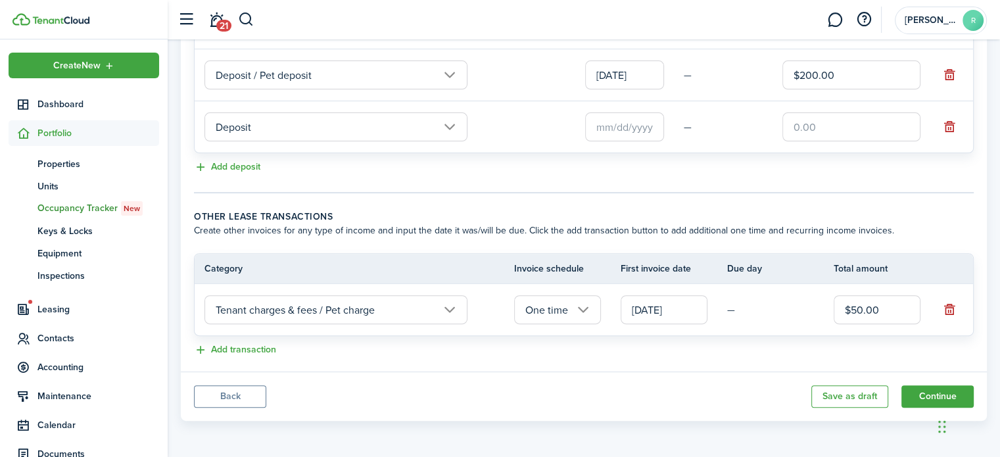
scroll to position [423, 0]
click at [926, 399] on button "Continue" at bounding box center [937, 396] width 72 height 22
click at [912, 391] on button "Continue" at bounding box center [937, 396] width 72 height 22
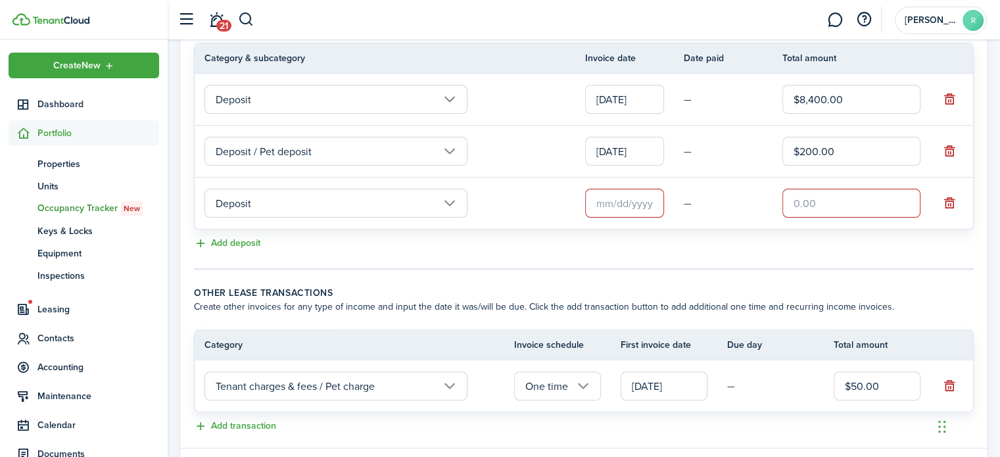
scroll to position [323, 0]
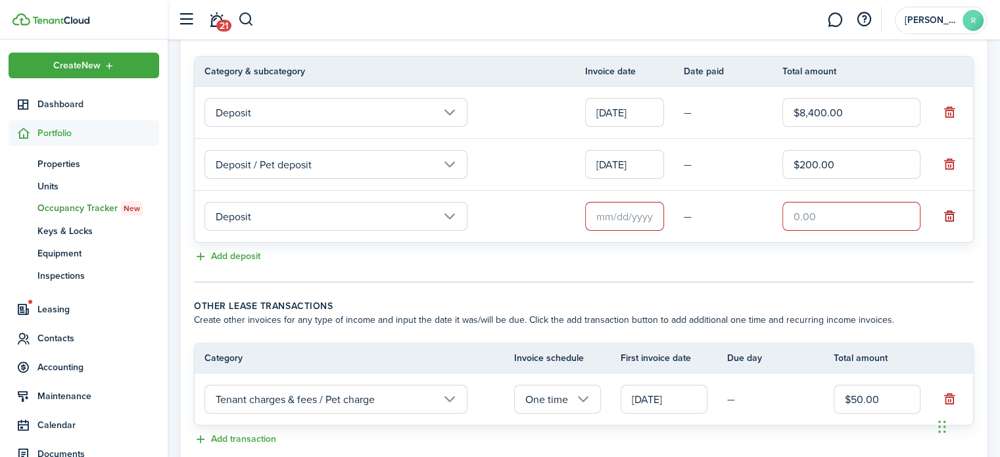
click at [951, 225] on button "button" at bounding box center [949, 216] width 18 height 18
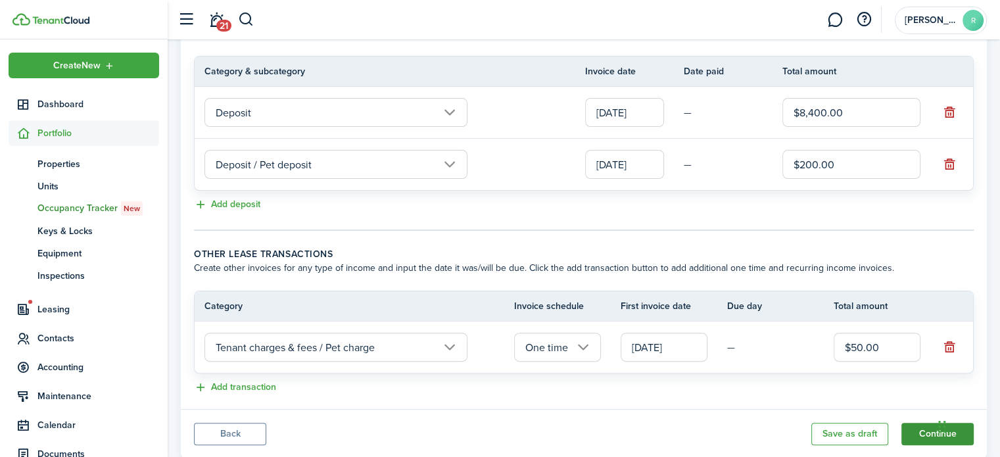
click at [918, 435] on button "Continue" at bounding box center [937, 434] width 72 height 22
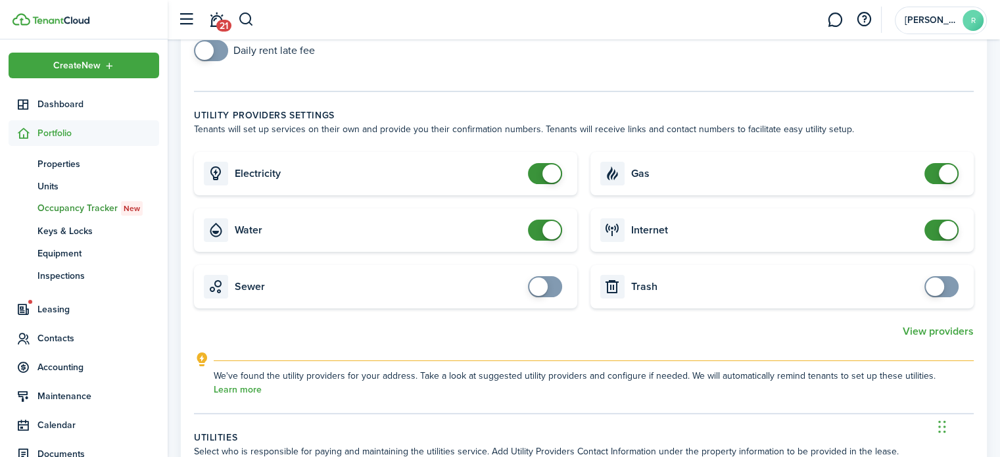
scroll to position [158, 0]
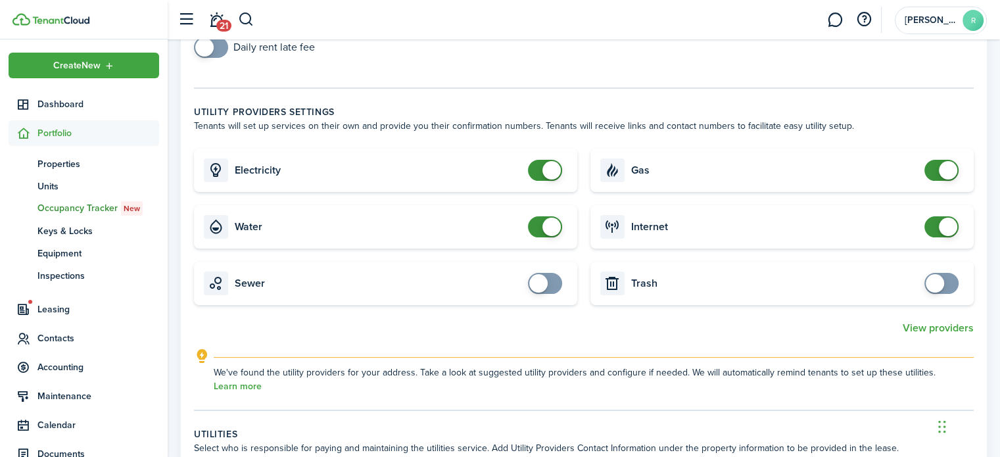
checkbox input "true"
click at [947, 287] on span at bounding box center [941, 283] width 13 height 21
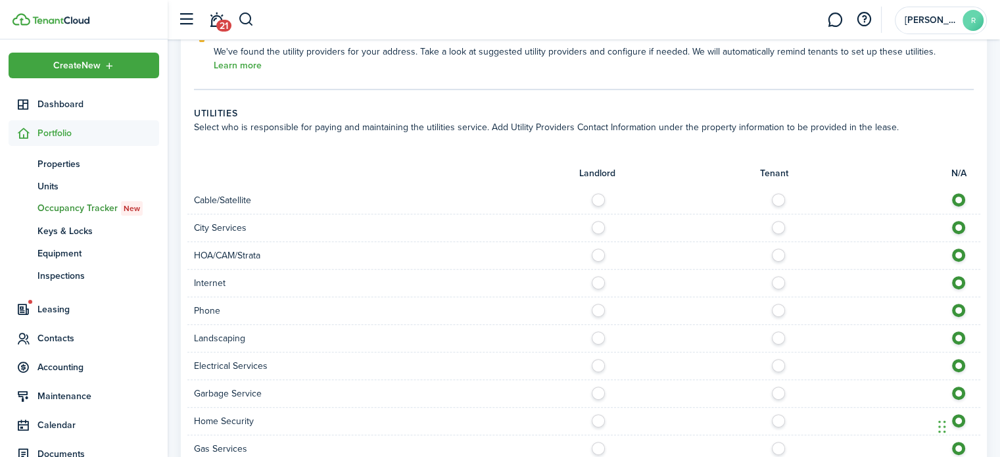
scroll to position [481, 0]
click at [779, 197] on label at bounding box center [781, 194] width 23 height 7
radio input "true"
click at [778, 278] on label at bounding box center [781, 277] width 23 height 7
radio input "true"
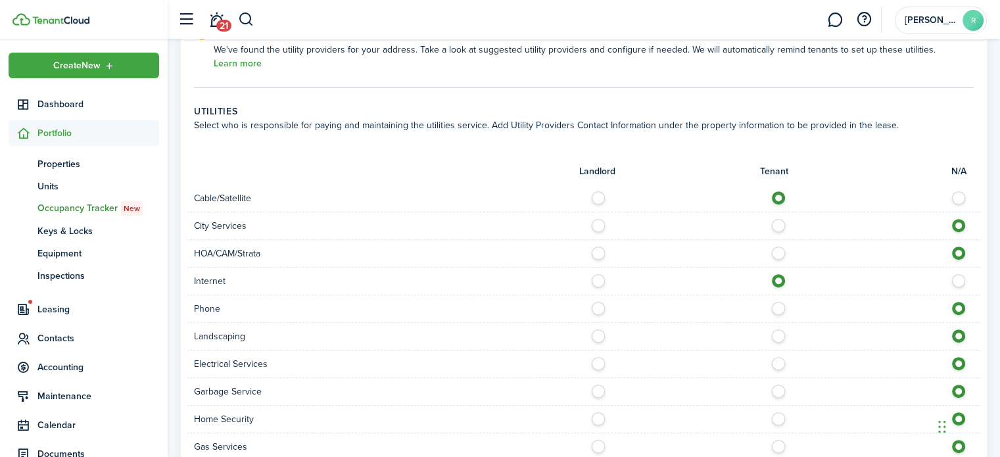
click at [781, 307] on label at bounding box center [781, 305] width 23 height 7
radio input "true"
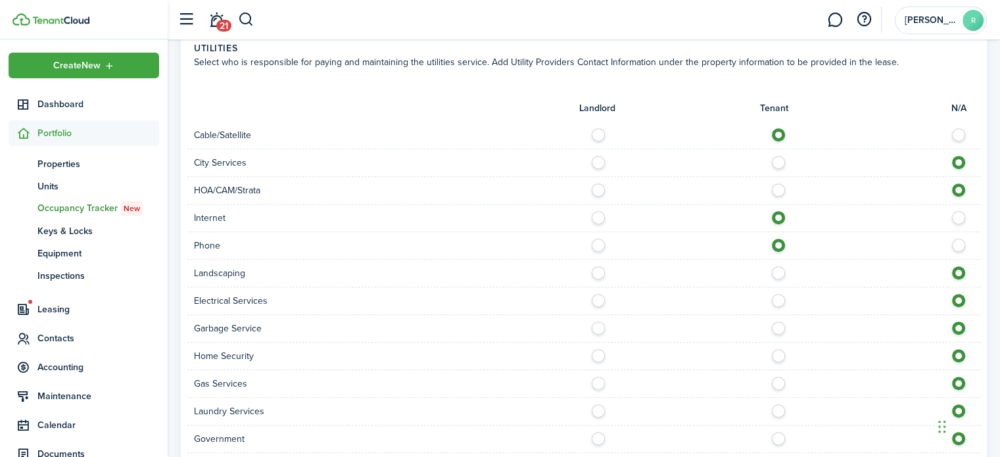
scroll to position [550, 0]
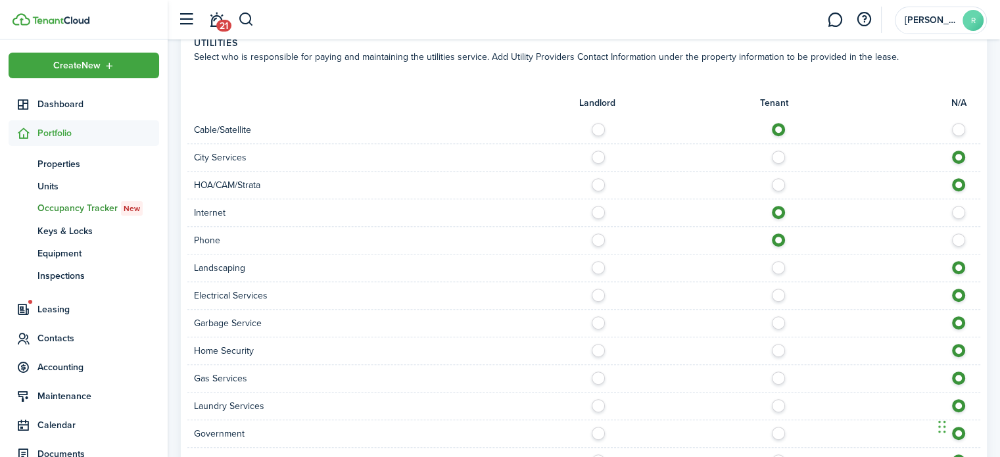
click at [776, 291] on label at bounding box center [781, 292] width 23 height 7
radio input "true"
click at [776, 291] on label at bounding box center [781, 292] width 23 height 7
click at [778, 320] on label at bounding box center [781, 319] width 23 height 7
radio input "true"
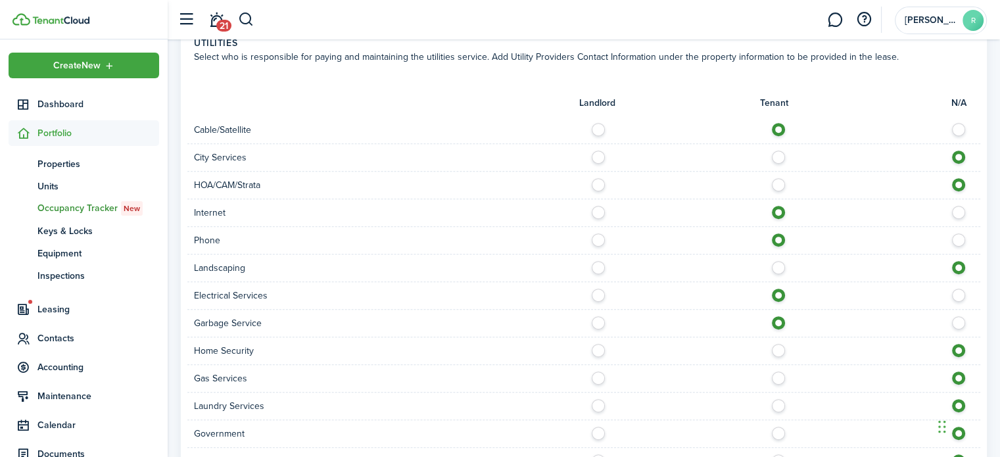
click at [778, 344] on label at bounding box center [781, 347] width 23 height 7
radio input "true"
click at [779, 371] on label at bounding box center [781, 374] width 23 height 7
radio input "true"
click at [778, 405] on label at bounding box center [781, 402] width 23 height 7
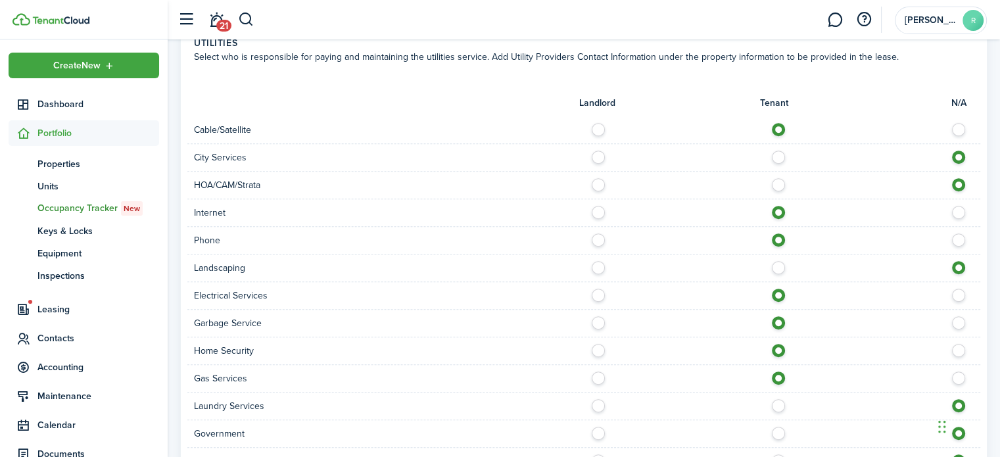
radio input "true"
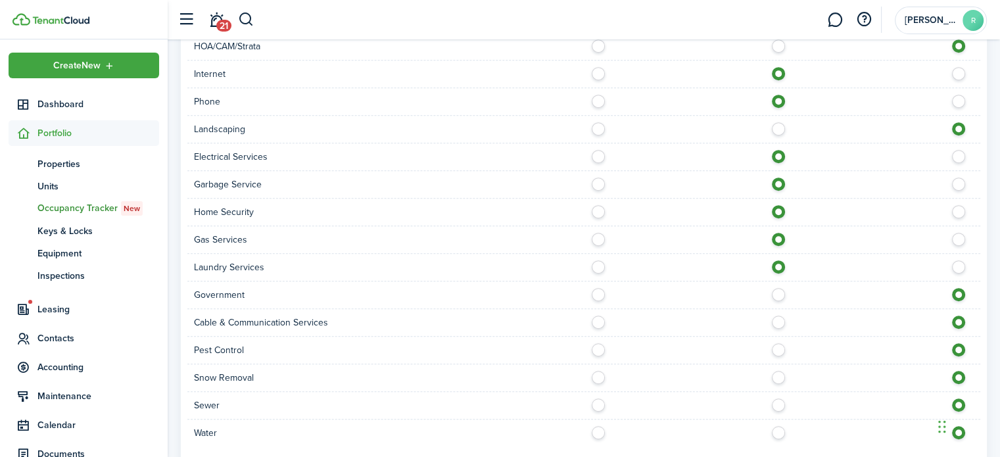
scroll to position [697, 0]
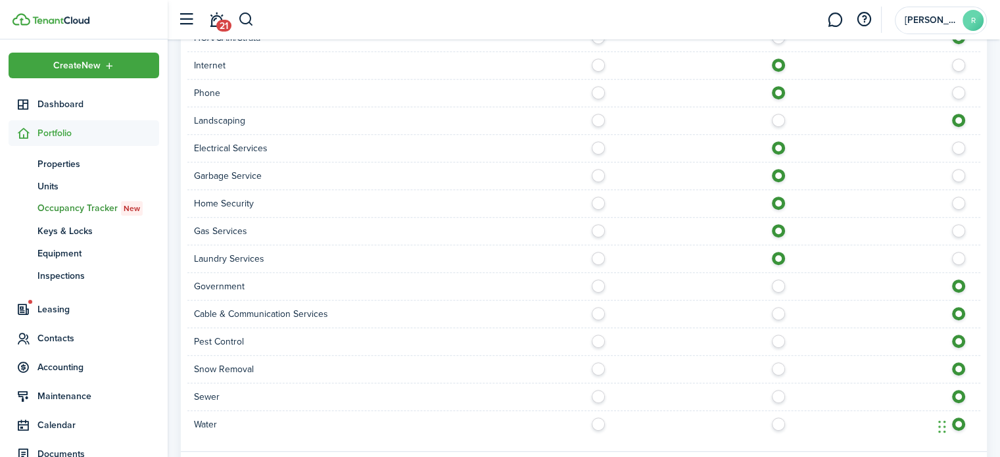
click at [776, 307] on label at bounding box center [781, 310] width 23 height 7
radio input "true"
click at [776, 364] on label at bounding box center [781, 365] width 23 height 7
radio input "true"
click at [776, 396] on label at bounding box center [781, 393] width 23 height 7
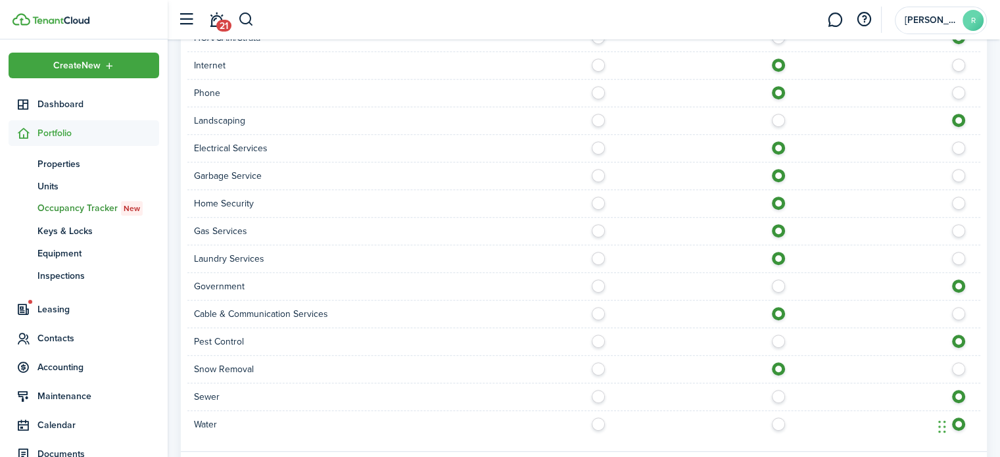
radio input "true"
click at [780, 417] on label at bounding box center [781, 420] width 23 height 7
radio input "true"
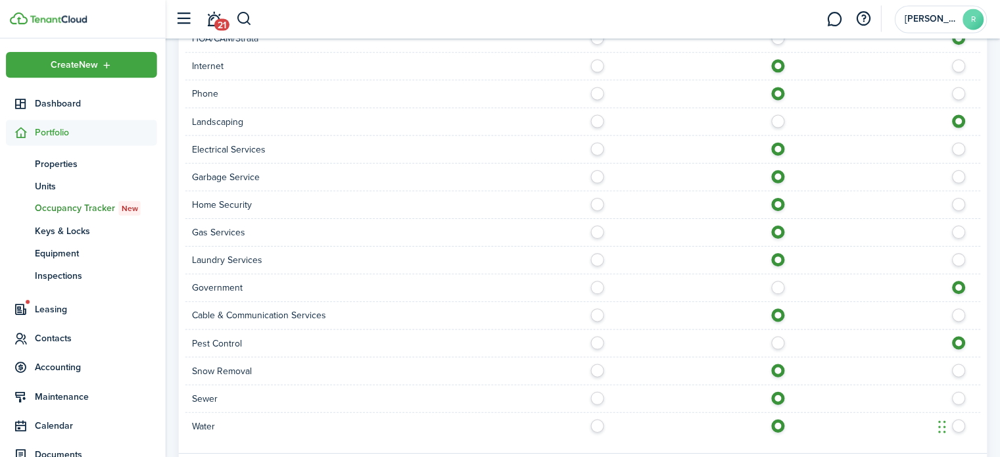
scroll to position [695, 0]
click at [773, 396] on label at bounding box center [781, 394] width 23 height 7
click at [778, 393] on label at bounding box center [781, 394] width 23 height 7
click at [778, 391] on label at bounding box center [781, 394] width 23 height 7
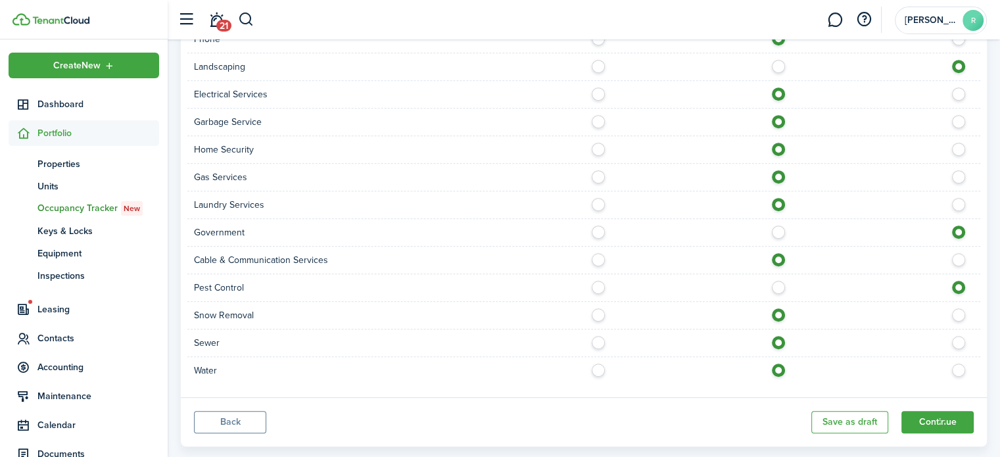
scroll to position [752, 0]
click at [596, 339] on label at bounding box center [601, 338] width 23 height 7
radio input "true"
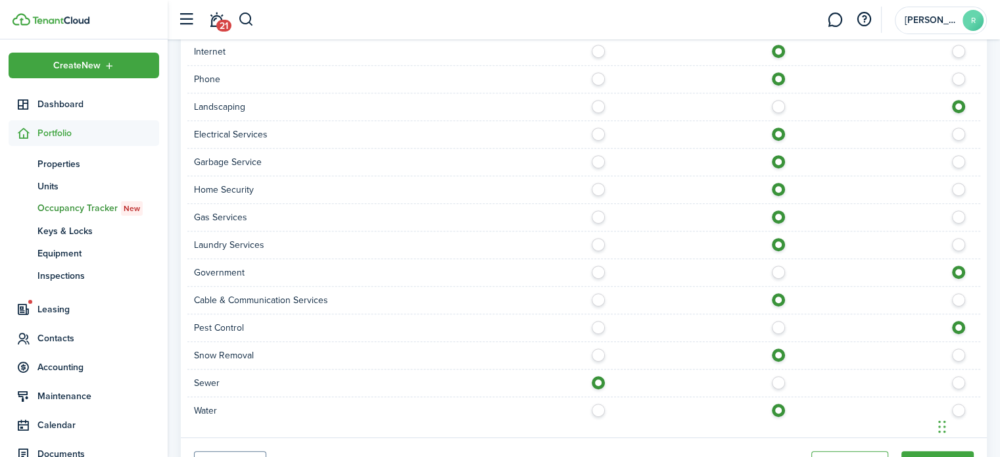
scroll to position [773, 0]
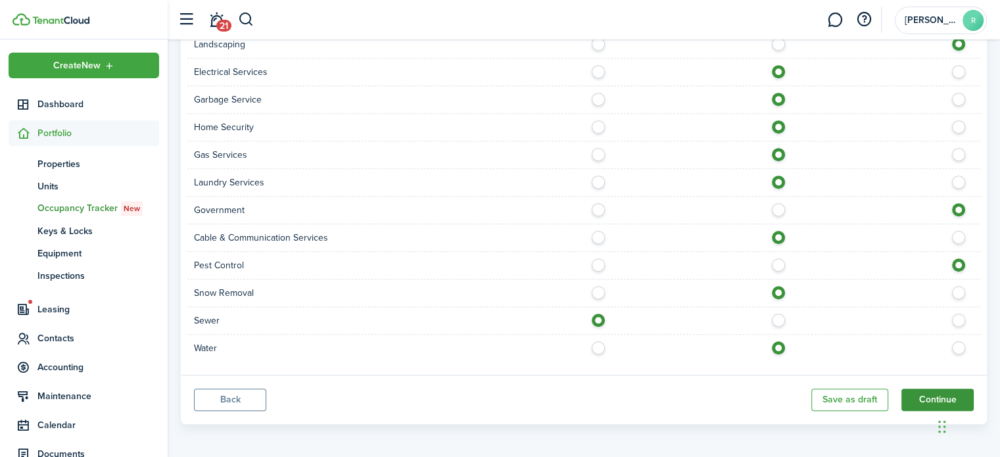
click at [929, 396] on button "Continue" at bounding box center [937, 399] width 72 height 22
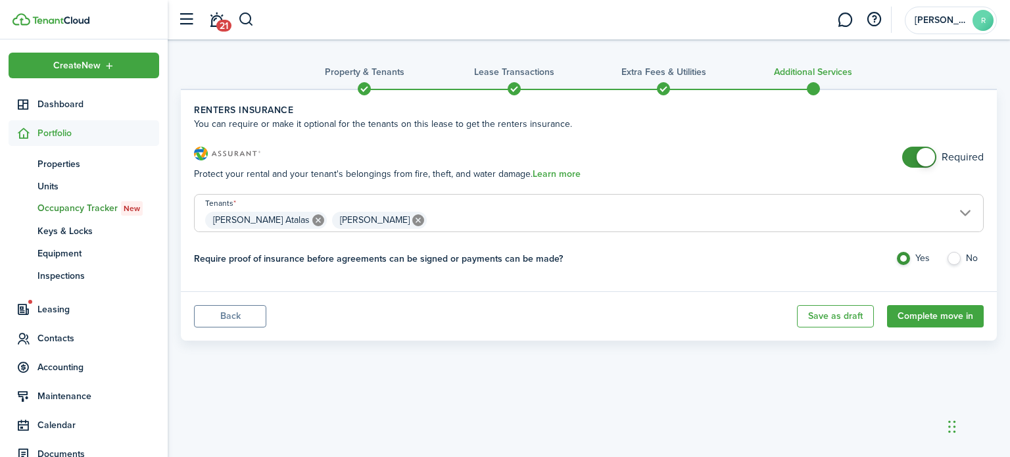
click at [956, 259] on label "No" at bounding box center [964, 262] width 37 height 20
radio input "false"
radio input "true"
click at [910, 318] on button "Complete move in" at bounding box center [935, 316] width 97 height 22
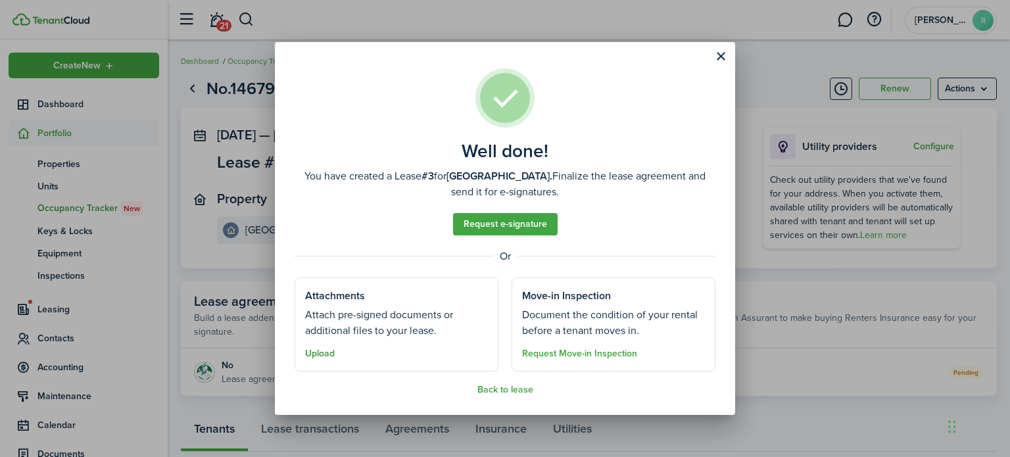
click at [327, 354] on button "Upload" at bounding box center [320, 353] width 30 height 11
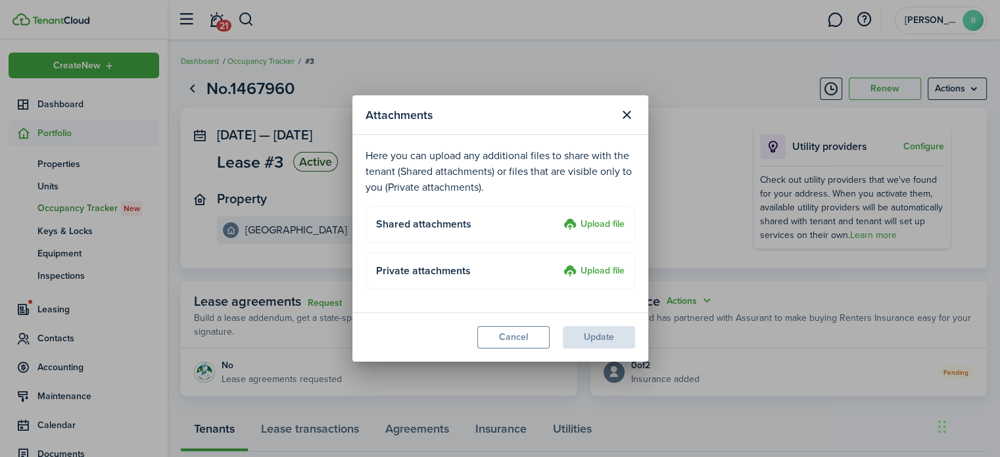
click at [605, 223] on label "Upload file" at bounding box center [593, 225] width 61 height 16
click at [559, 217] on input "Upload file" at bounding box center [559, 217] width 0 height 0
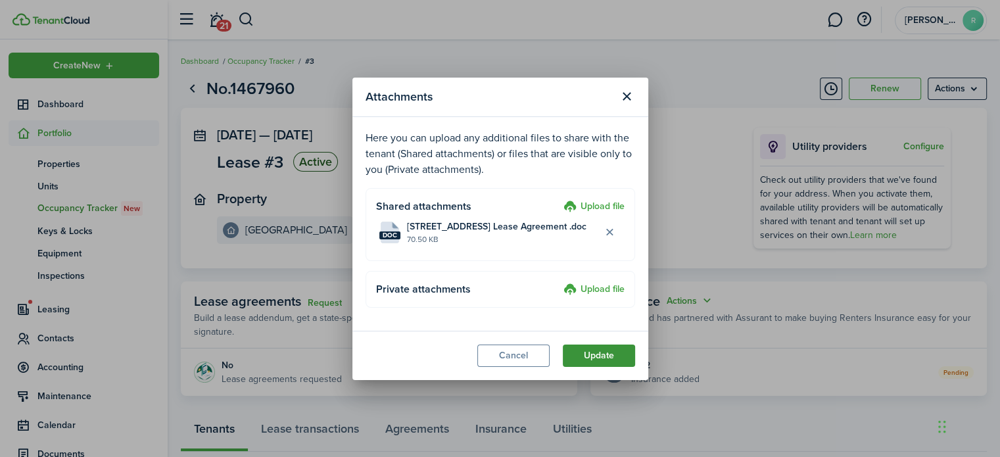
click at [607, 356] on button "Update" at bounding box center [599, 355] width 72 height 22
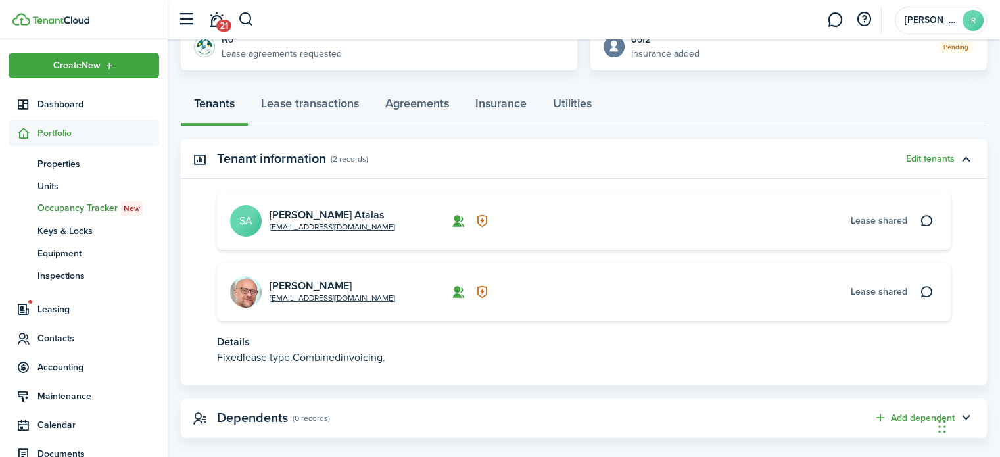
scroll to position [342, 0]
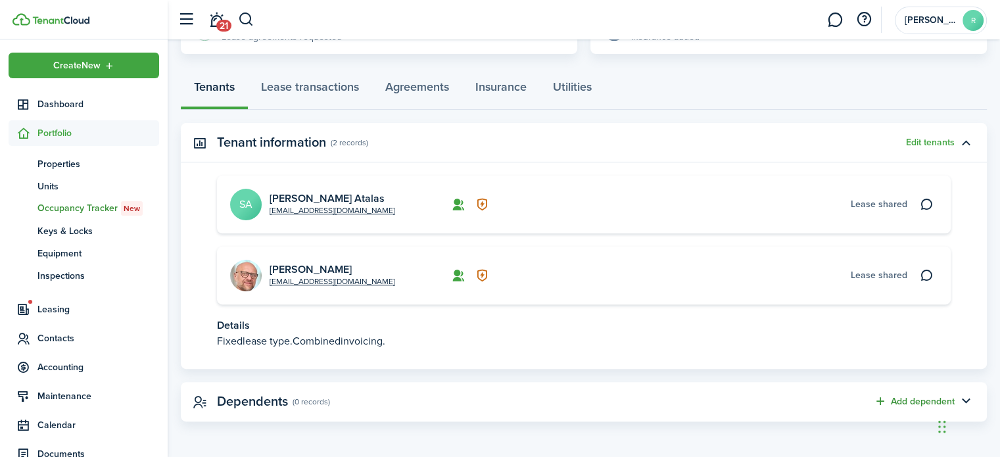
click at [910, 399] on button "Add dependent" at bounding box center [914, 401] width 81 height 15
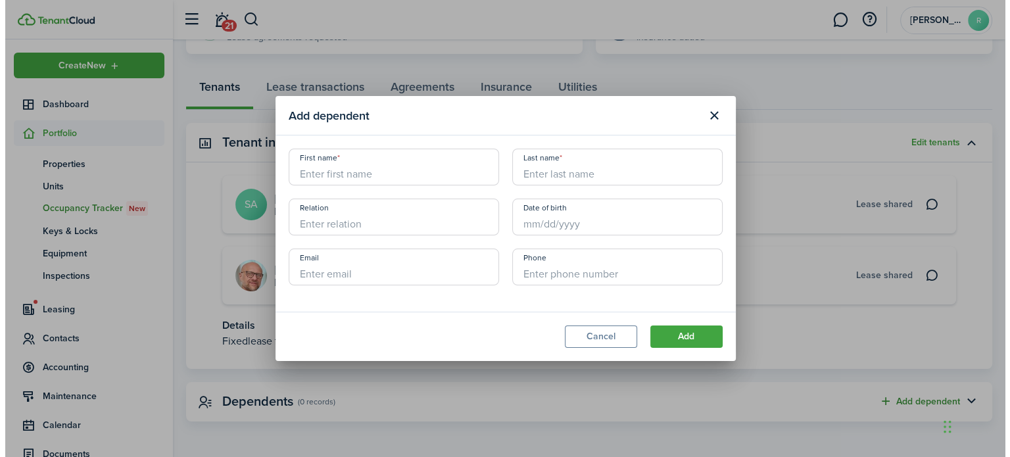
scroll to position [328, 0]
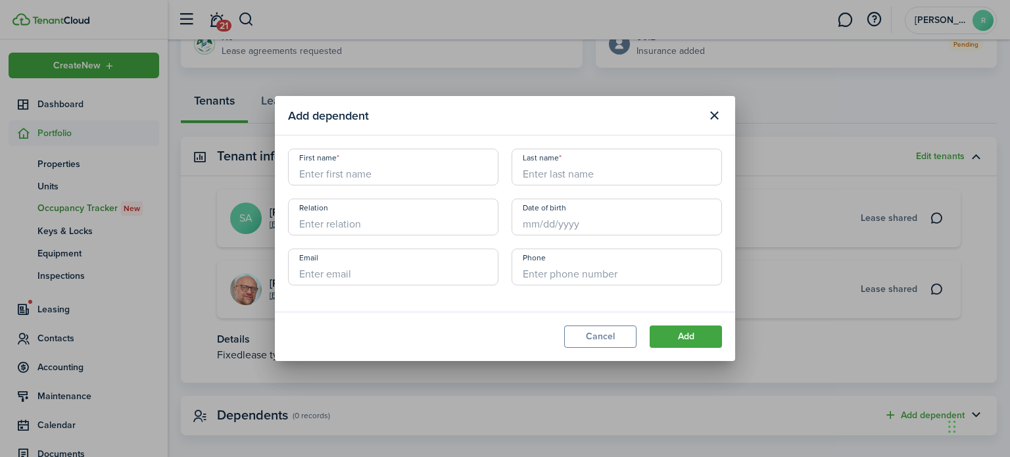
click at [381, 175] on input "First name" at bounding box center [393, 167] width 210 height 37
type input "[PERSON_NAME]"
click at [546, 178] on input "Last name" at bounding box center [616, 167] width 210 height 37
type input "Atalas"
click at [685, 342] on button "Add" at bounding box center [685, 336] width 72 height 22
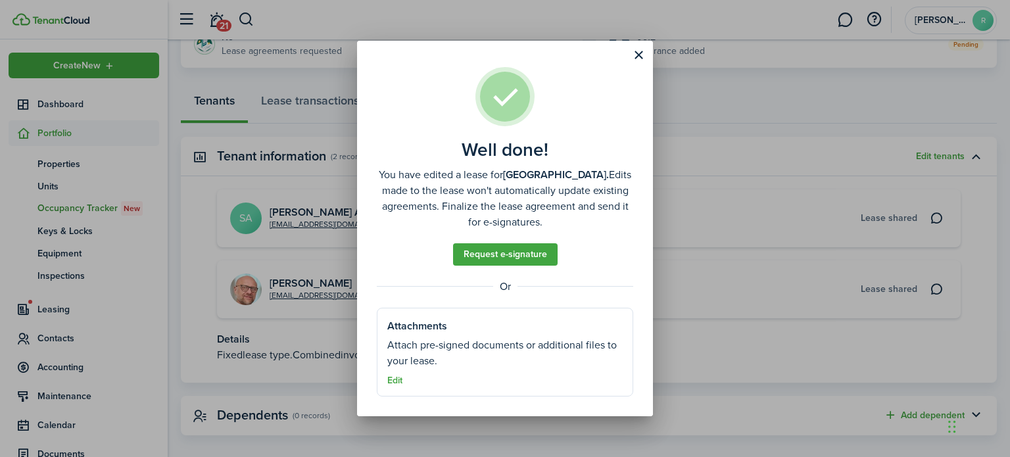
click at [734, 285] on div "Well done! You have edited a lease for [GEOGRAPHIC_DATA]. Edits made to the lea…" at bounding box center [505, 228] width 1010 height 457
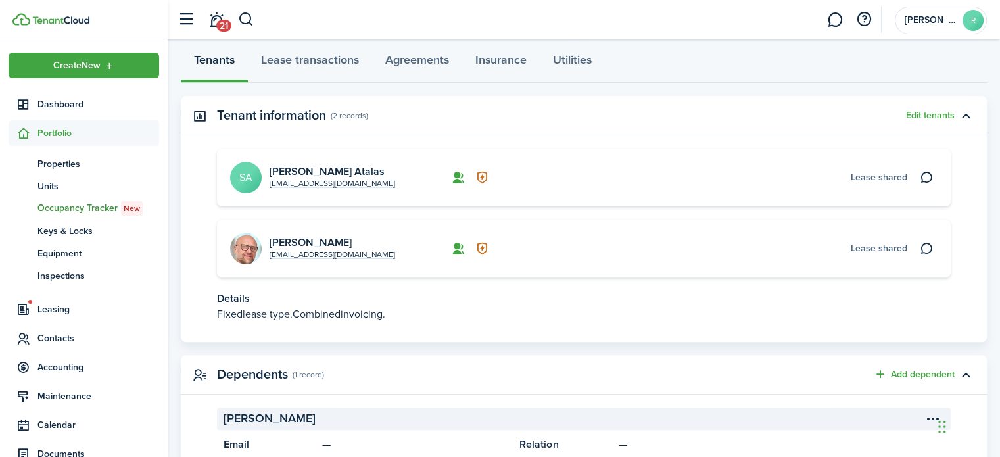
scroll to position [352, 0]
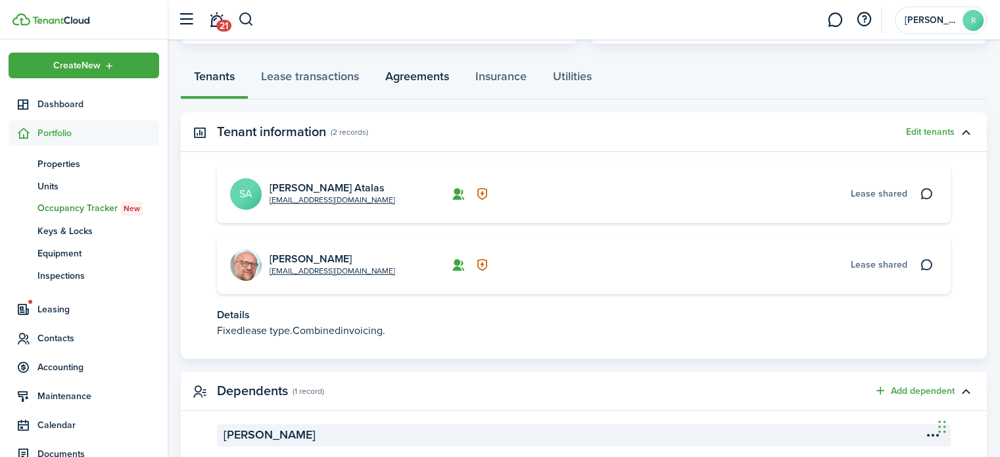
click at [433, 74] on link "Agreements" at bounding box center [417, 79] width 90 height 39
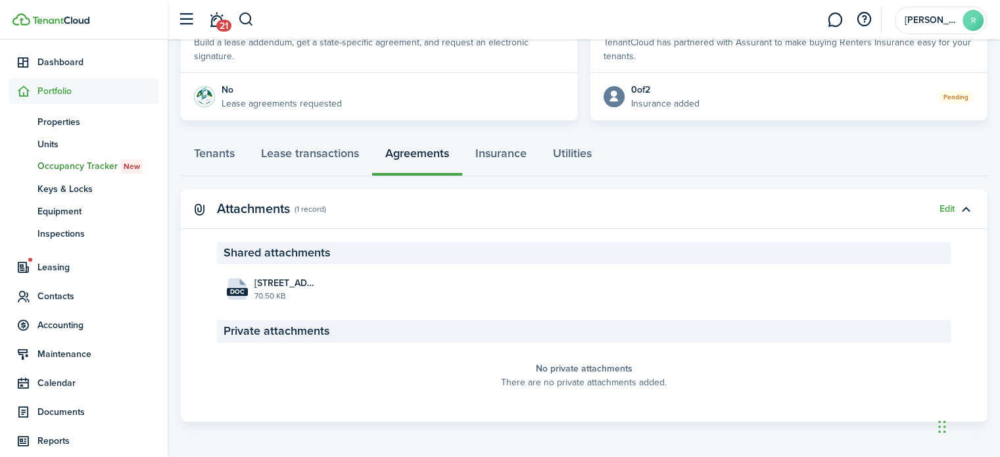
scroll to position [43, 0]
click at [83, 411] on span "Documents" at bounding box center [98, 411] width 122 height 14
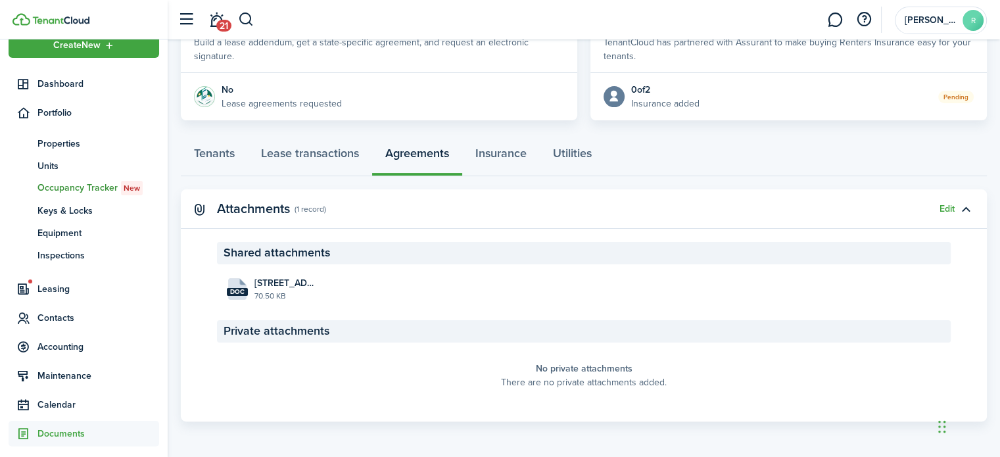
scroll to position [18, 0]
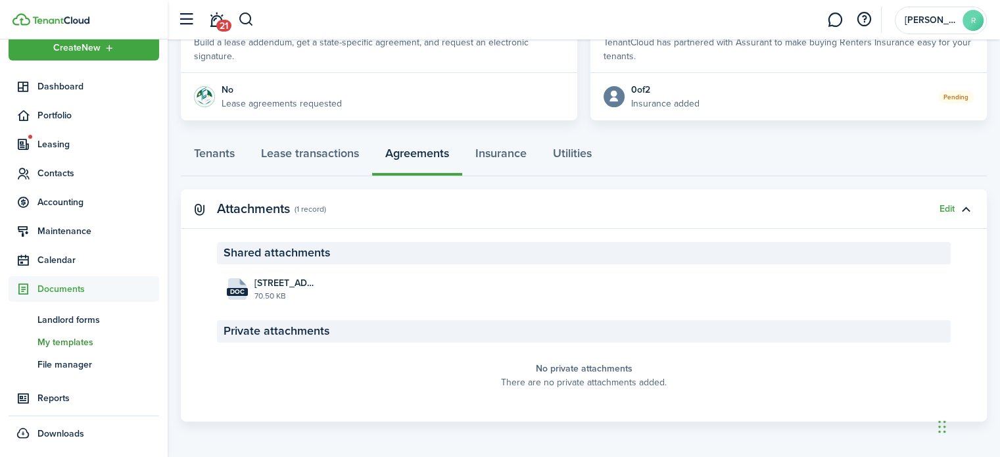
click at [105, 346] on span "My templates" at bounding box center [98, 342] width 122 height 14
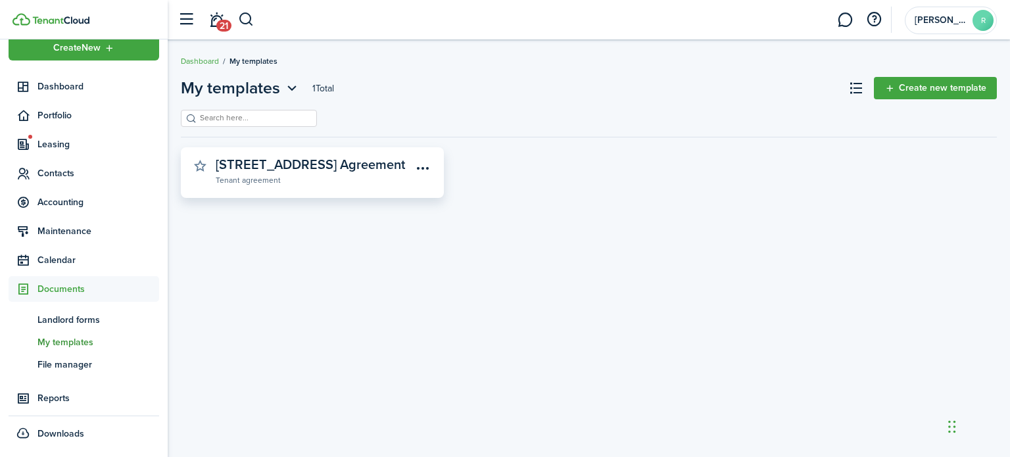
click at [358, 170] on widget-stats-description "[STREET_ADDRESS] Agreement" at bounding box center [310, 164] width 189 height 20
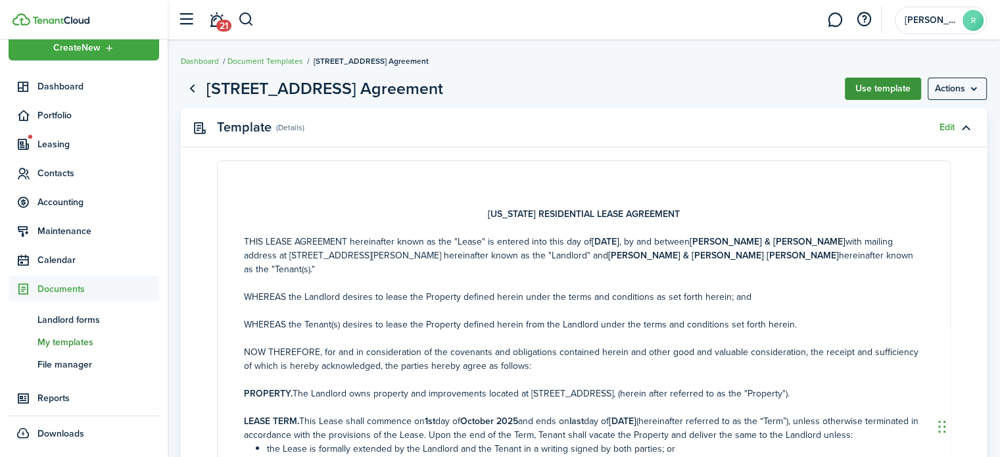
click at [864, 88] on button "Use template" at bounding box center [883, 89] width 76 height 22
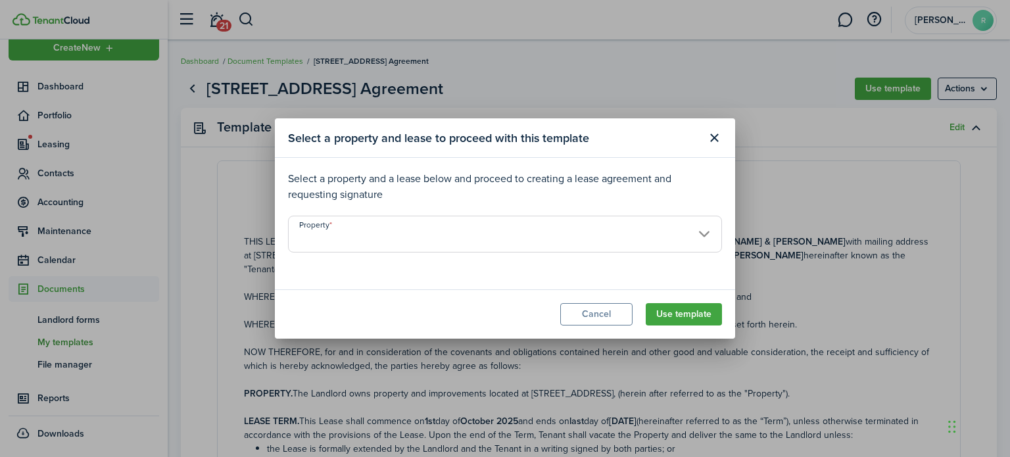
click at [710, 235] on input "Property" at bounding box center [505, 234] width 434 height 37
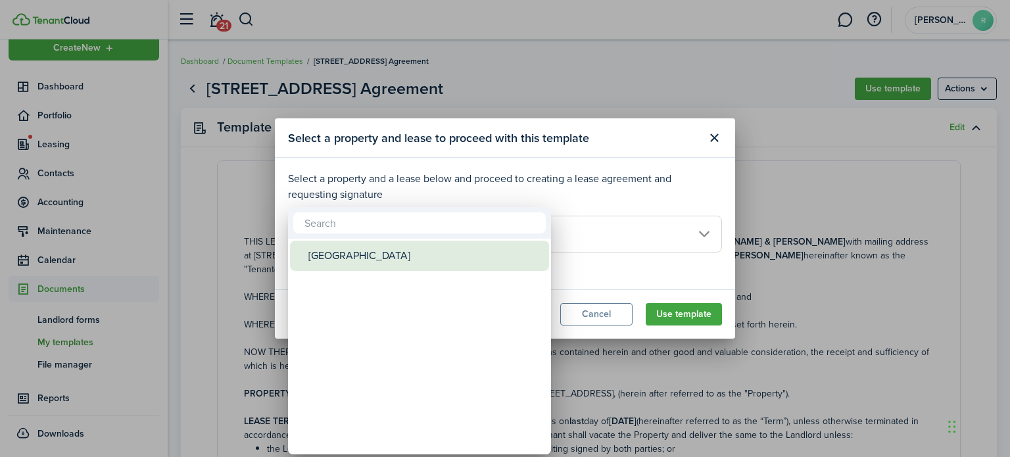
click at [387, 254] on div "[GEOGRAPHIC_DATA]" at bounding box center [424, 256] width 233 height 30
type input "[GEOGRAPHIC_DATA]"
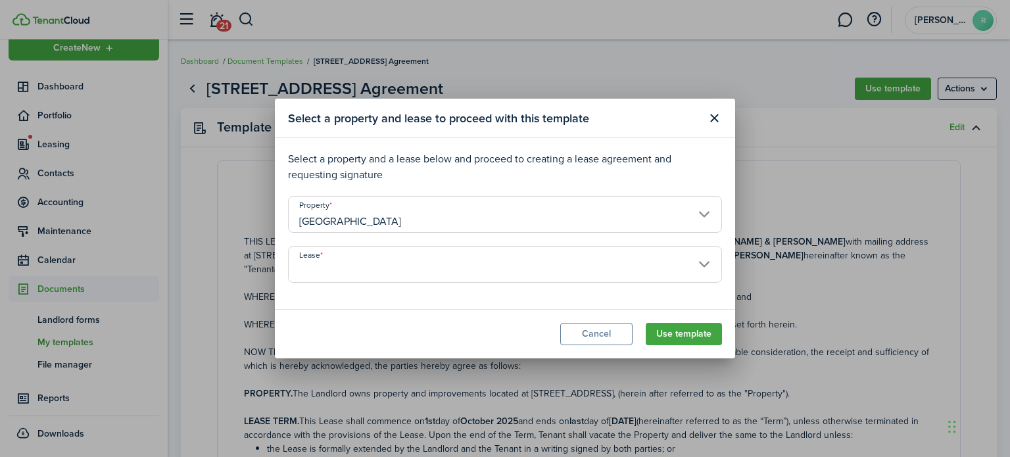
click at [700, 266] on input "Lease" at bounding box center [505, 264] width 434 height 37
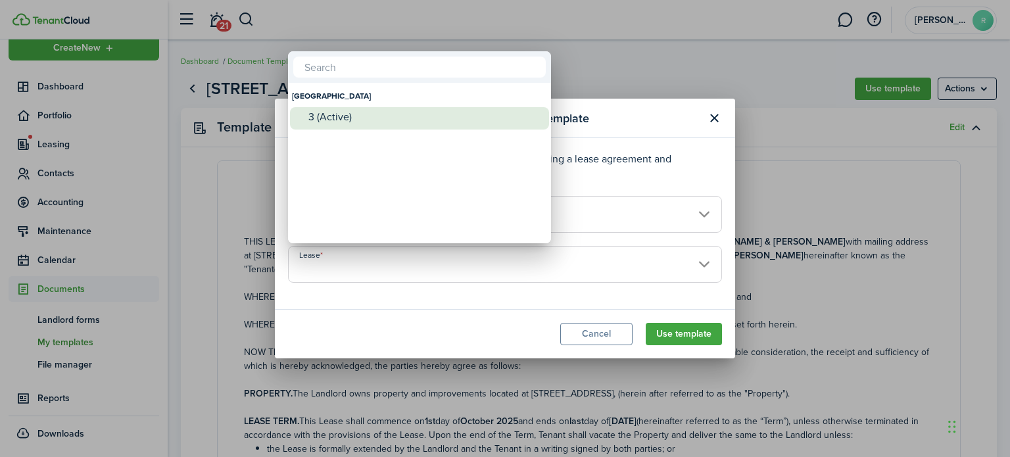
click at [328, 115] on div "3 (Active)" at bounding box center [424, 117] width 233 height 12
type input "[GEOGRAPHIC_DATA]. Lease #3 (Active)"
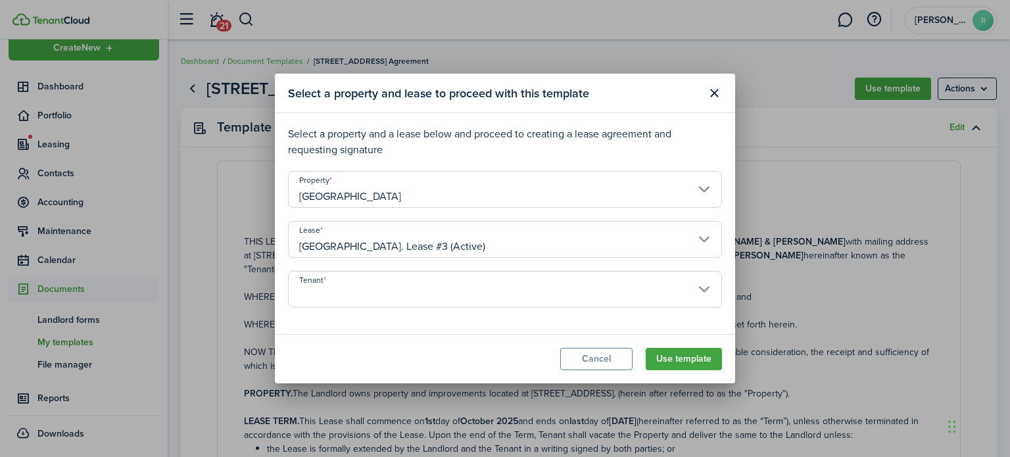
click at [371, 294] on input "Tenant" at bounding box center [505, 289] width 434 height 37
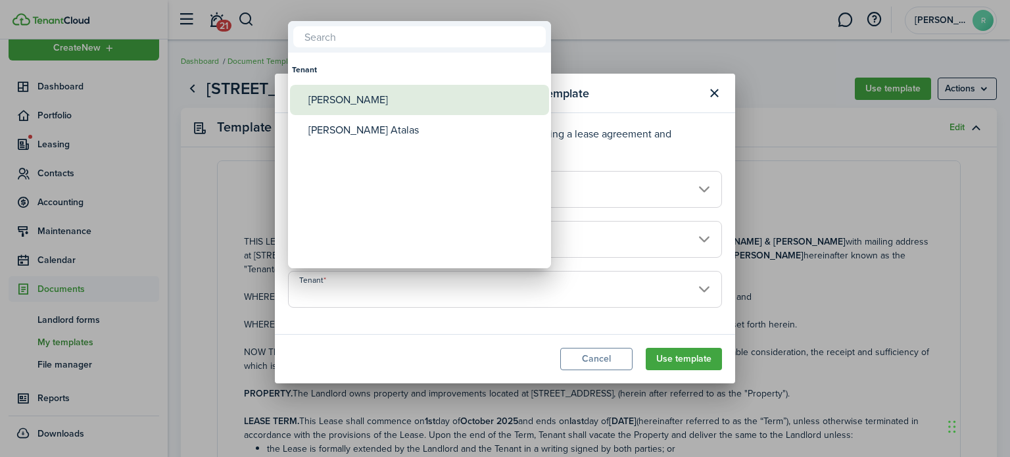
click at [358, 106] on div "[PERSON_NAME]" at bounding box center [424, 100] width 233 height 30
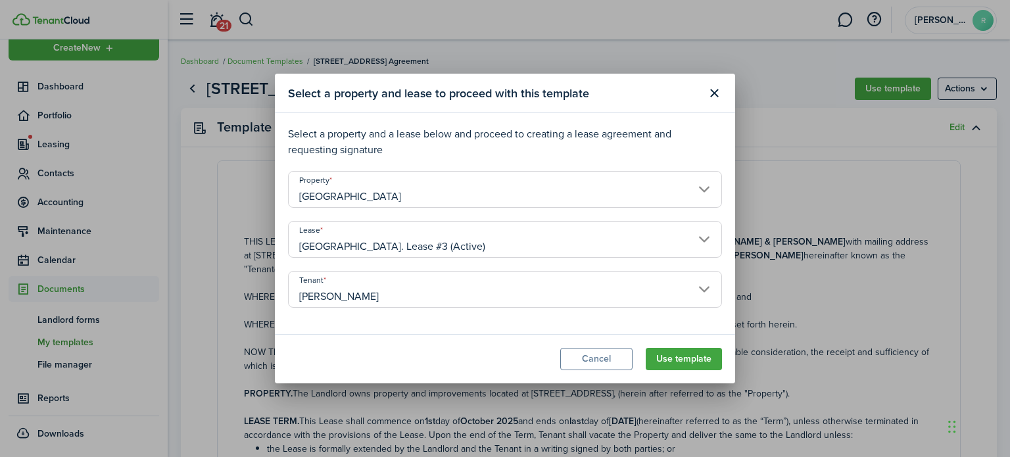
click at [394, 289] on input "[PERSON_NAME]" at bounding box center [505, 289] width 434 height 37
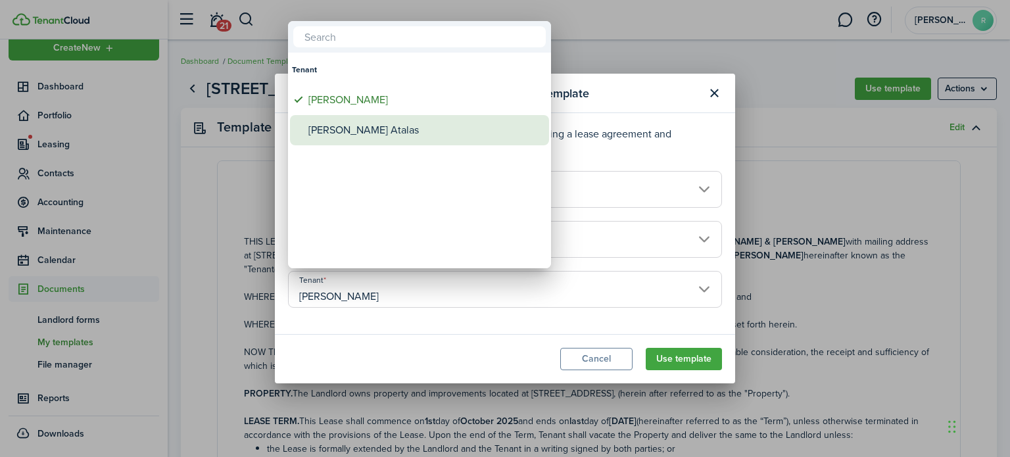
click at [387, 138] on div "[PERSON_NAME] Atalas" at bounding box center [424, 130] width 233 height 30
type input "[PERSON_NAME] Atalas"
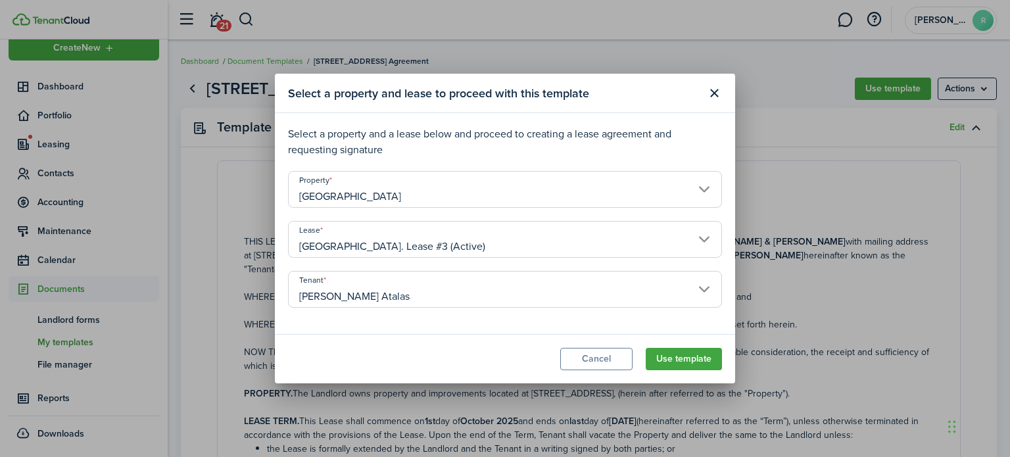
click at [421, 247] on input "[GEOGRAPHIC_DATA]. Lease #3 (Active)" at bounding box center [505, 239] width 434 height 37
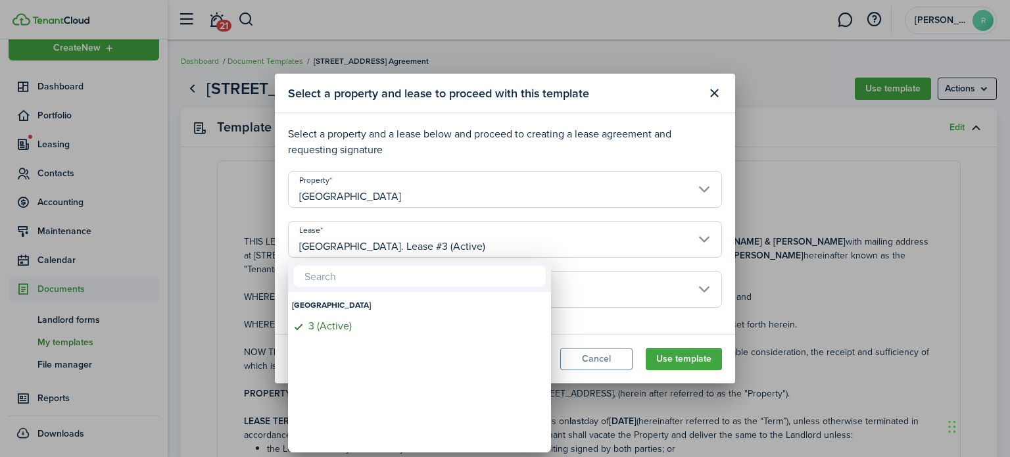
click at [421, 247] on div at bounding box center [505, 228] width 1220 height 667
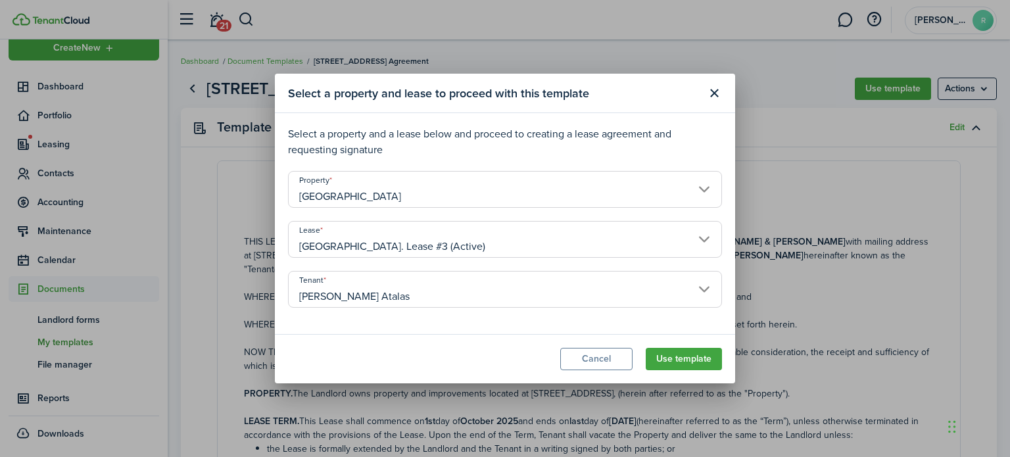
click at [421, 247] on input "[GEOGRAPHIC_DATA]. Lease #3 (Active)" at bounding box center [505, 239] width 434 height 37
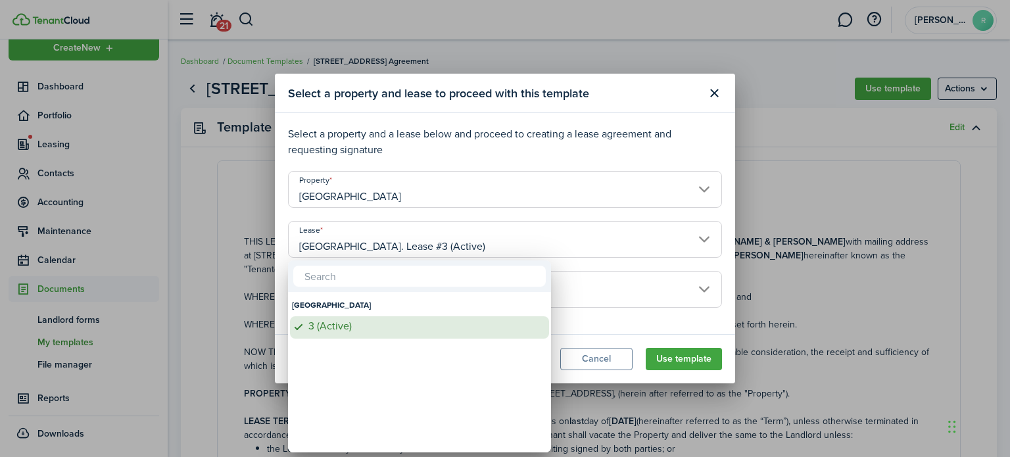
click at [326, 326] on div "3 (Active)" at bounding box center [424, 326] width 233 height 12
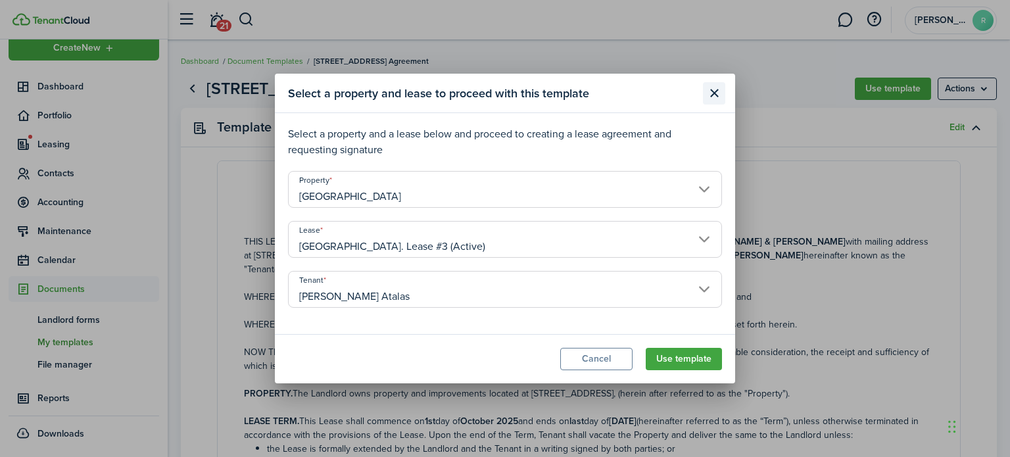
click at [710, 93] on button "Close modal" at bounding box center [714, 93] width 22 height 22
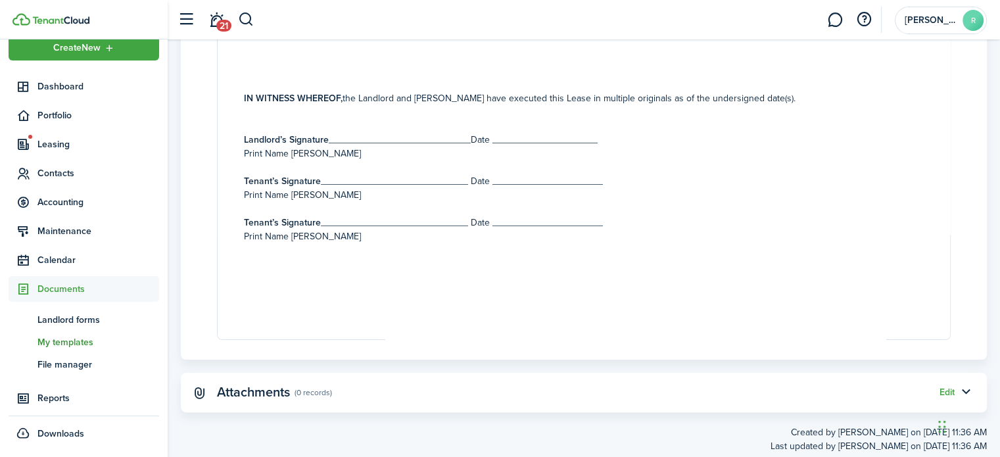
scroll to position [2835, 0]
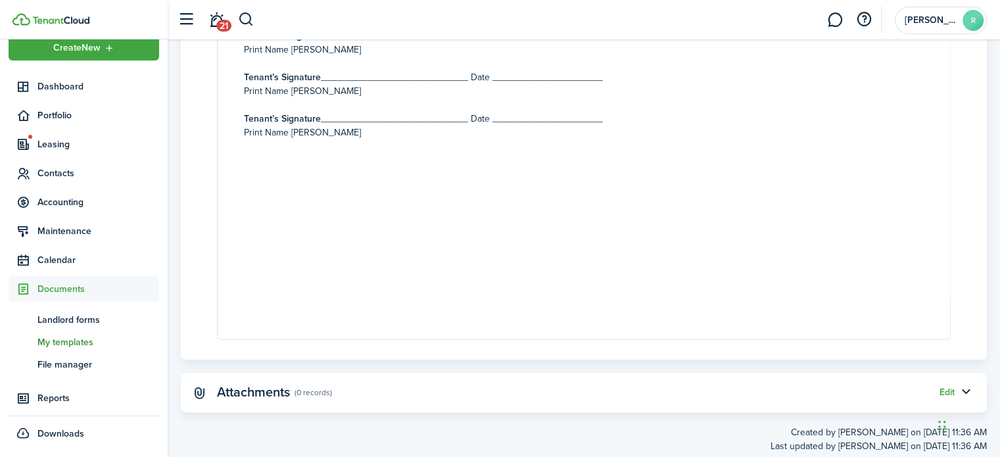
click at [523, 402] on panel-main-header "Attachments (0 records) Edit" at bounding box center [584, 392] width 806 height 39
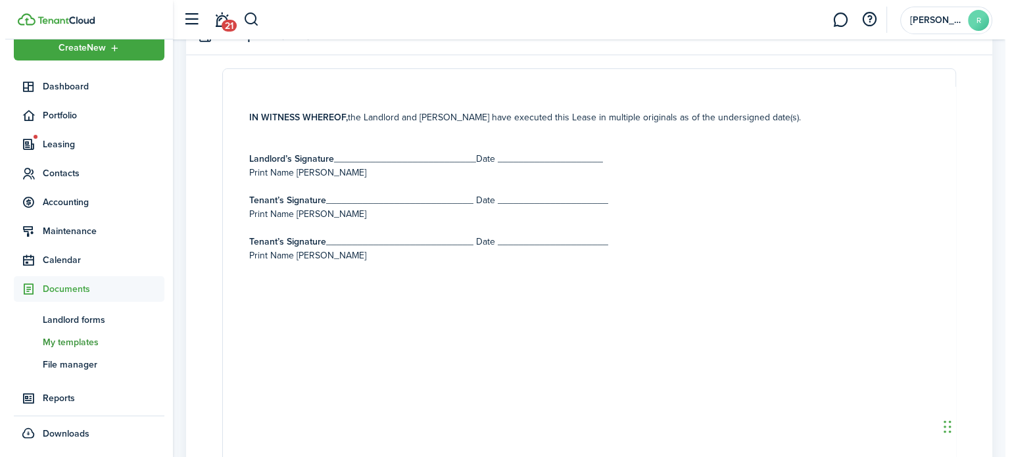
scroll to position [0, 0]
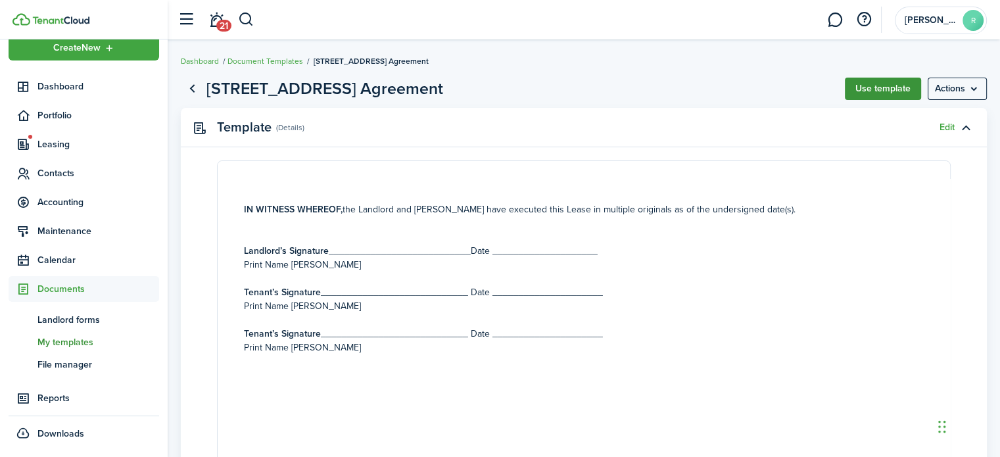
click at [872, 85] on button "Use template" at bounding box center [883, 89] width 76 height 22
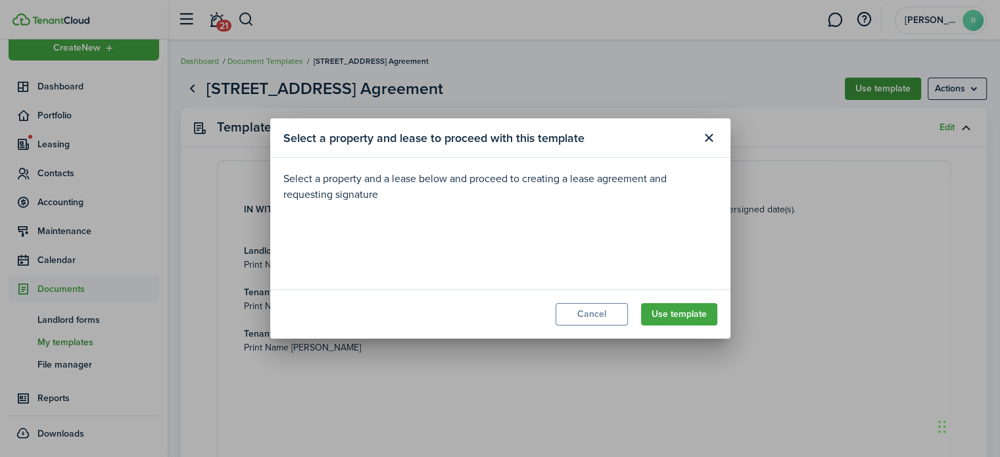
scroll to position [2792, 0]
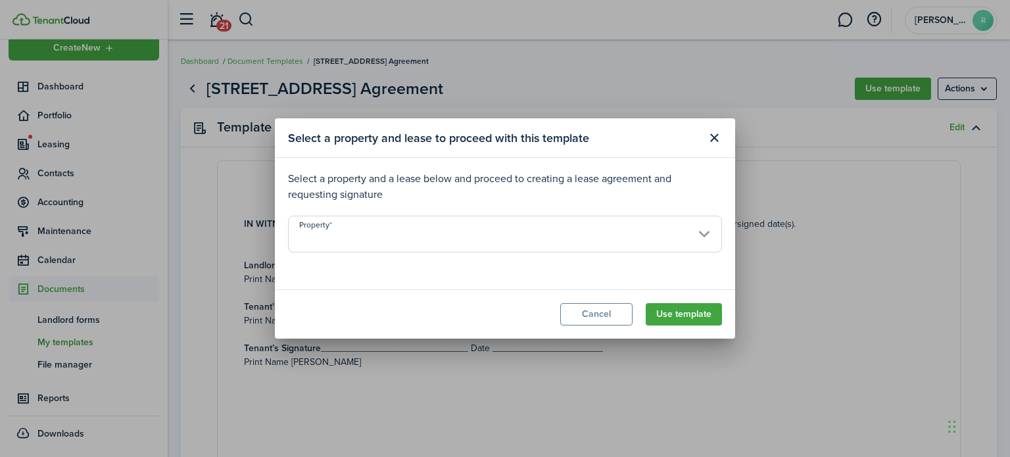
click at [691, 229] on input "Property" at bounding box center [505, 234] width 434 height 37
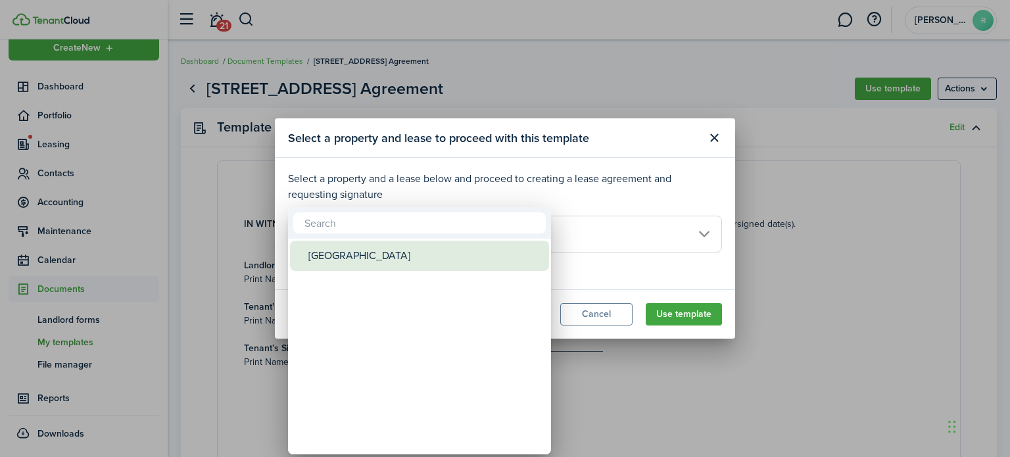
click at [431, 248] on div "[GEOGRAPHIC_DATA]" at bounding box center [424, 256] width 233 height 30
type input "[GEOGRAPHIC_DATA]"
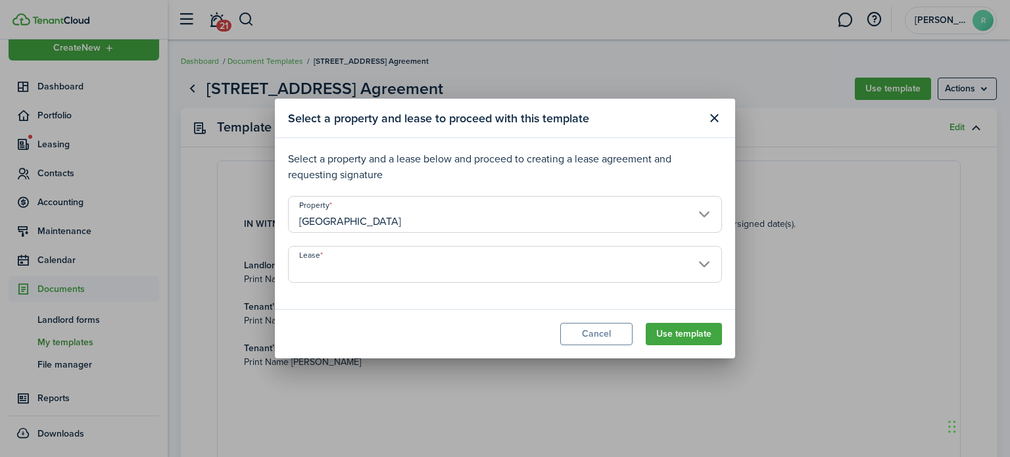
click at [402, 258] on input "Lease" at bounding box center [505, 264] width 434 height 37
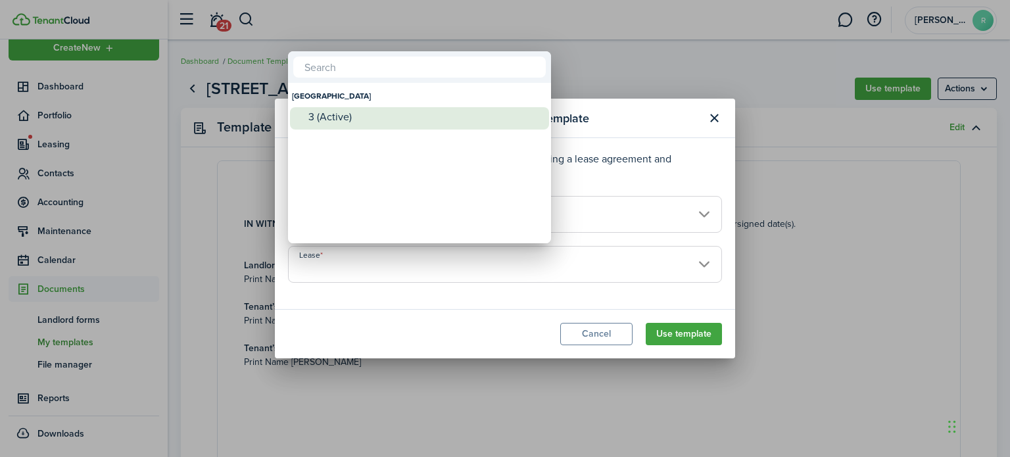
click at [352, 121] on div "3 (Active)" at bounding box center [424, 117] width 233 height 12
type input "[GEOGRAPHIC_DATA]. Lease #3 (Active)"
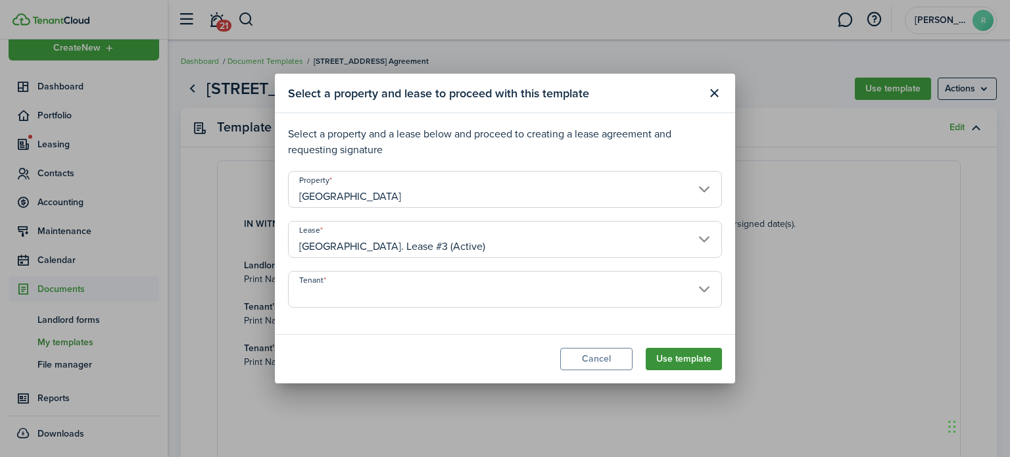
click at [667, 356] on button "Use template" at bounding box center [684, 359] width 76 height 22
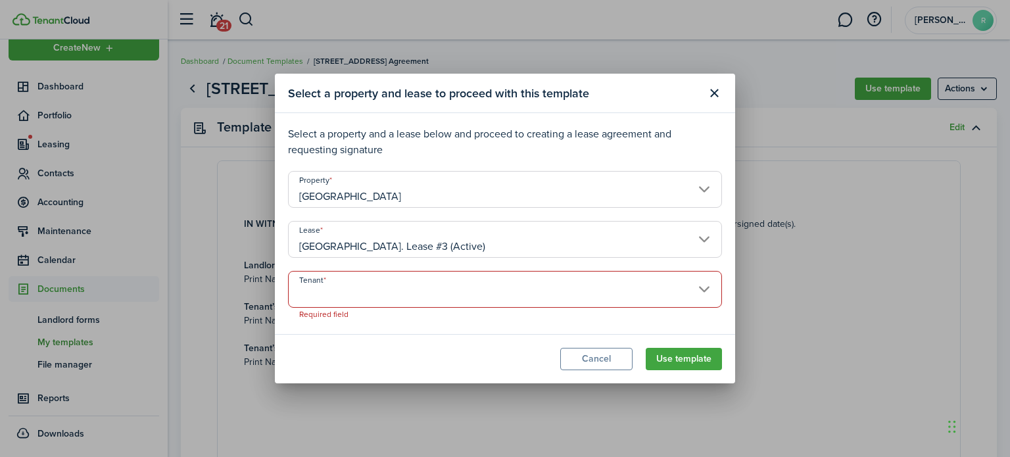
click at [696, 291] on input "Tenant" at bounding box center [505, 289] width 434 height 37
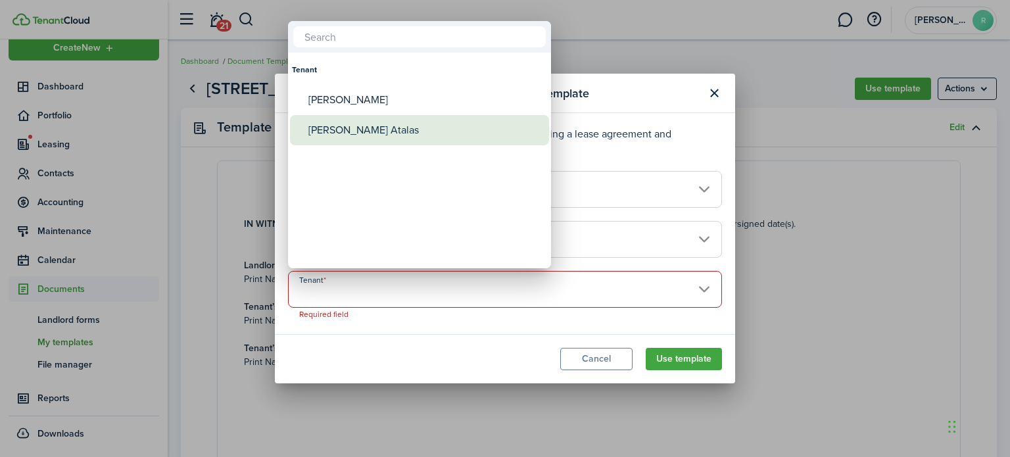
click at [383, 131] on div "[PERSON_NAME] Atalas" at bounding box center [424, 130] width 233 height 30
type input "[PERSON_NAME] Atalas"
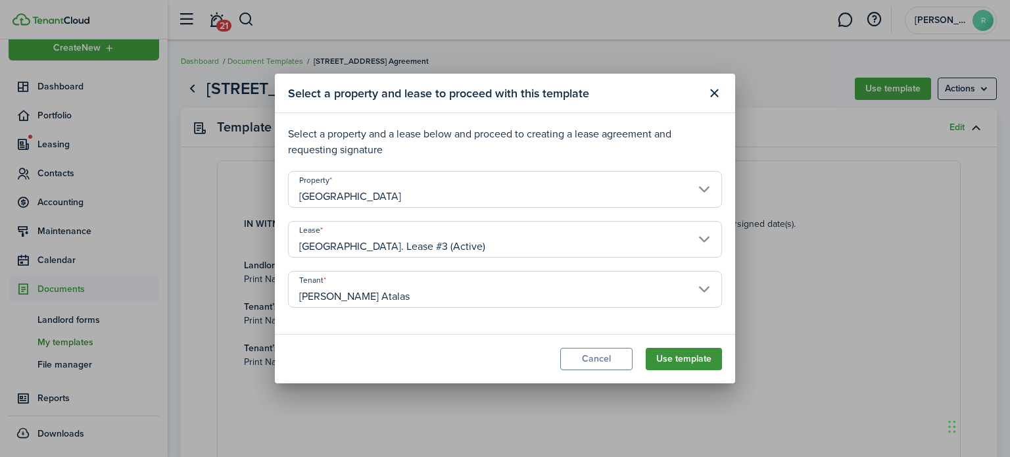
click at [664, 354] on button "Use template" at bounding box center [684, 359] width 76 height 22
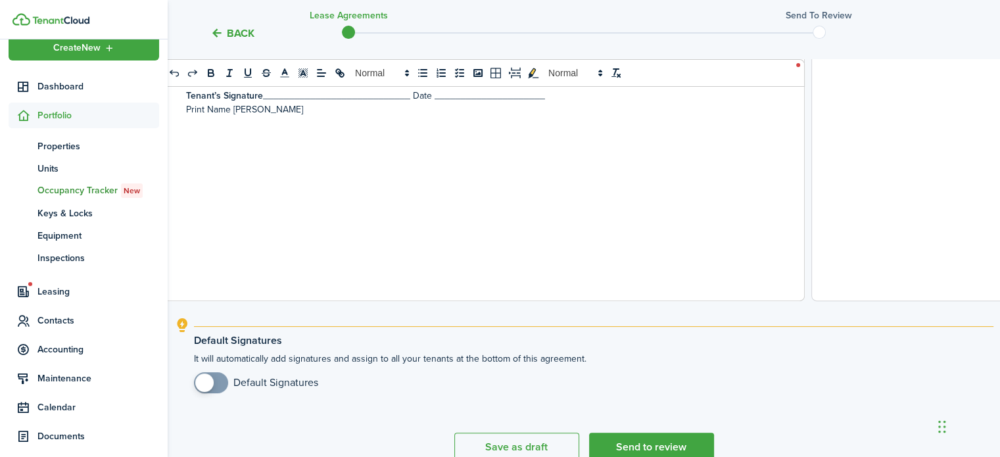
scroll to position [536, 0]
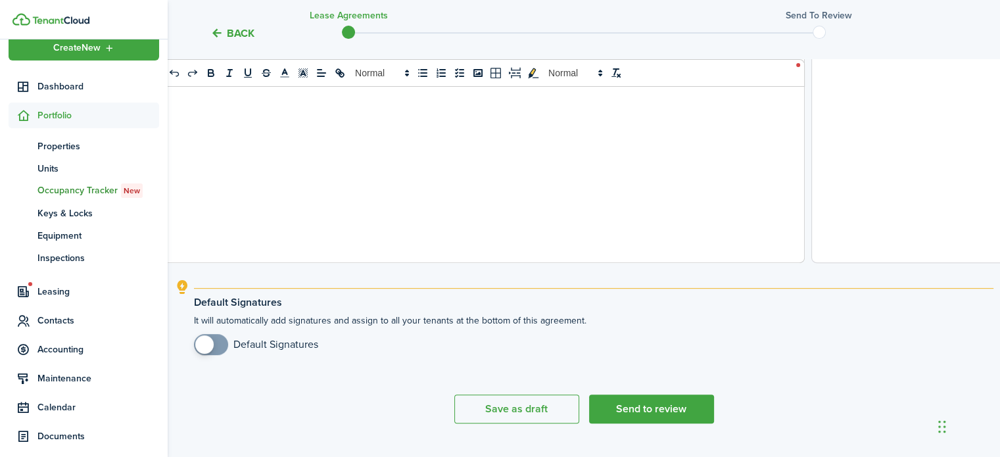
checkbox input "true"
click at [218, 342] on span at bounding box center [210, 344] width 13 height 21
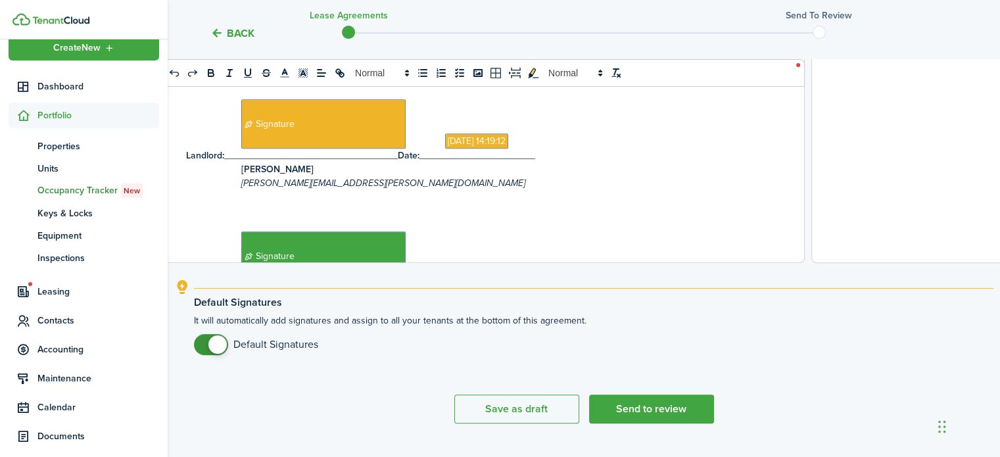
scroll to position [3040, 0]
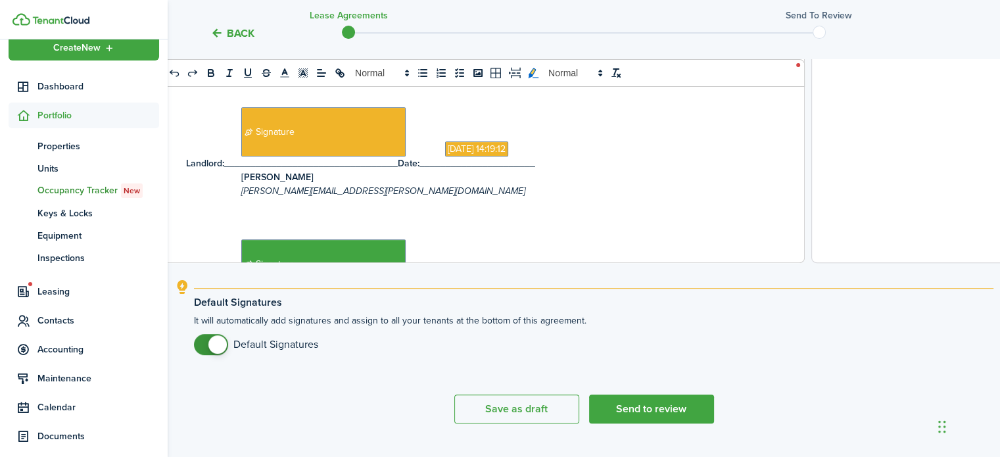
click at [532, 72] on icon "toggleMarkYellow: markYellow" at bounding box center [532, 72] width 7 height 9
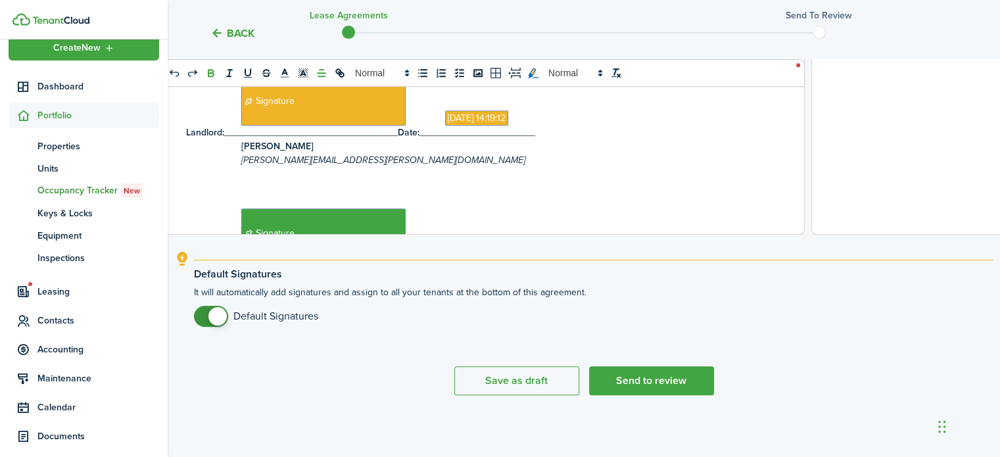
scroll to position [3038, 0]
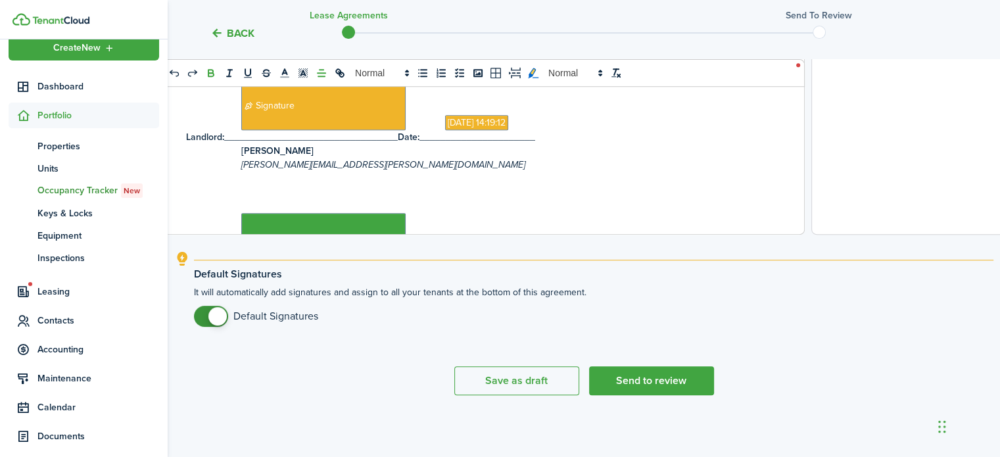
click at [531, 68] on icon "toggleMarkYellow: markYellow" at bounding box center [533, 73] width 12 height 12
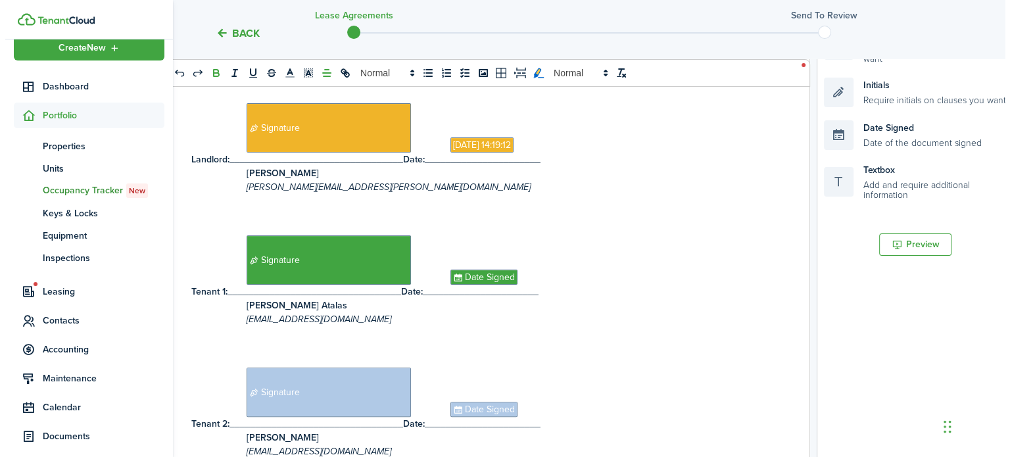
scroll to position [3313, 0]
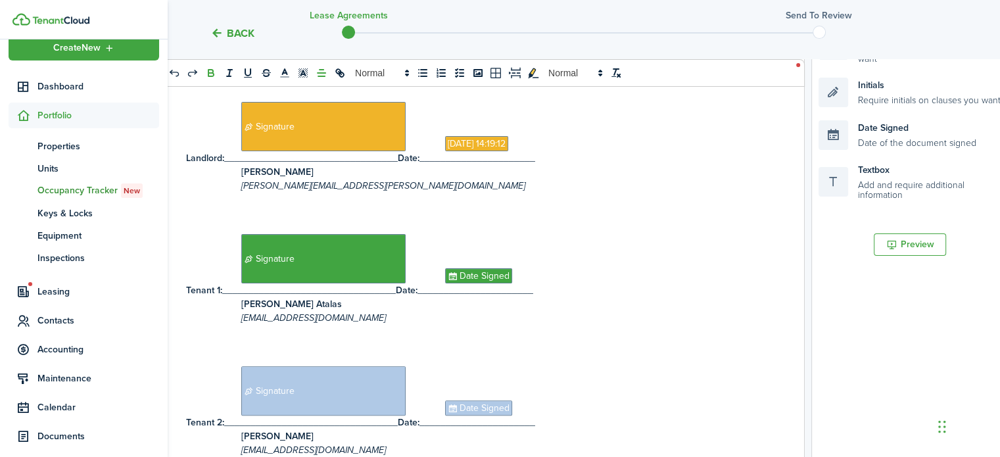
click at [263, 124] on span "Signature" at bounding box center [323, 126] width 164 height 49
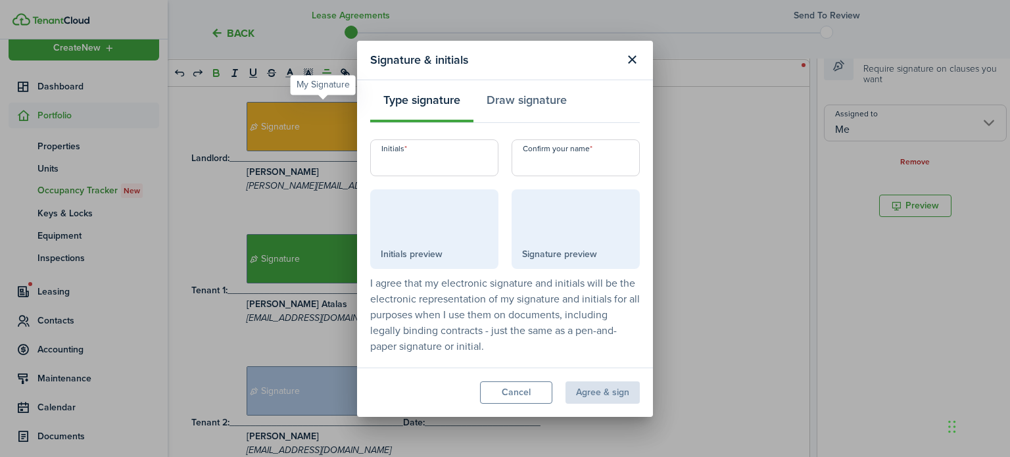
click at [587, 248] on span "Signature preview" at bounding box center [559, 254] width 75 height 14
click at [567, 256] on span "Signature preview" at bounding box center [559, 254] width 75 height 14
click at [555, 157] on input "Confirm your name" at bounding box center [575, 157] width 128 height 37
click at [413, 168] on input "Initials" at bounding box center [434, 157] width 128 height 37
type input "r"
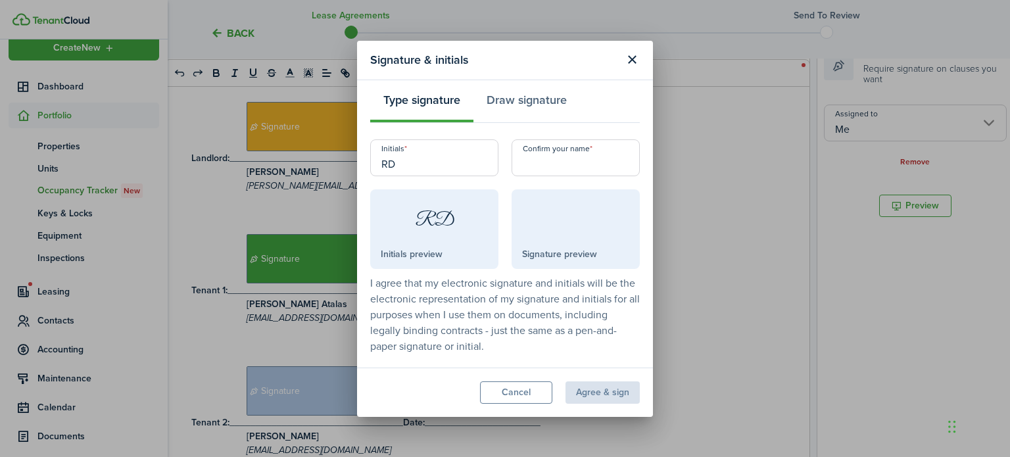
type input "RD"
click at [536, 170] on input "Confirm your name" at bounding box center [575, 157] width 128 height 37
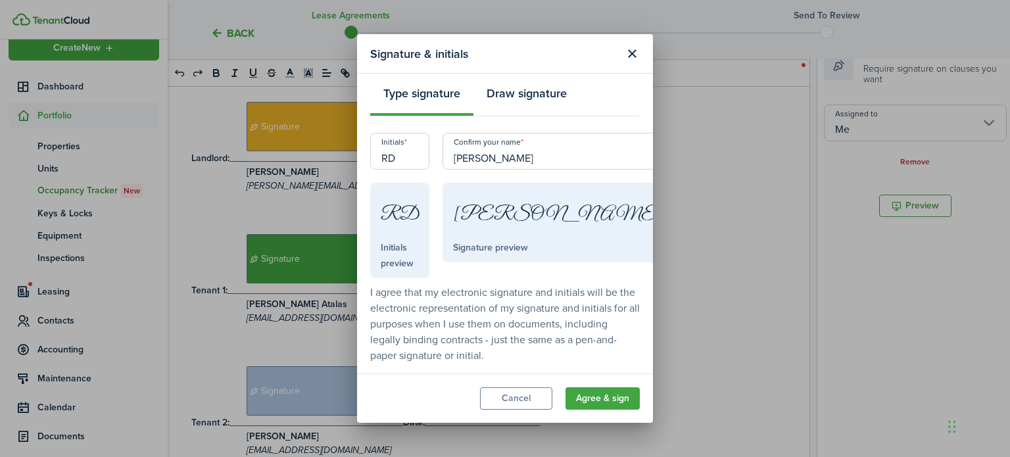
type input "[PERSON_NAME]"
click at [528, 99] on button "Draw signature" at bounding box center [526, 96] width 106 height 39
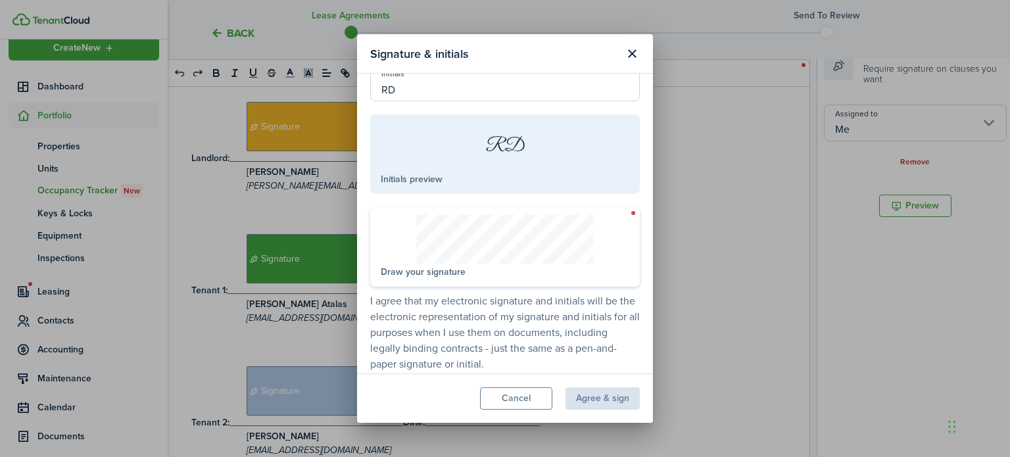
scroll to position [68, 0]
click at [387, 275] on span "Draw your signature" at bounding box center [423, 273] width 85 height 14
drag, startPoint x: 518, startPoint y: 49, endPoint x: 424, endPoint y: 58, distance: 94.4
click at [424, 58] on modal-title "Signature & initials" at bounding box center [493, 54] width 247 height 26
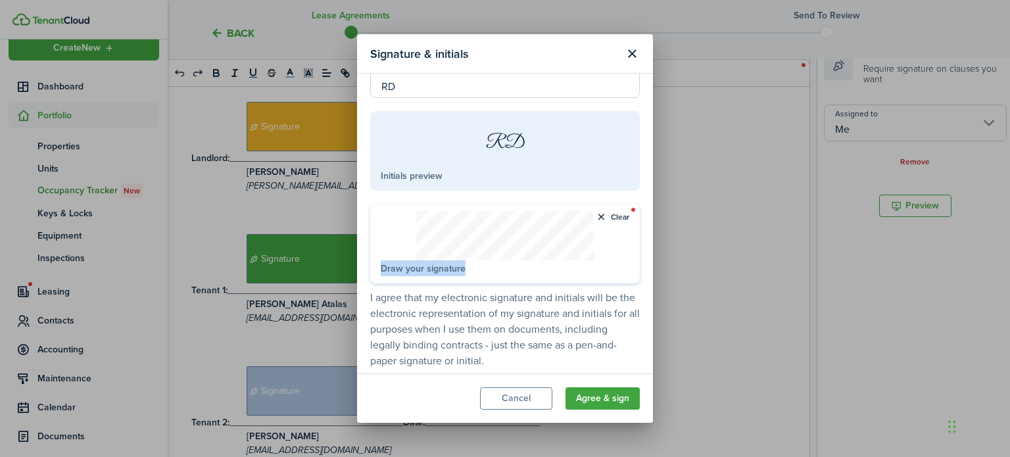
drag, startPoint x: 374, startPoint y: 244, endPoint x: 473, endPoint y: 269, distance: 101.7
click at [473, 269] on div "Clear Draw your signature" at bounding box center [505, 244] width 270 height 80
click at [596, 215] on button "Clear" at bounding box center [612, 217] width 34 height 12
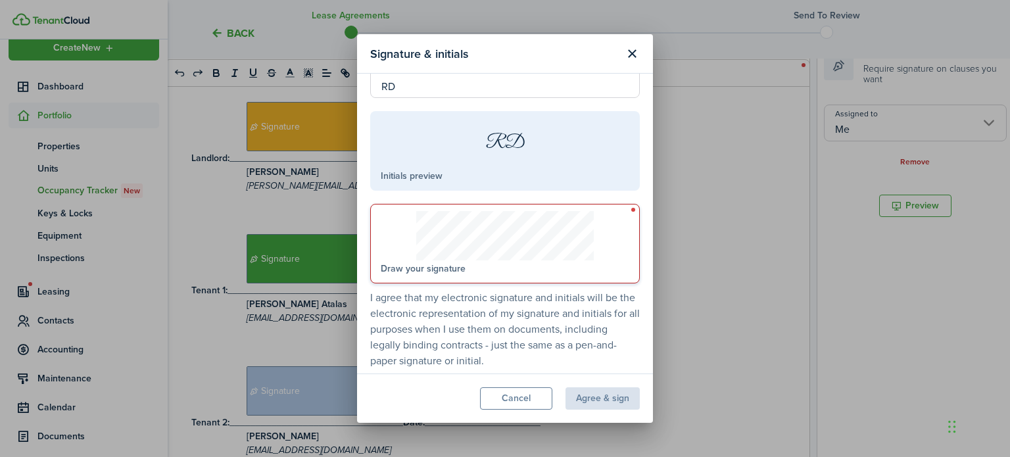
click at [388, 234] on signature-pad at bounding box center [505, 235] width 248 height 49
click at [385, 224] on signature-pad at bounding box center [505, 235] width 248 height 49
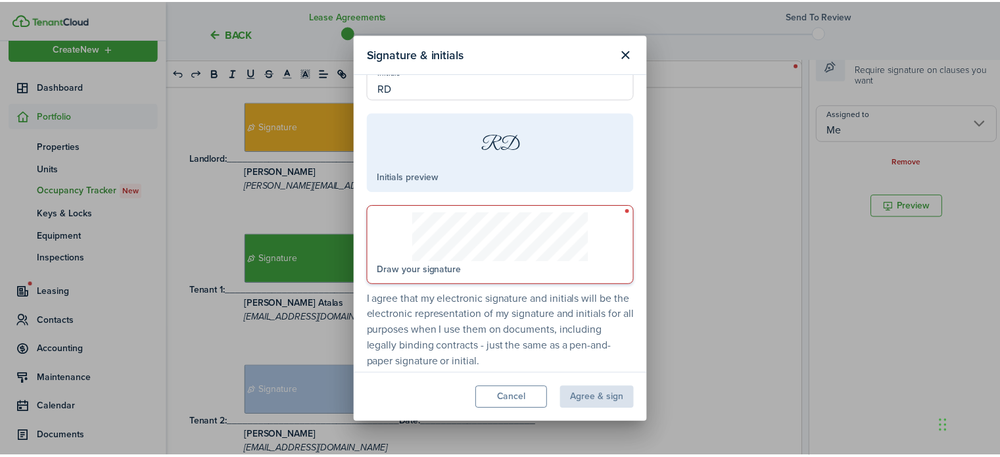
scroll to position [71, 0]
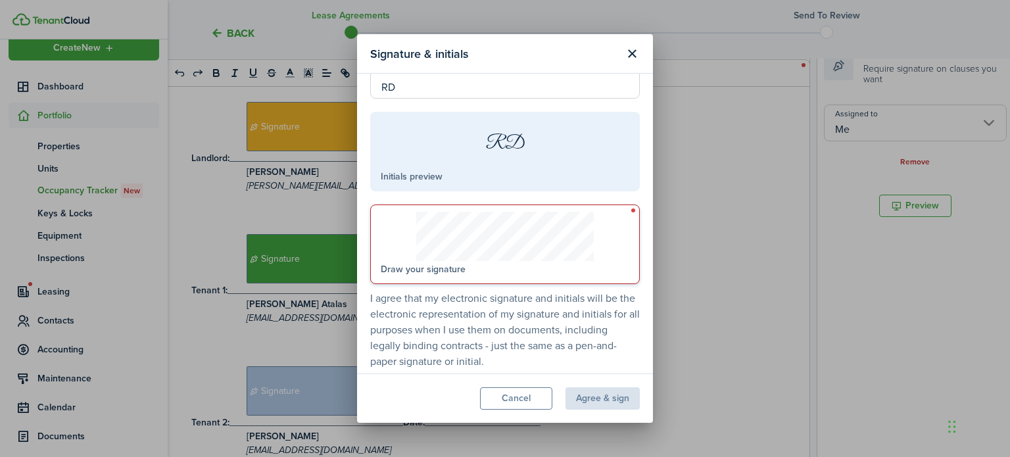
drag, startPoint x: 390, startPoint y: 230, endPoint x: 308, endPoint y: 207, distance: 85.3
click at [308, 207] on div "Signature & initials Type signature Draw signature Initials RD RD Initials prev…" at bounding box center [505, 228] width 1010 height 457
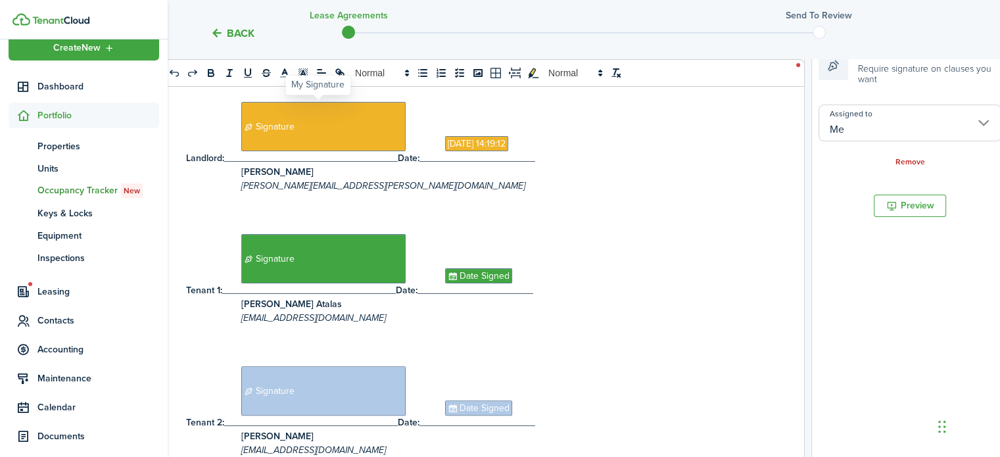
drag, startPoint x: 279, startPoint y: 124, endPoint x: 247, endPoint y: 128, distance: 32.5
click at [247, 128] on span "Signature" at bounding box center [323, 126] width 164 height 49
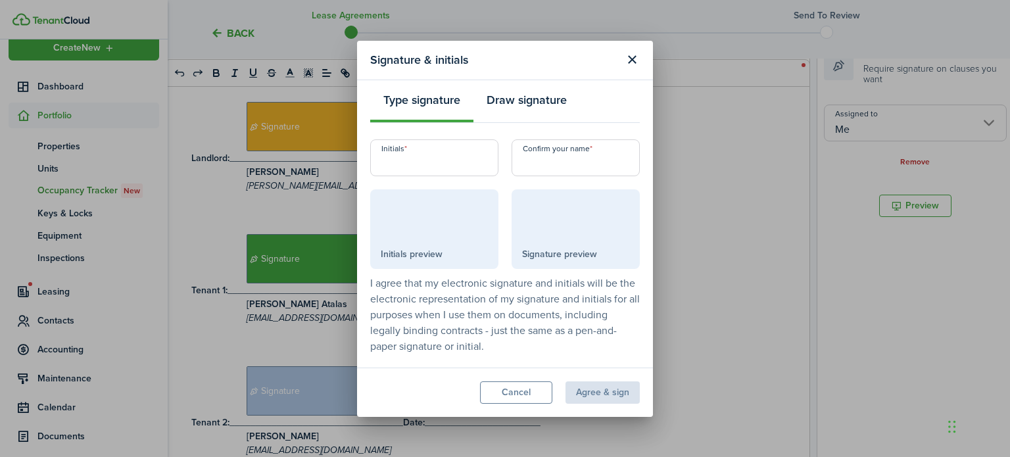
click at [515, 106] on button "Draw signature" at bounding box center [526, 102] width 106 height 39
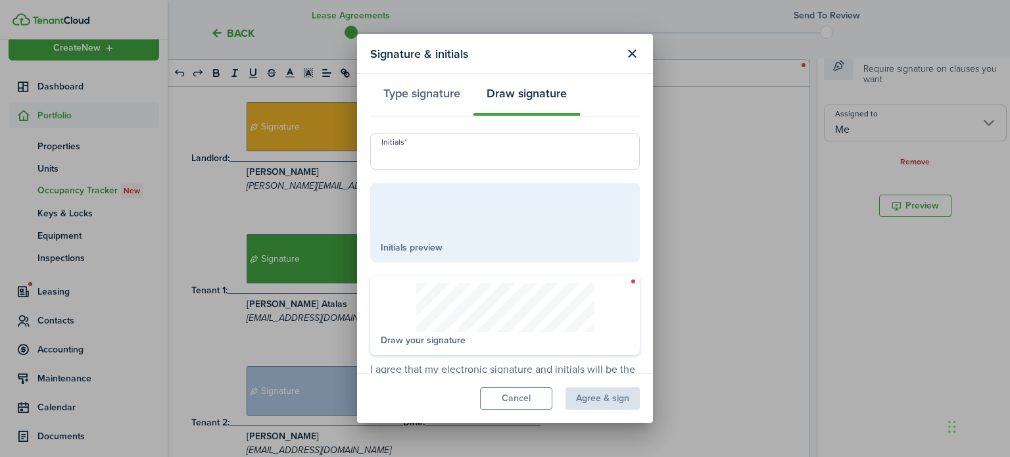
click at [414, 154] on input "Initials" at bounding box center [505, 151] width 270 height 37
type input "r"
click at [406, 325] on signature-pad at bounding box center [505, 307] width 248 height 49
click at [415, 157] on input "RDr" at bounding box center [505, 151] width 270 height 37
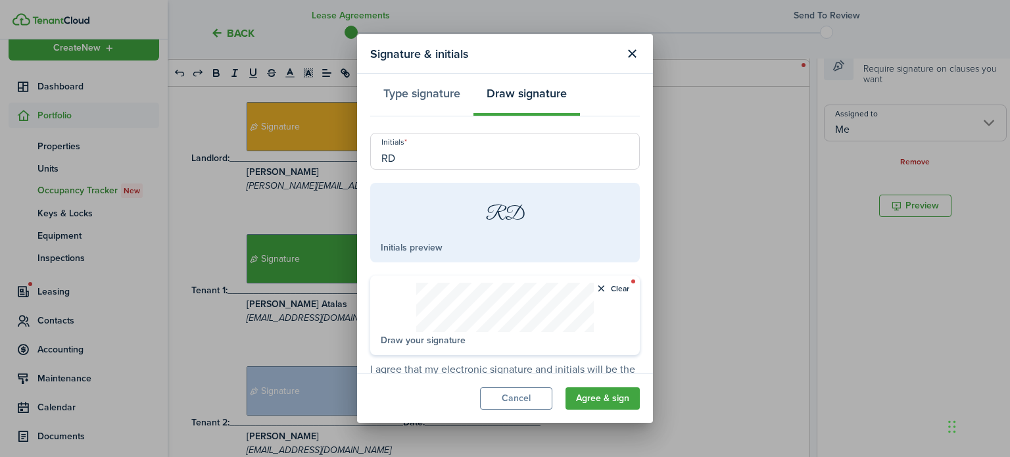
type input "RD"
click at [400, 308] on signature-pad at bounding box center [505, 307] width 248 height 49
click at [402, 277] on div "Clear Draw your signature" at bounding box center [505, 315] width 270 height 80
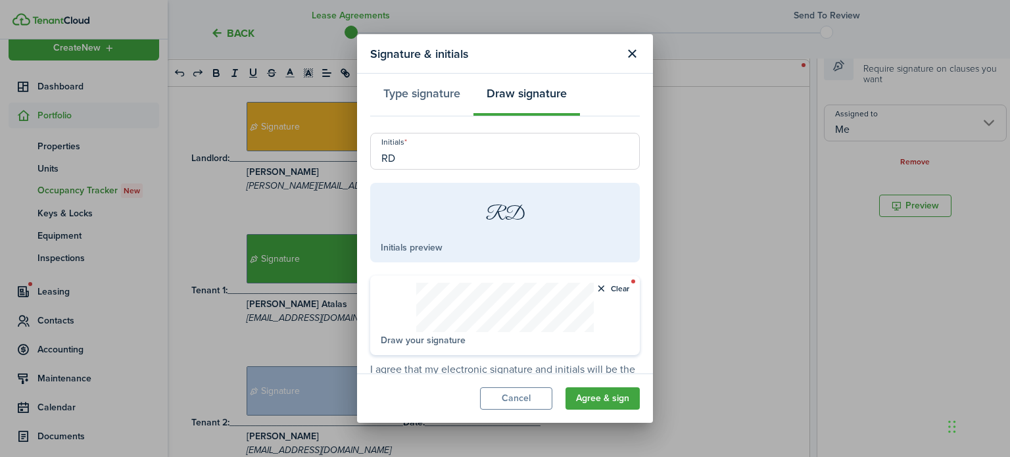
click at [398, 245] on span "Initials preview" at bounding box center [412, 248] width 62 height 14
click at [442, 247] on span "Initials preview" at bounding box center [412, 248] width 62 height 14
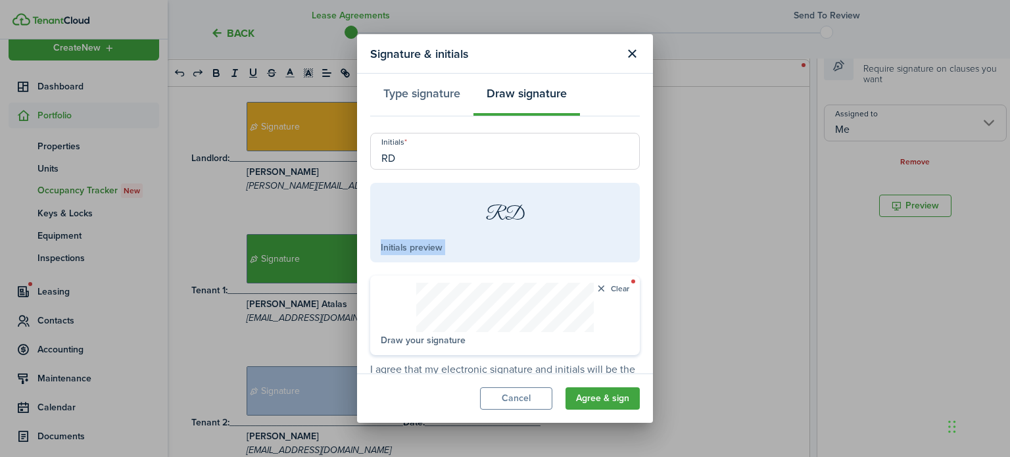
click at [595, 293] on button "Clear" at bounding box center [612, 289] width 34 height 12
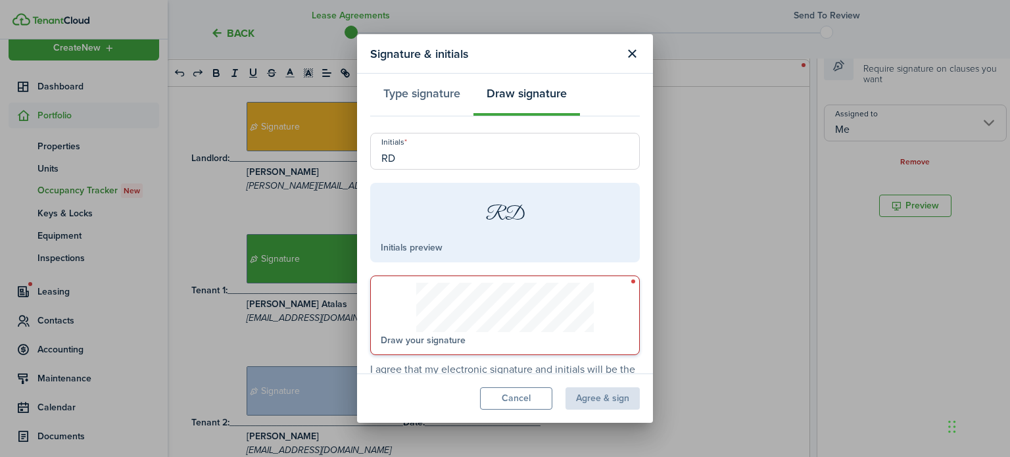
click at [392, 337] on span "Draw your signature" at bounding box center [423, 340] width 85 height 14
click at [484, 231] on div "RD" at bounding box center [505, 214] width 248 height 49
click at [481, 337] on div "Draw your signature" at bounding box center [505, 315] width 270 height 80
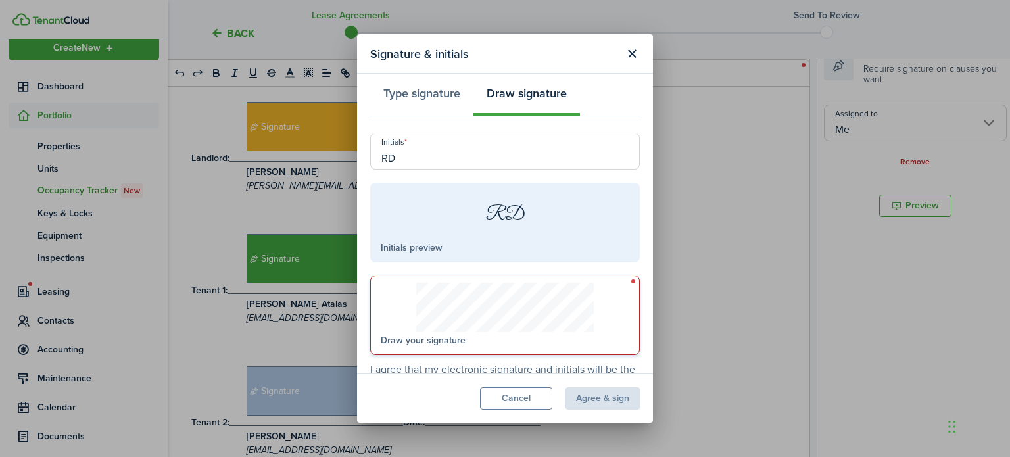
click at [624, 280] on div "Draw your signature" at bounding box center [505, 315] width 270 height 80
drag, startPoint x: 624, startPoint y: 280, endPoint x: 393, endPoint y: 281, distance: 231.4
click at [393, 281] on div "Draw your signature" at bounding box center [505, 315] width 270 height 80
click at [433, 95] on button "Type signature" at bounding box center [421, 96] width 103 height 39
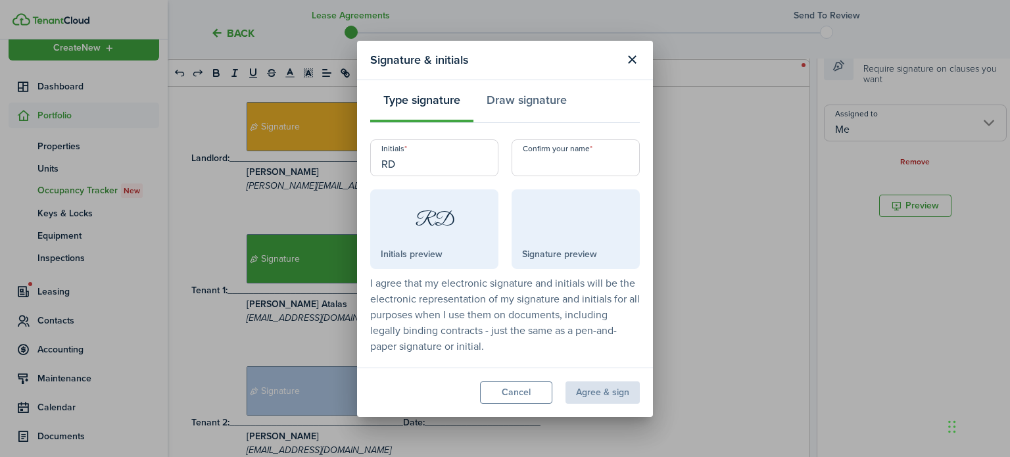
click at [559, 162] on input "Confirm your name" at bounding box center [575, 157] width 128 height 37
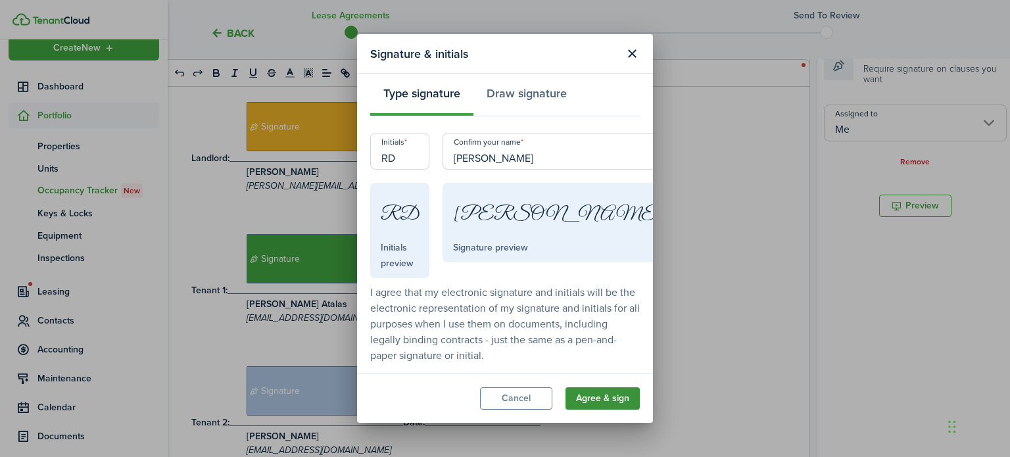
type input "[PERSON_NAME]"
click at [618, 398] on button "Agree & sign" at bounding box center [602, 398] width 74 height 22
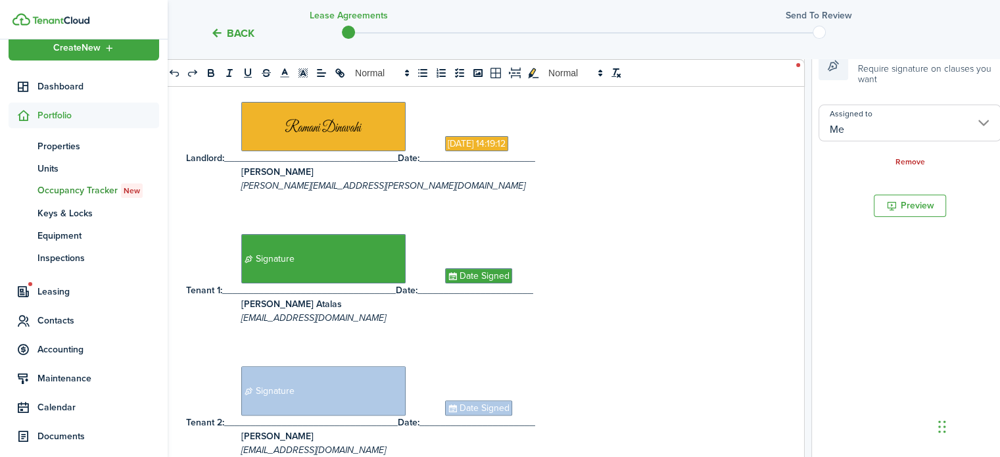
click at [709, 314] on p "[EMAIL_ADDRESS][DOMAIN_NAME]" at bounding box center [477, 318] width 582 height 14
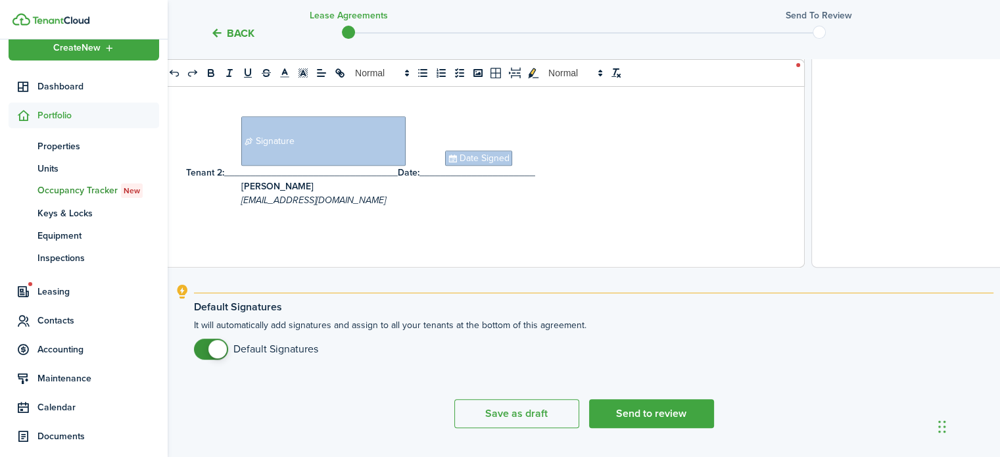
scroll to position [565, 0]
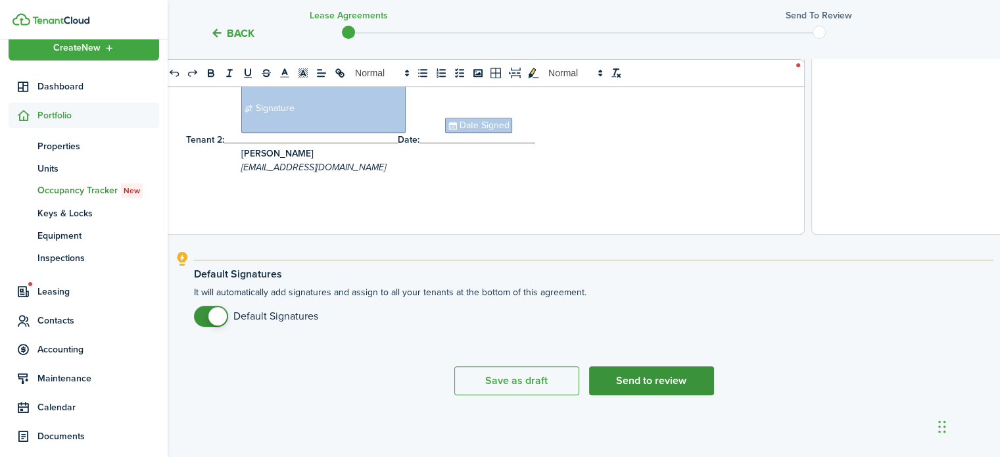
click at [692, 386] on button "Send to review" at bounding box center [651, 380] width 125 height 29
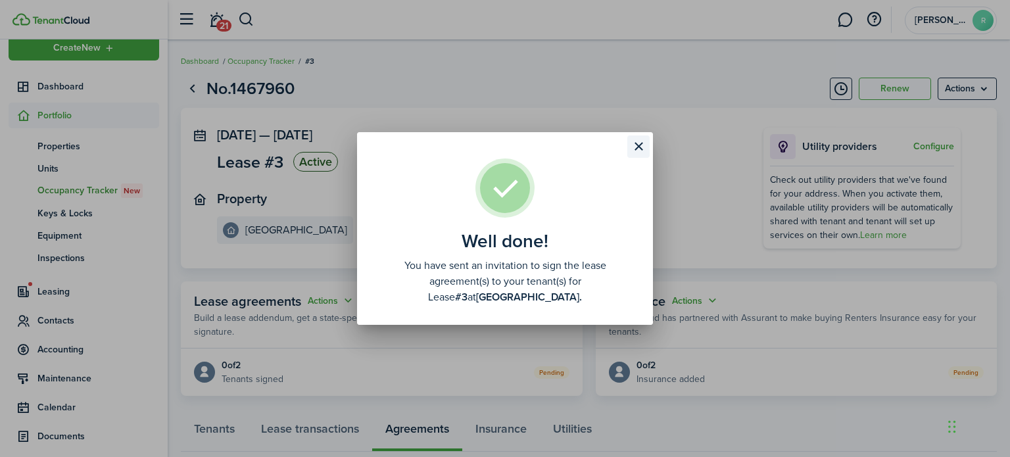
click at [641, 147] on button "Close modal" at bounding box center [638, 146] width 22 height 22
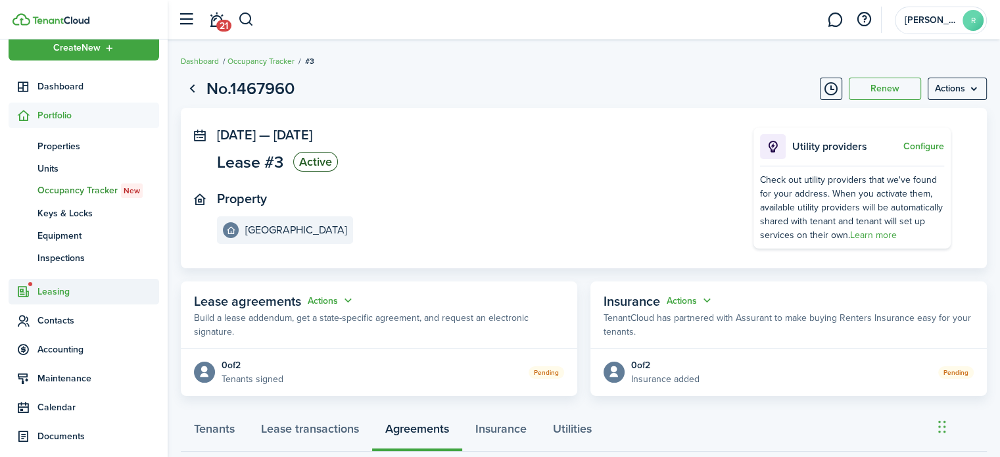
click at [85, 291] on span "Leasing" at bounding box center [98, 292] width 122 height 14
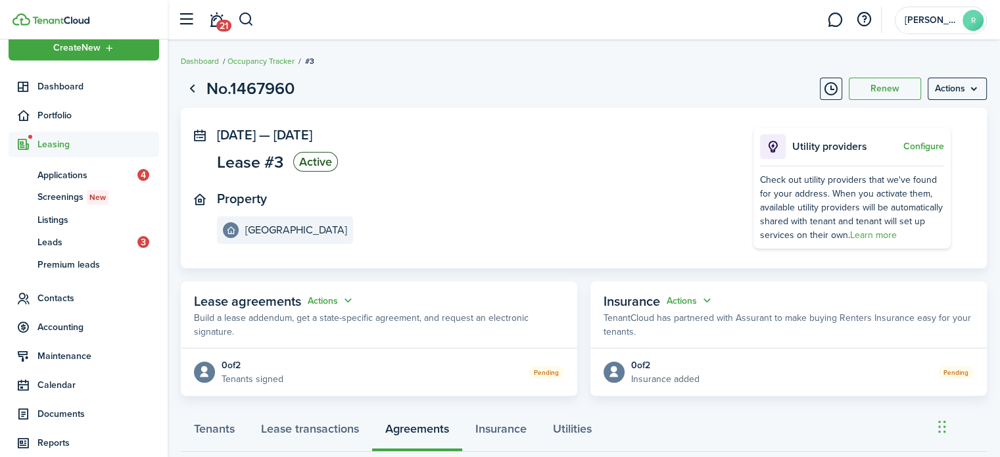
click at [470, 195] on panel-main-section "Property [GEOGRAPHIC_DATA]" at bounding box center [465, 217] width 497 height 53
click at [66, 244] on span "Leads" at bounding box center [87, 242] width 100 height 14
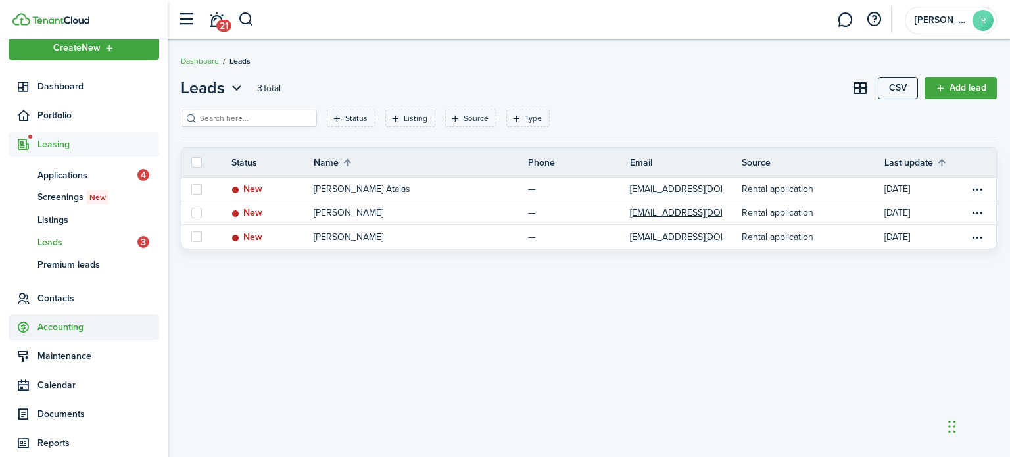
click at [93, 328] on span "Accounting" at bounding box center [98, 327] width 122 height 14
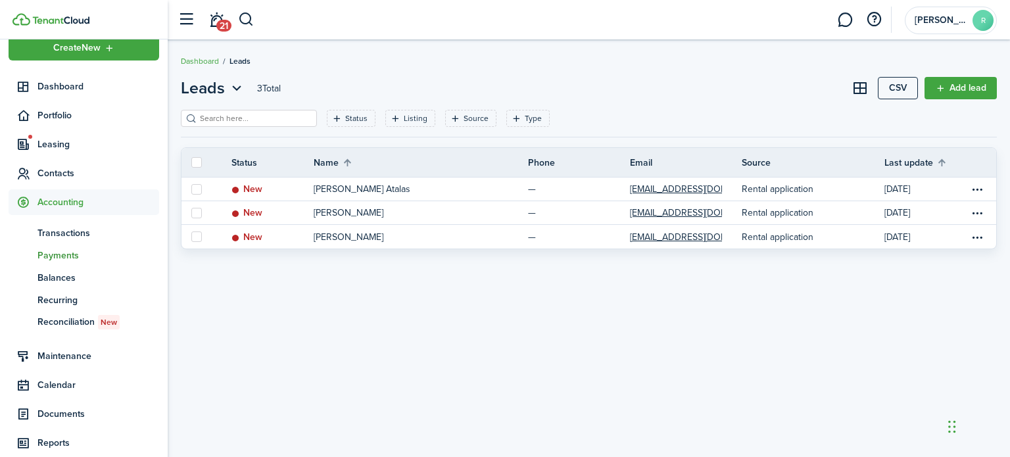
click at [91, 254] on span "Payments" at bounding box center [98, 255] width 122 height 14
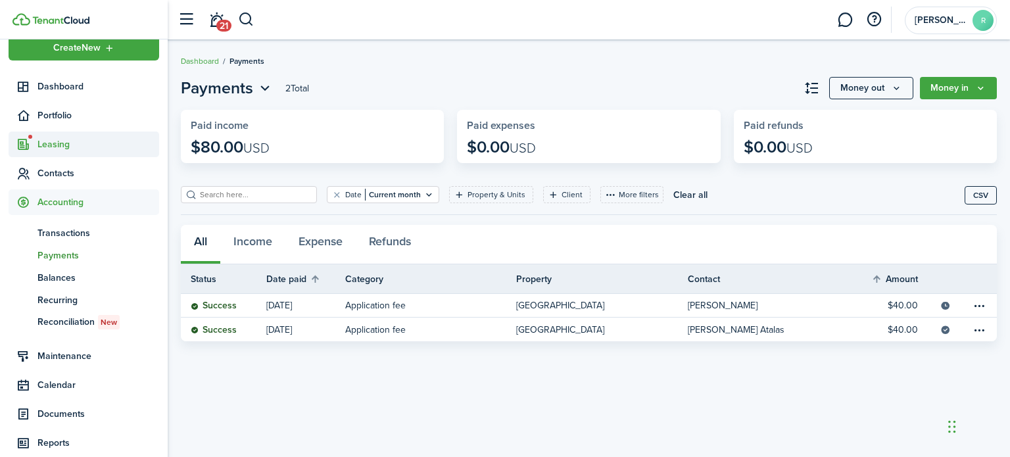
click at [82, 147] on span "Leasing" at bounding box center [98, 144] width 122 height 14
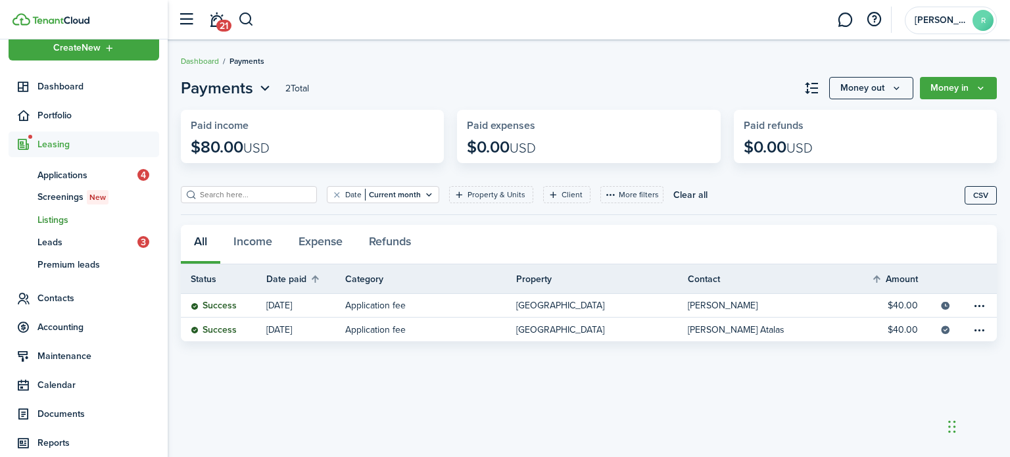
click at [63, 218] on span "Listings" at bounding box center [98, 220] width 122 height 14
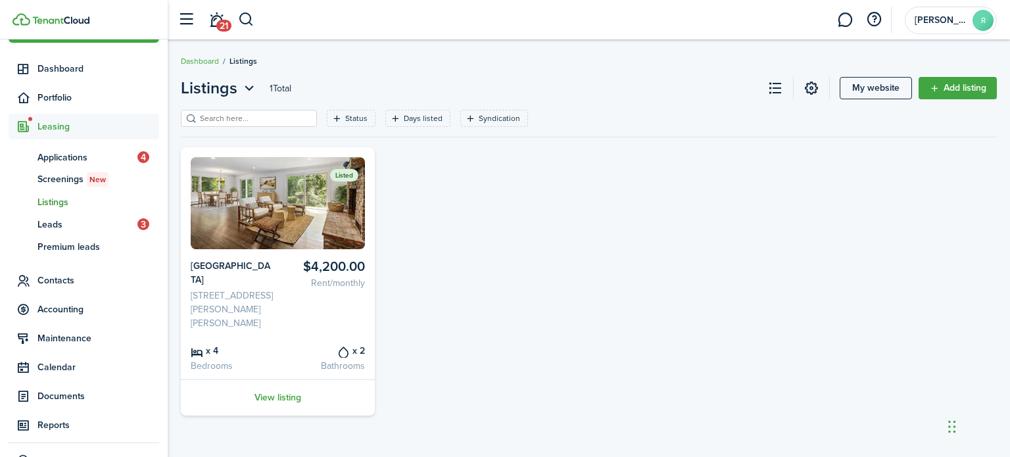
scroll to position [35, 0]
click at [95, 312] on span "Accounting" at bounding box center [98, 310] width 122 height 14
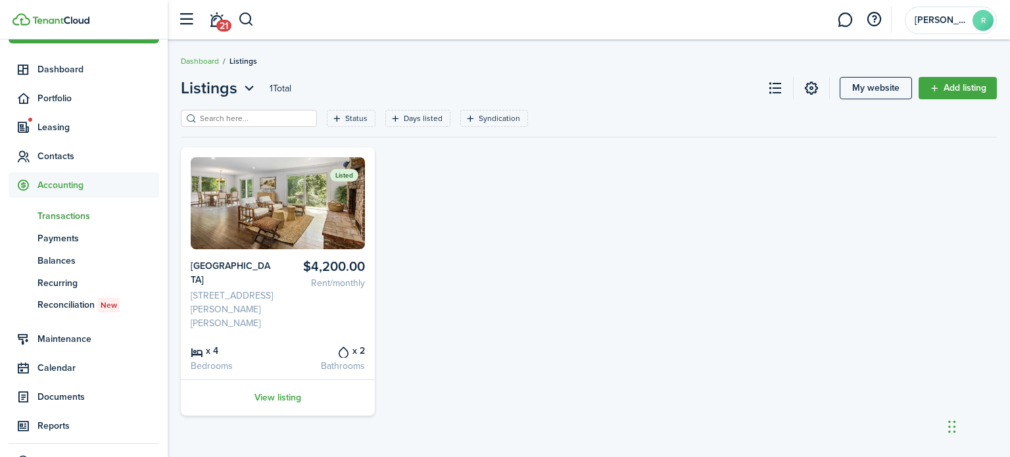
click at [83, 210] on span "Transactions" at bounding box center [98, 216] width 122 height 14
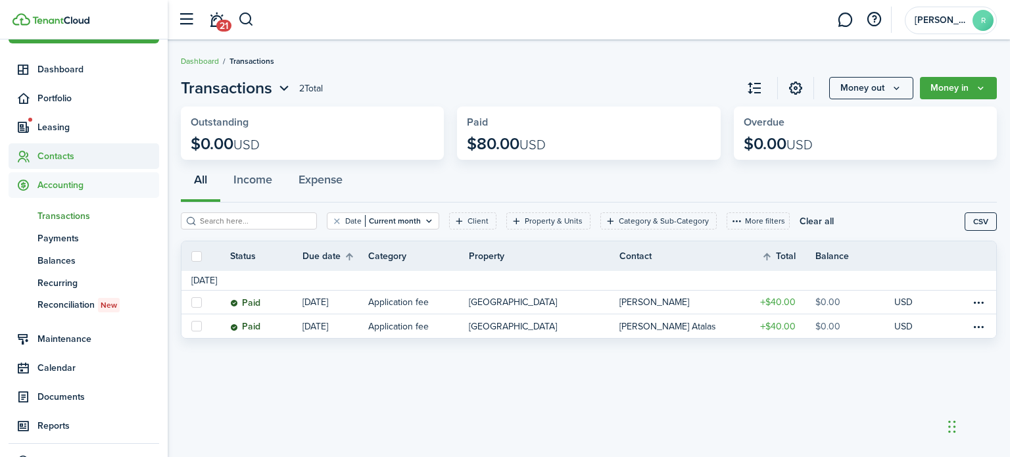
click at [66, 156] on span "Contacts" at bounding box center [98, 156] width 122 height 14
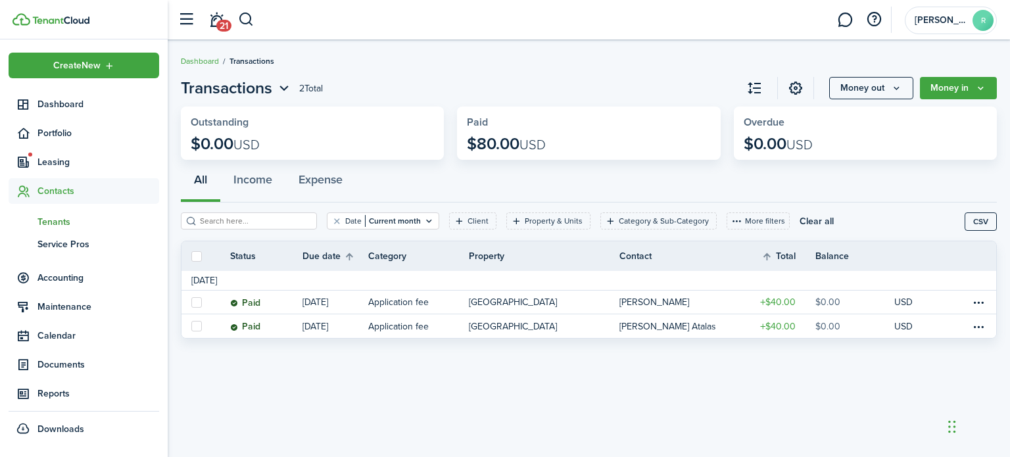
click at [73, 221] on span "Tenants" at bounding box center [98, 222] width 122 height 14
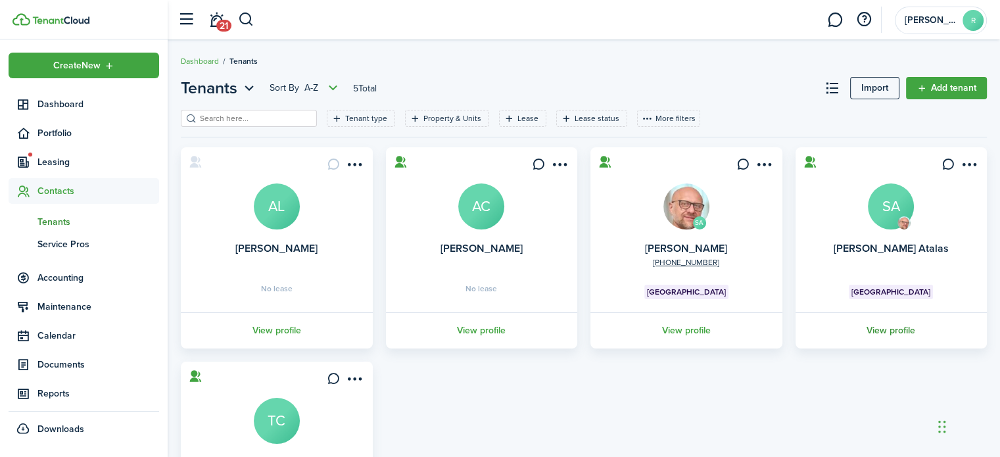
click at [897, 329] on link "View profile" at bounding box center [891, 330] width 196 height 36
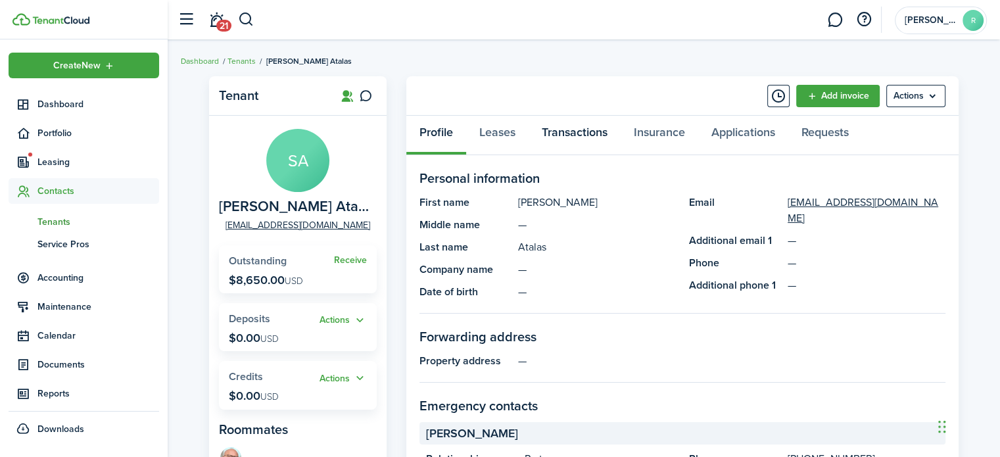
click at [598, 126] on link "Transactions" at bounding box center [575, 135] width 92 height 39
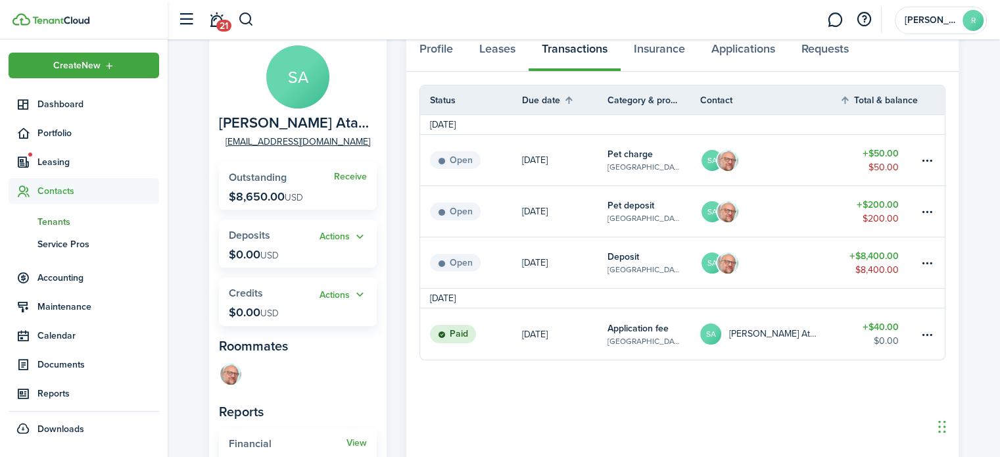
scroll to position [84, 0]
